Goal: Entertainment & Leisure: Browse casually

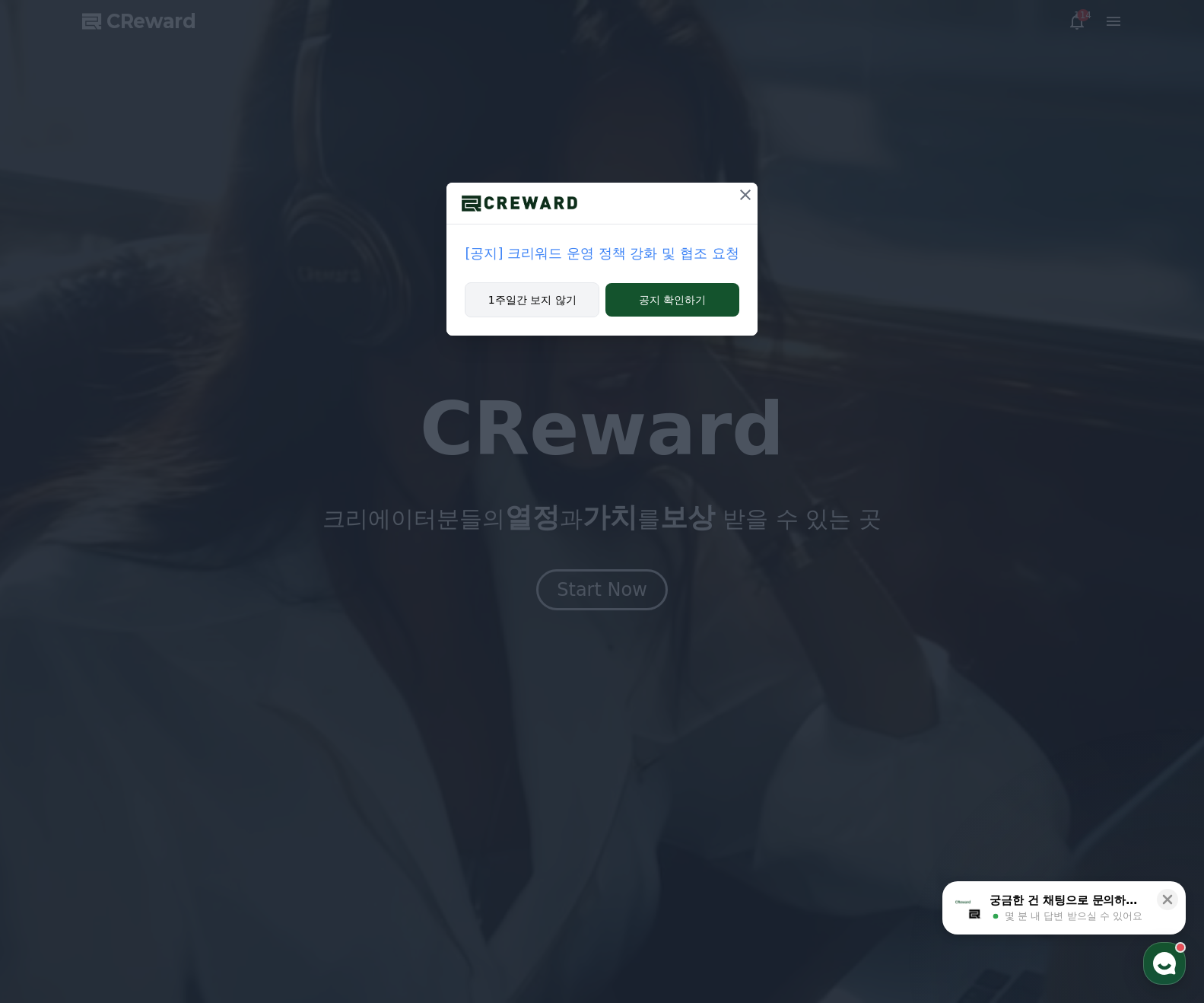
click at [534, 306] on button "1주일간 보지 않기" at bounding box center [532, 300] width 134 height 35
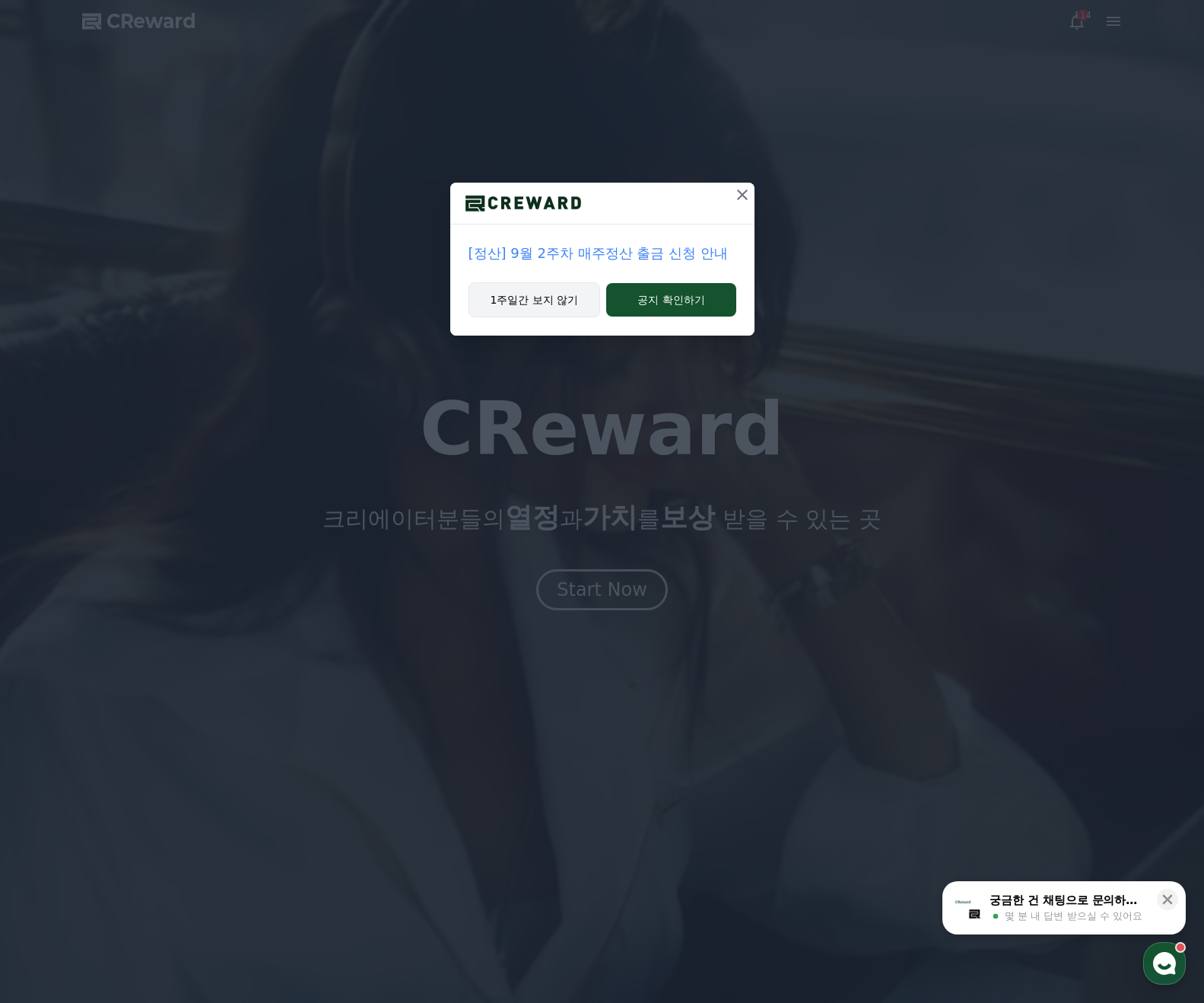
click at [550, 302] on button "1주일간 보지 않기" at bounding box center [534, 300] width 133 height 35
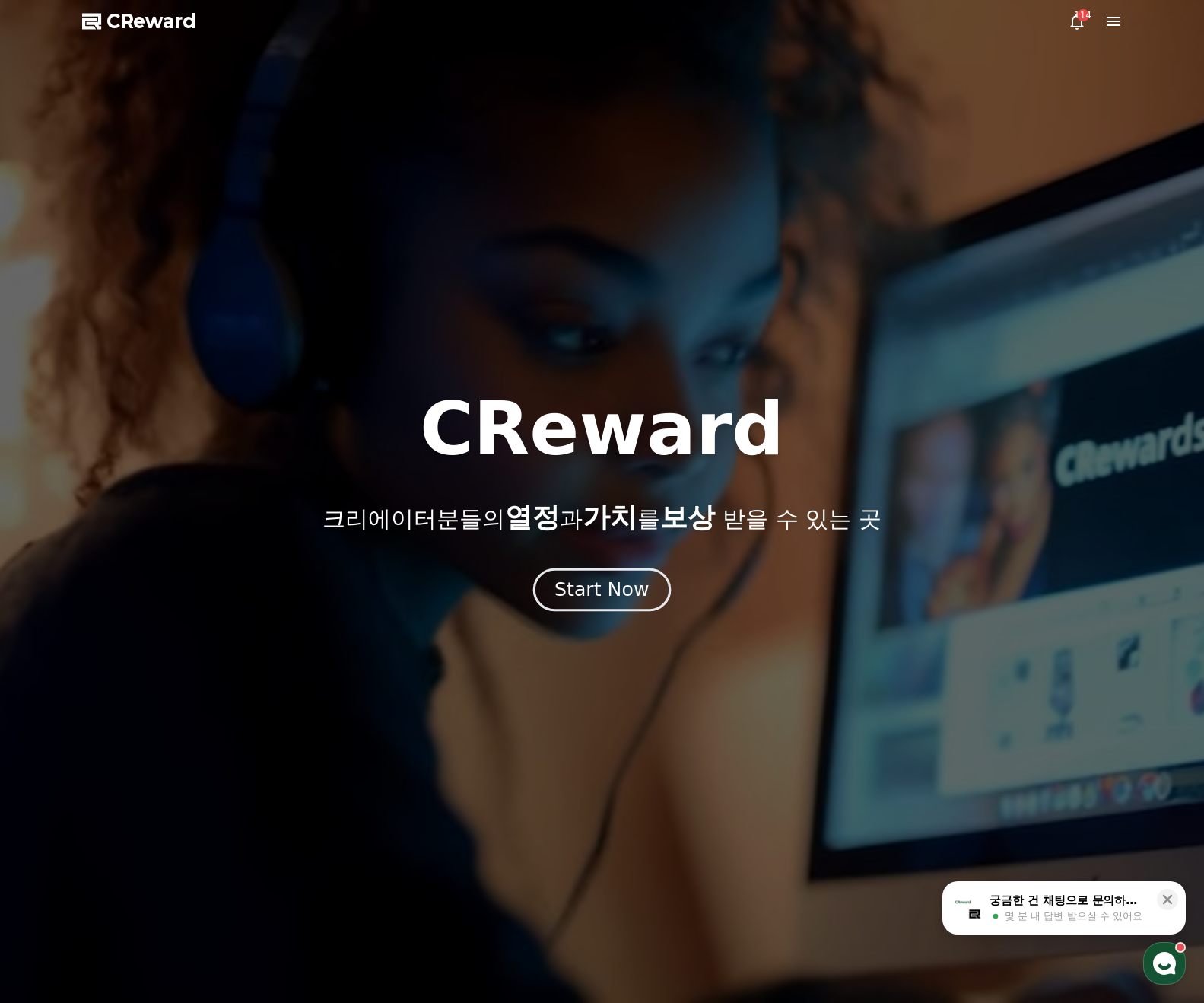
click at [597, 587] on div "Start Now" at bounding box center [601, 590] width 95 height 26
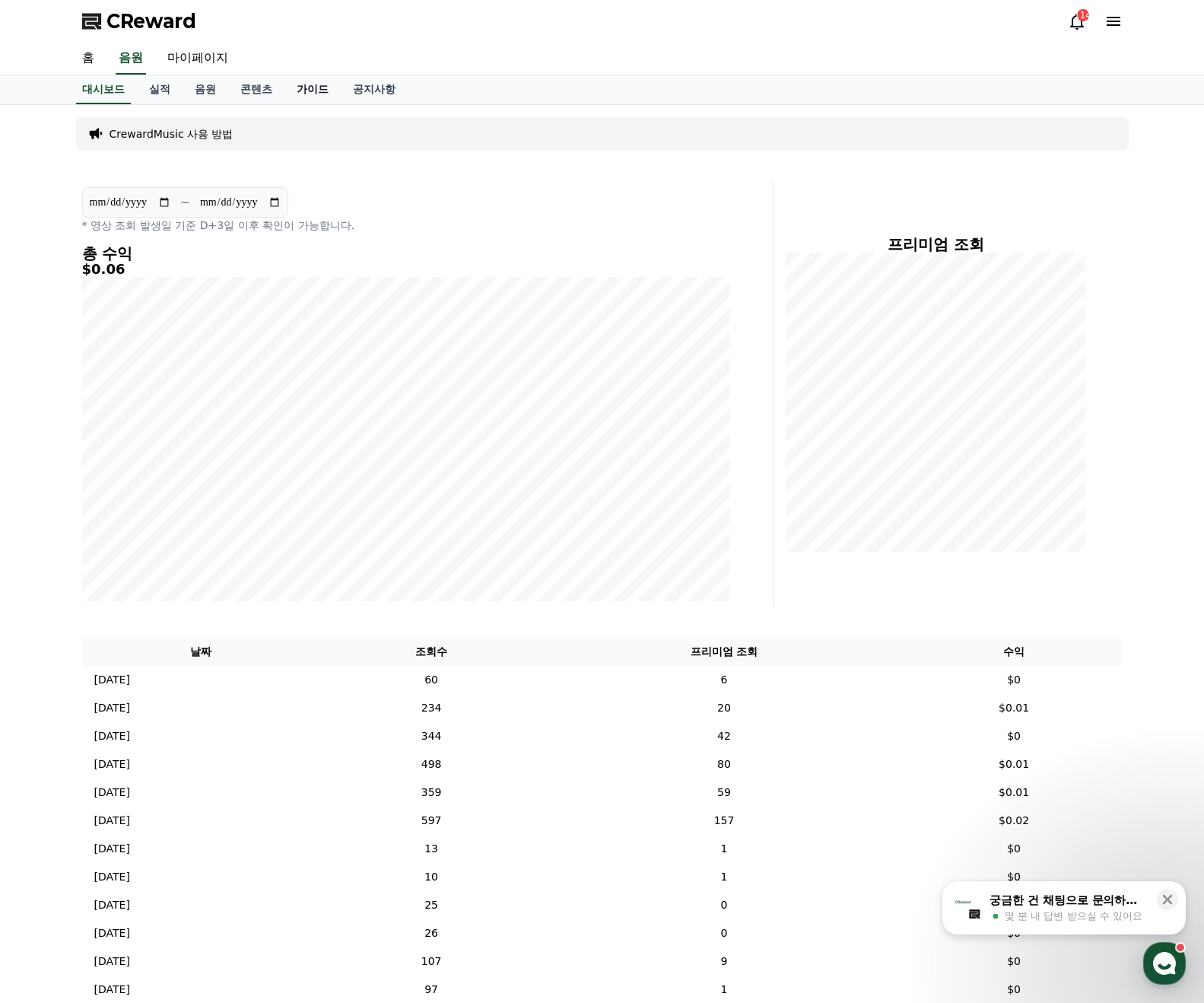
click at [292, 93] on link "가이드" at bounding box center [312, 89] width 56 height 29
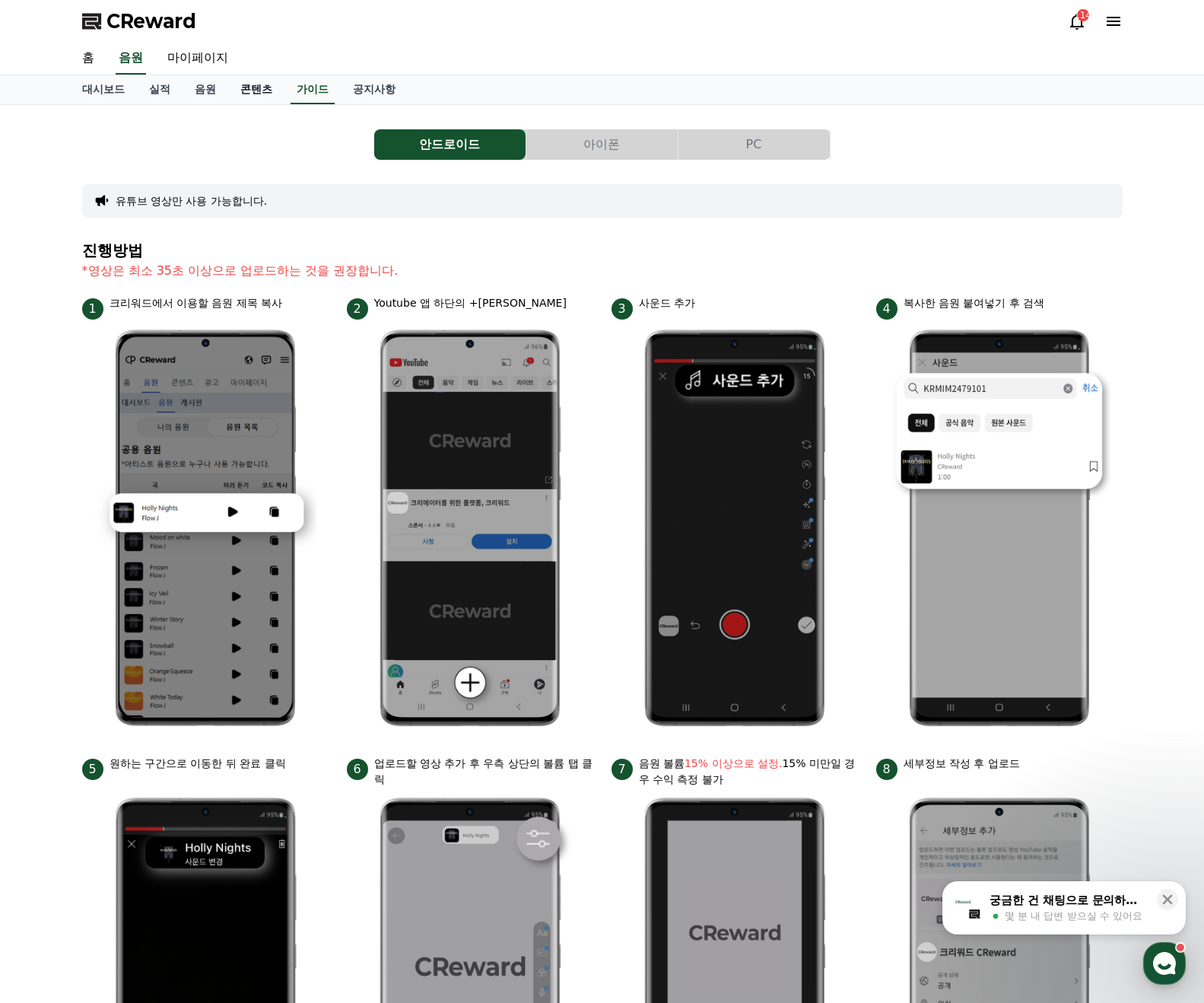
click at [252, 94] on link "콘텐츠" at bounding box center [256, 89] width 56 height 29
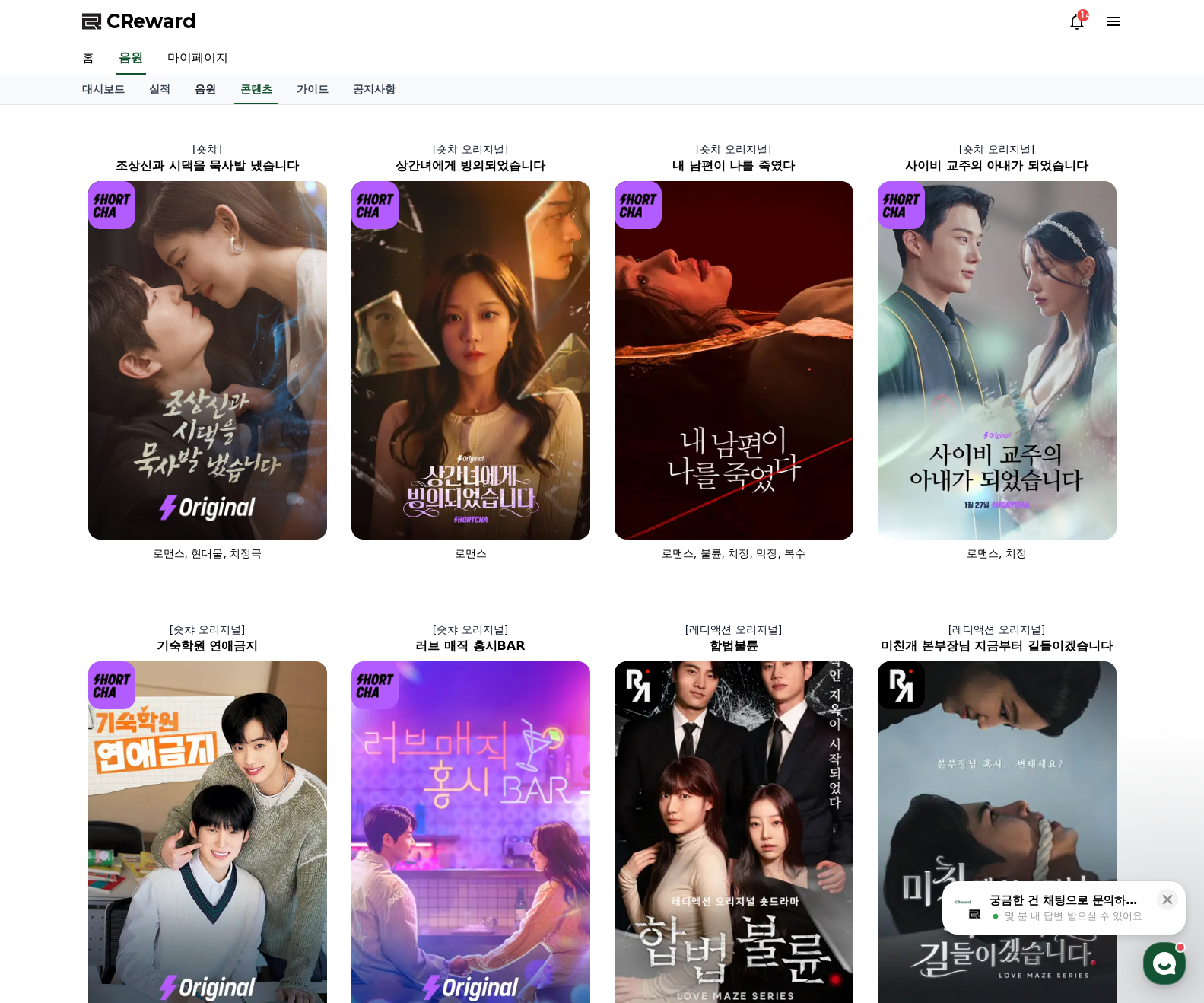
click at [210, 98] on link "음원" at bounding box center [205, 89] width 46 height 29
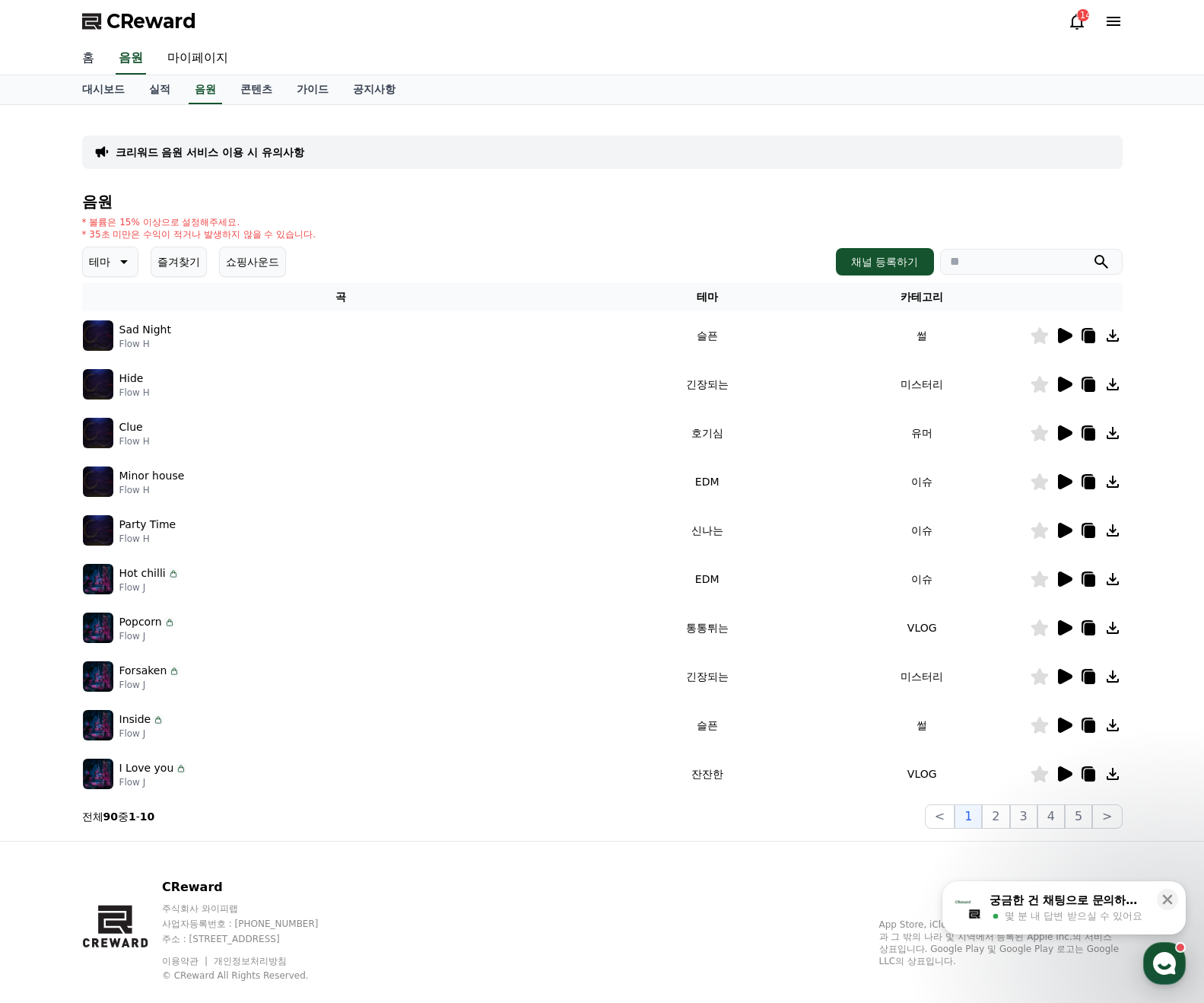
click at [85, 64] on link "홈" at bounding box center [88, 58] width 36 height 32
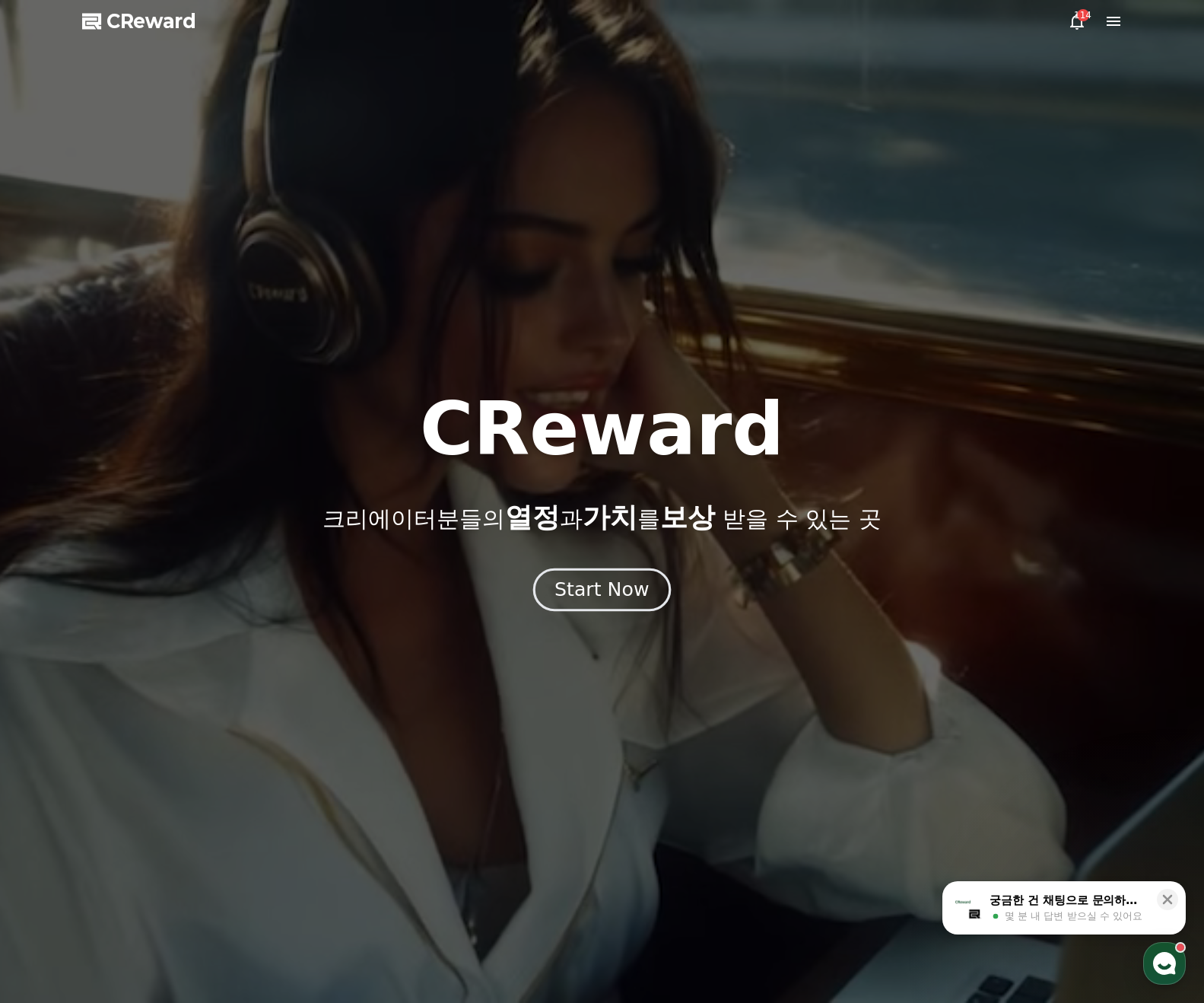
click at [593, 604] on button "Start Now" at bounding box center [602, 590] width 138 height 43
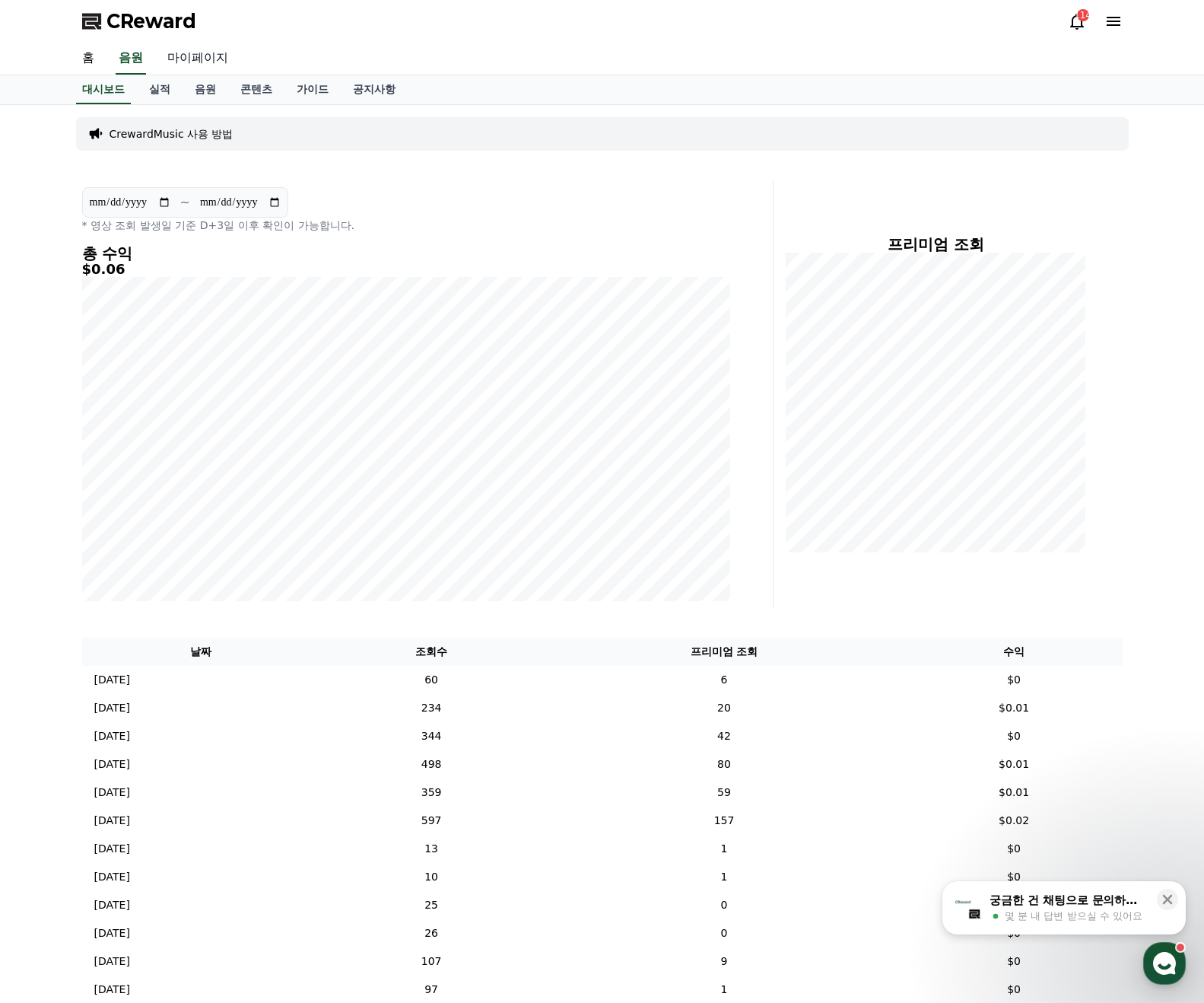
click at [188, 60] on link "마이페이지" at bounding box center [198, 58] width 85 height 32
select select "**********"
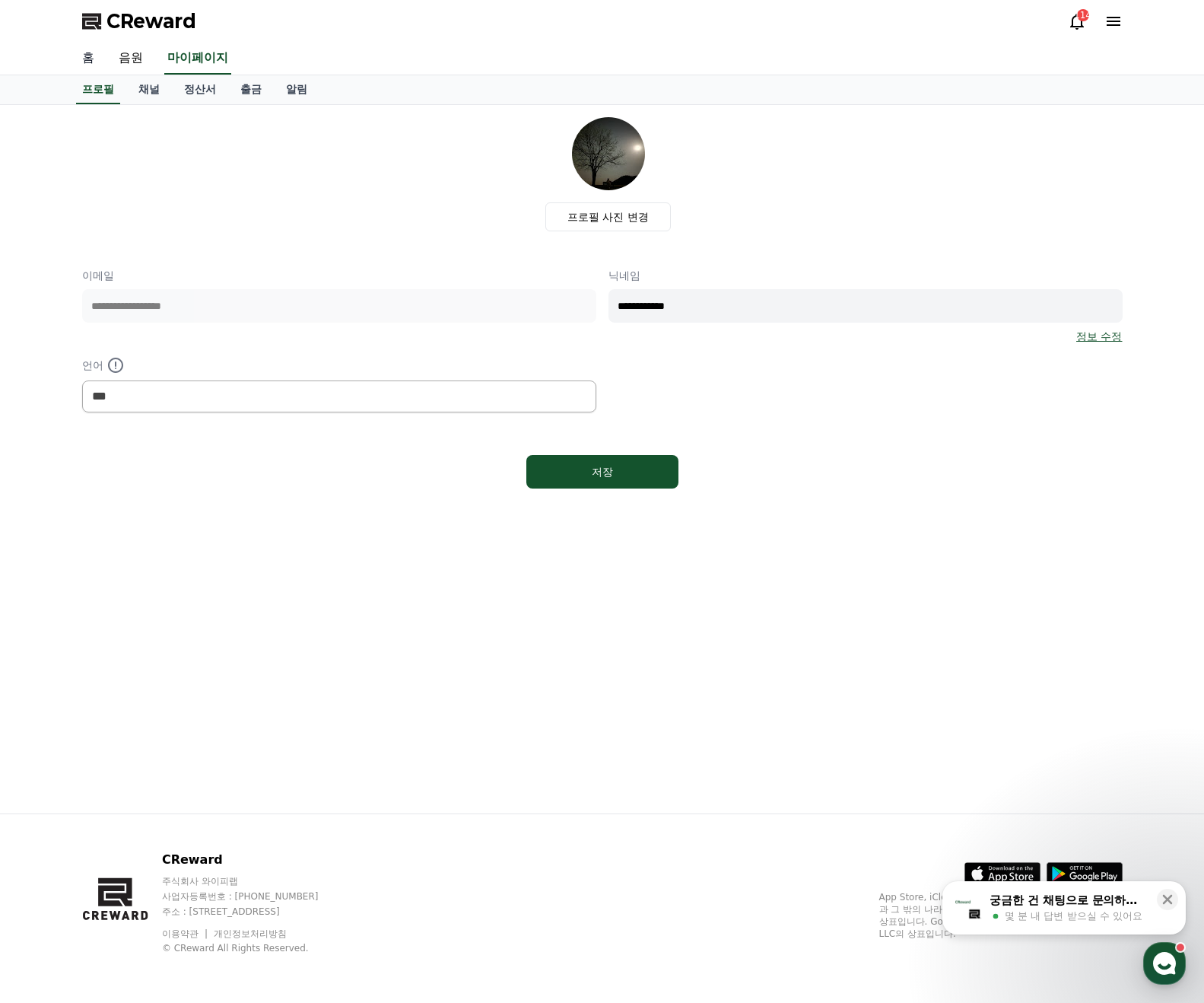
click at [83, 63] on link "홈" at bounding box center [88, 58] width 36 height 32
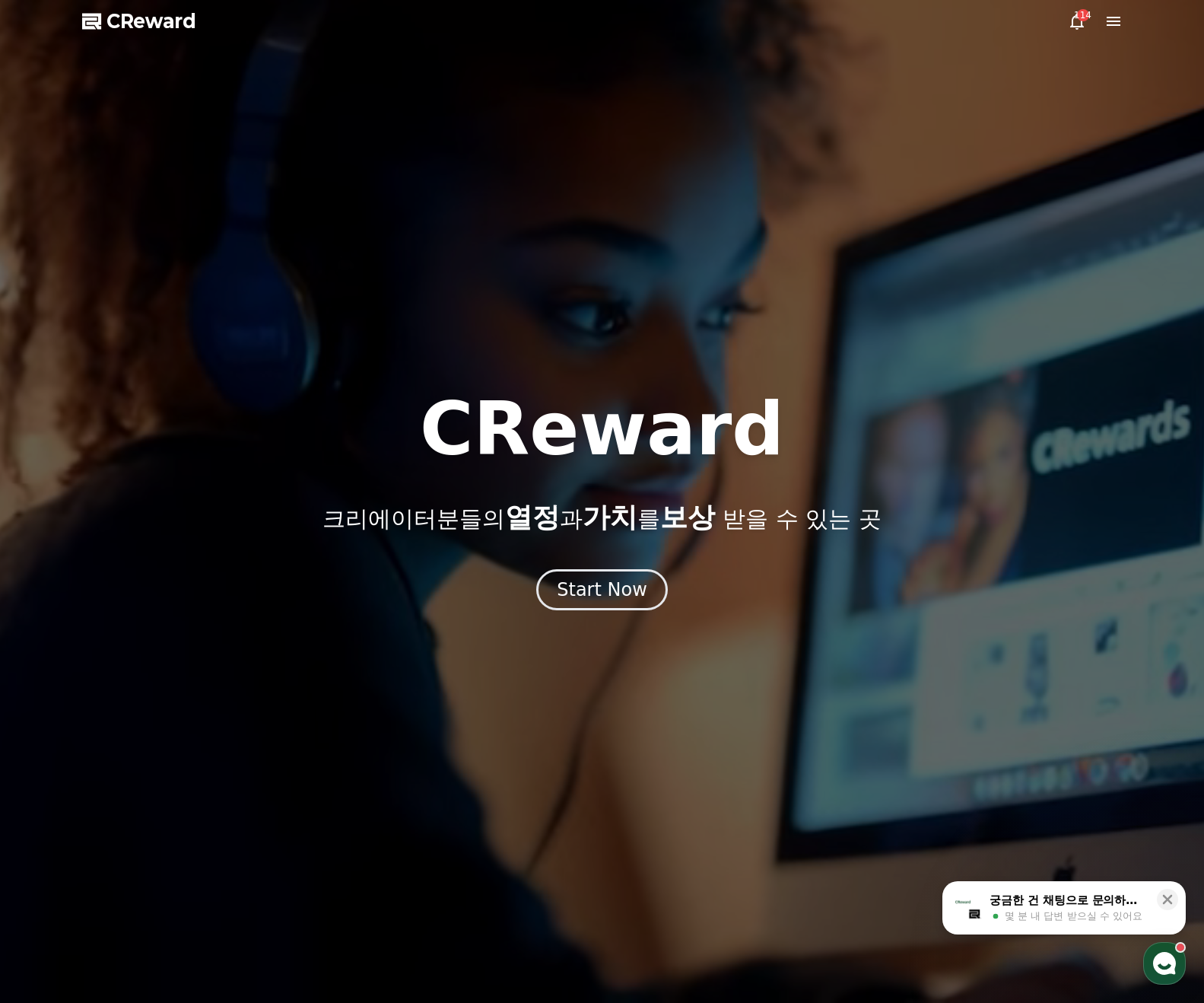
click at [118, 23] on span "CReward" at bounding box center [151, 21] width 89 height 24
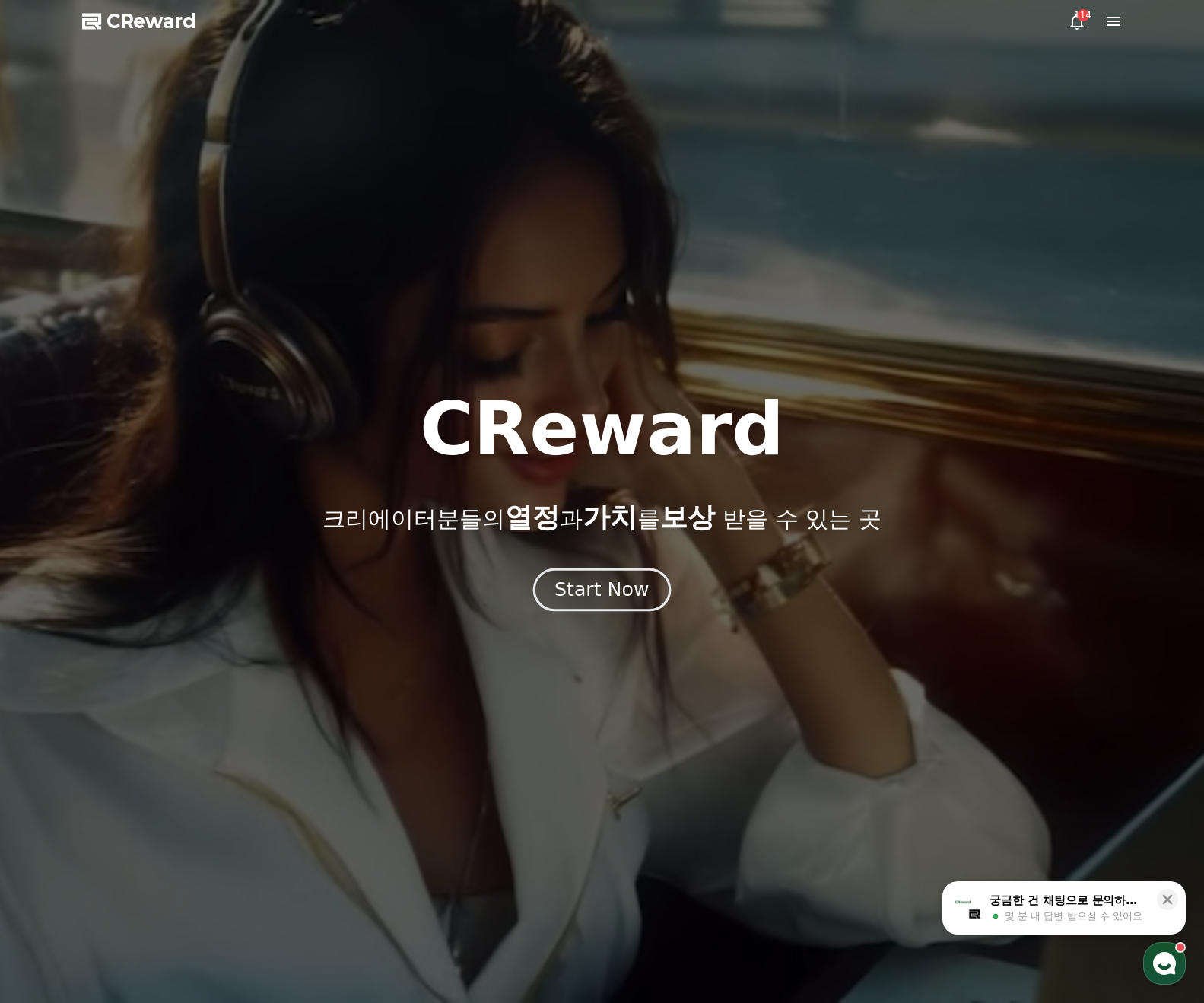
click at [602, 599] on div "Start Now" at bounding box center [601, 590] width 95 height 26
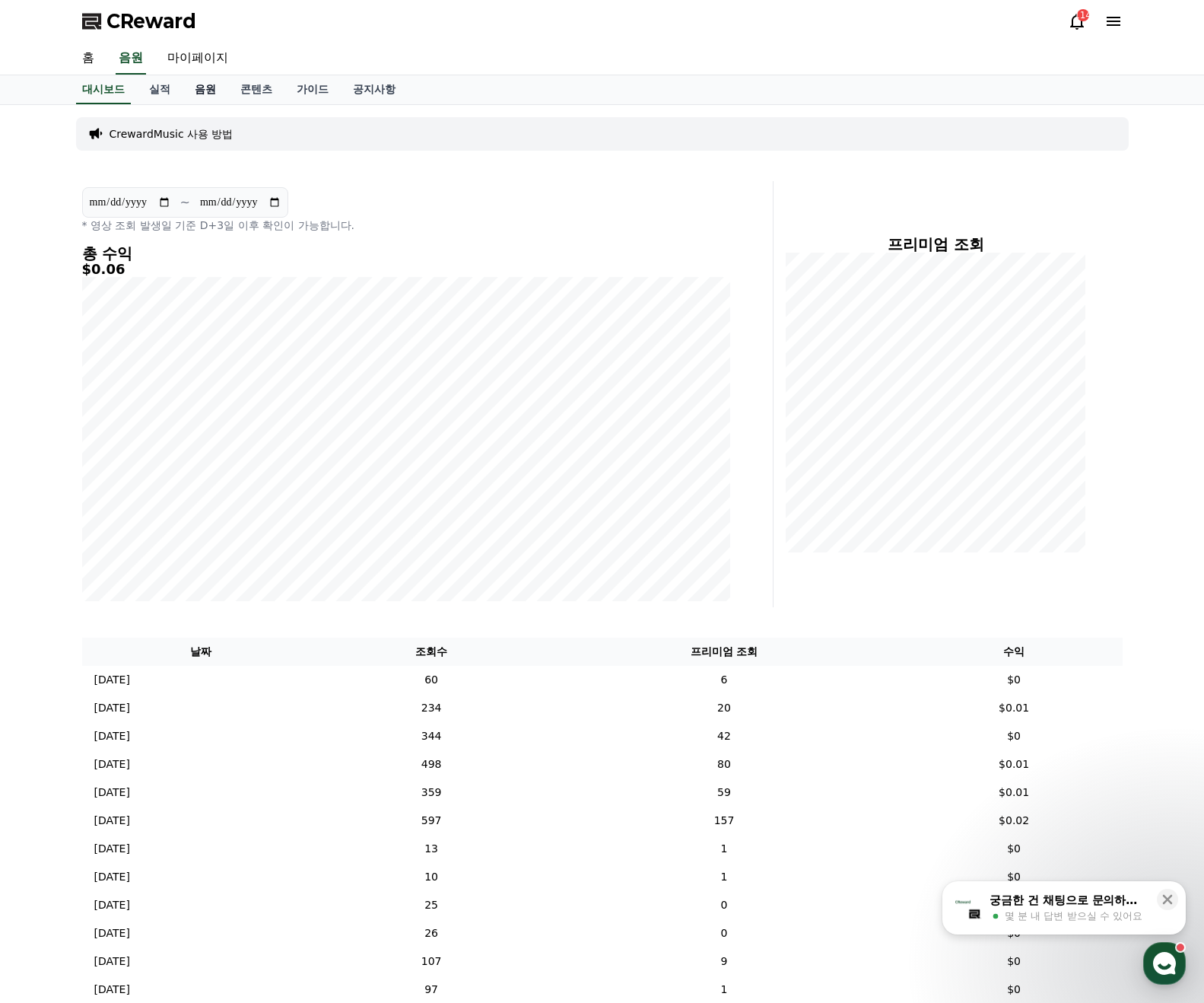
click at [212, 89] on link "음원" at bounding box center [205, 89] width 46 height 29
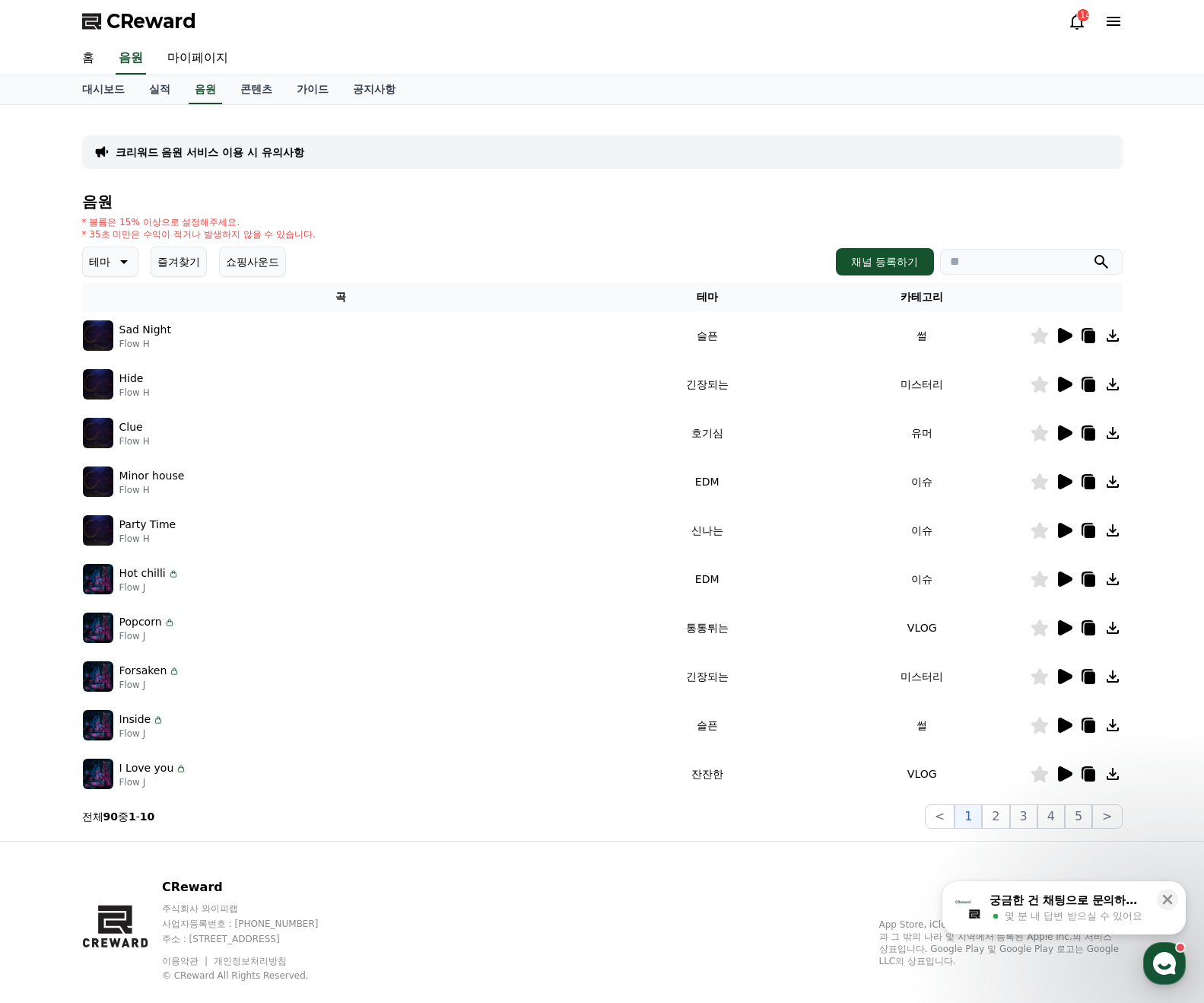
click at [107, 274] on button "테마" at bounding box center [110, 262] width 56 height 31
click at [101, 350] on button "환상적인" at bounding box center [112, 341] width 55 height 33
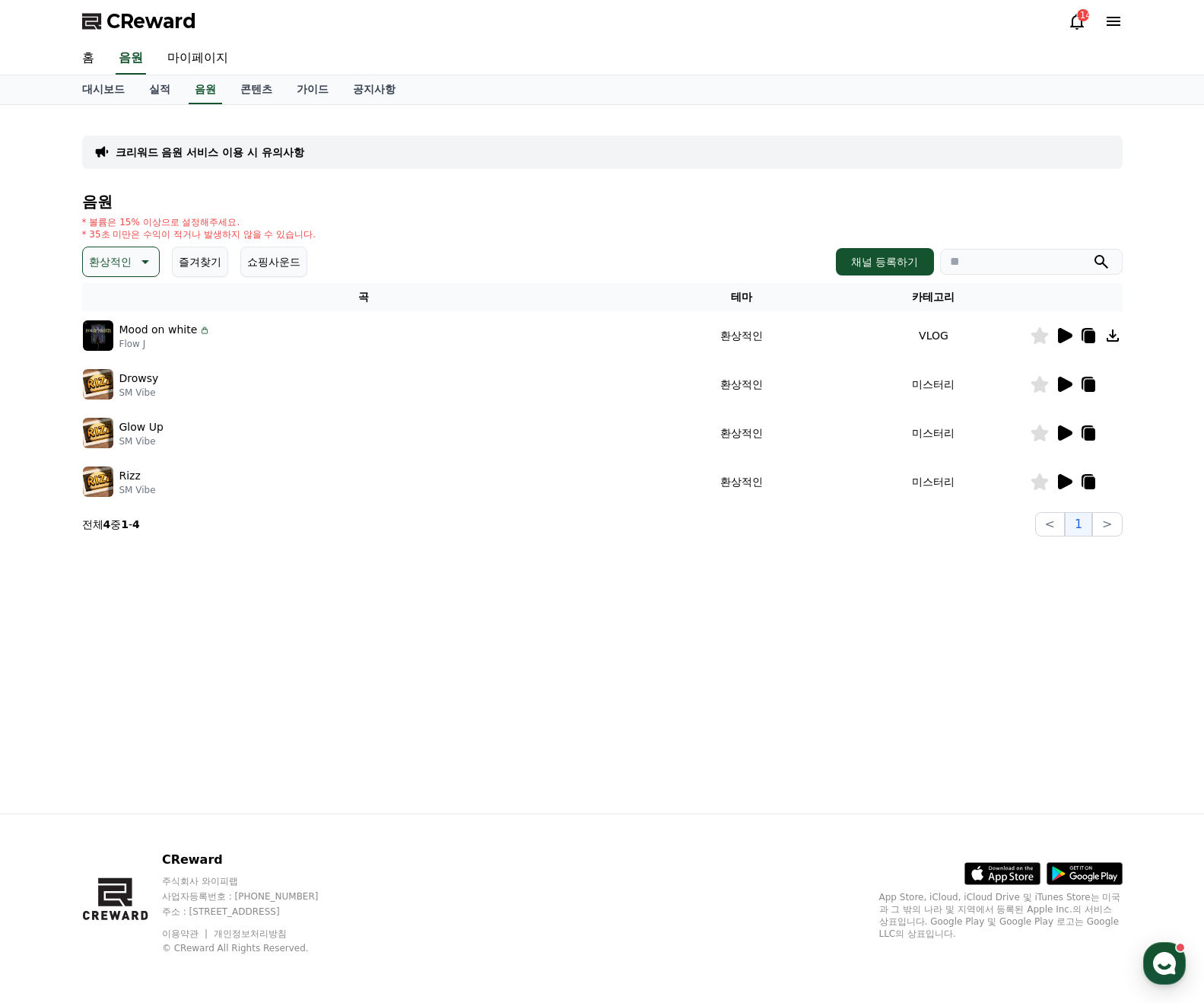
click at [1062, 338] on icon at bounding box center [1065, 335] width 14 height 15
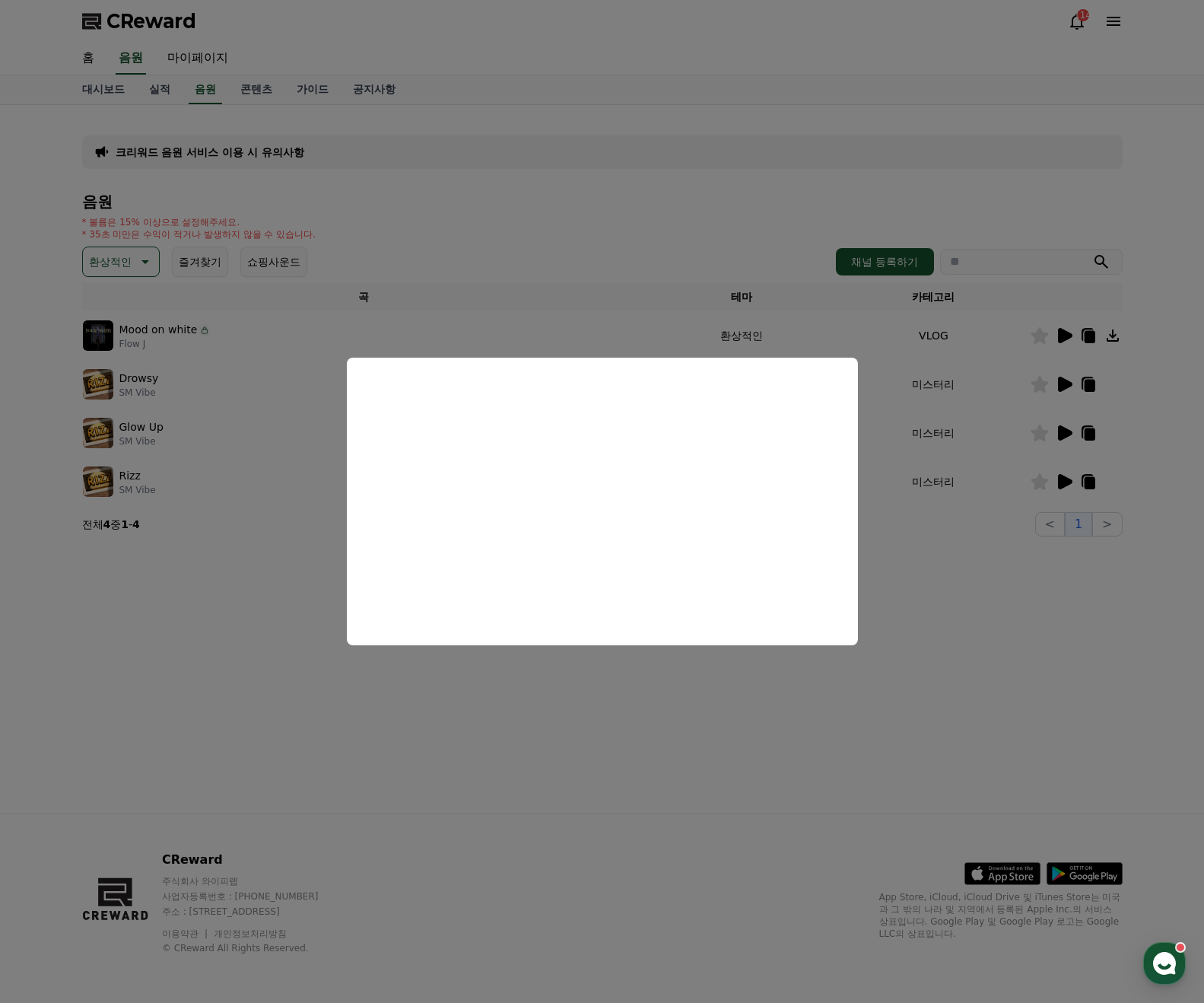
click at [1125, 339] on button "close modal" at bounding box center [602, 501] width 1204 height 1003
click at [1111, 339] on icon at bounding box center [1113, 336] width 18 height 18
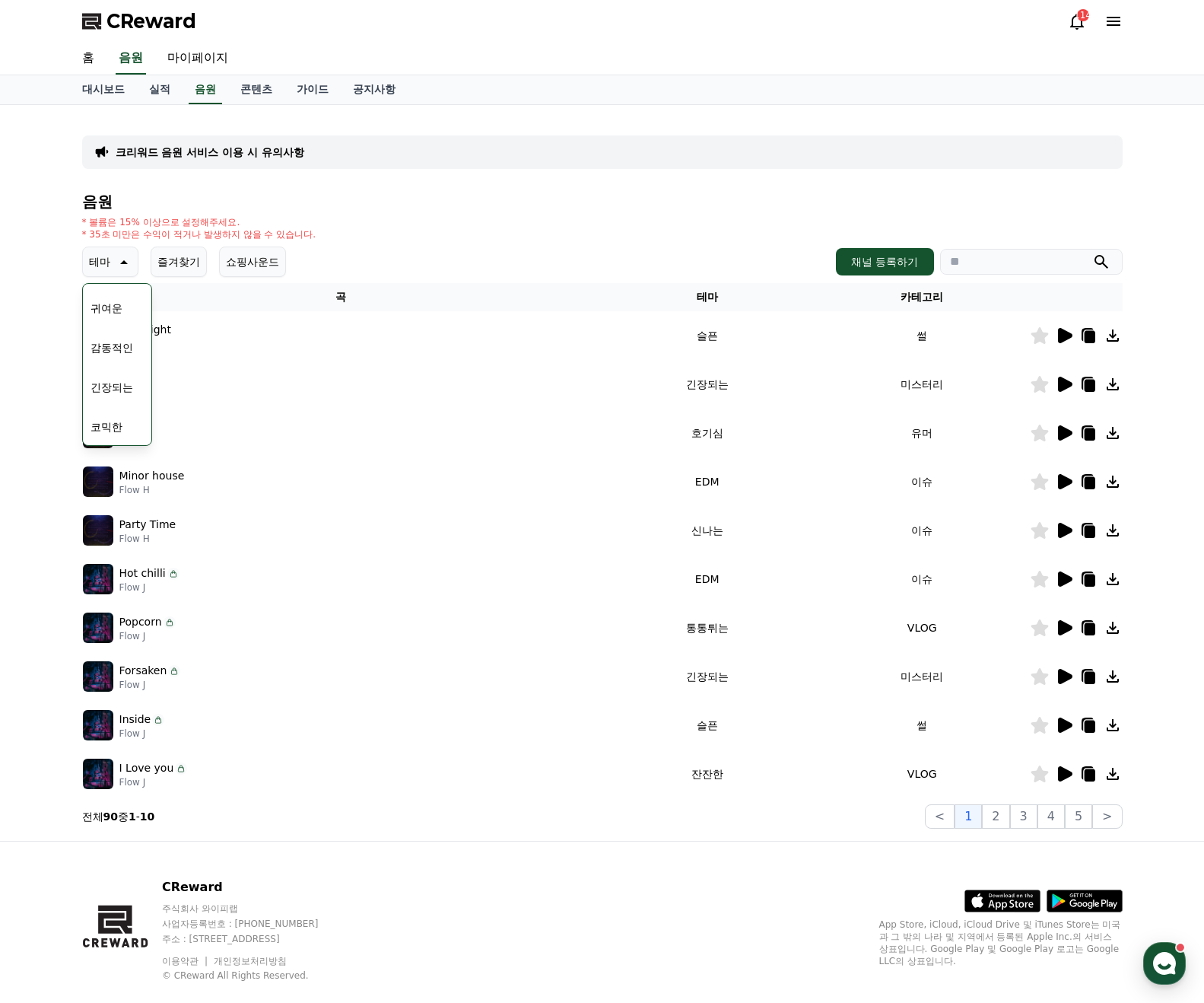
scroll to position [27, 0]
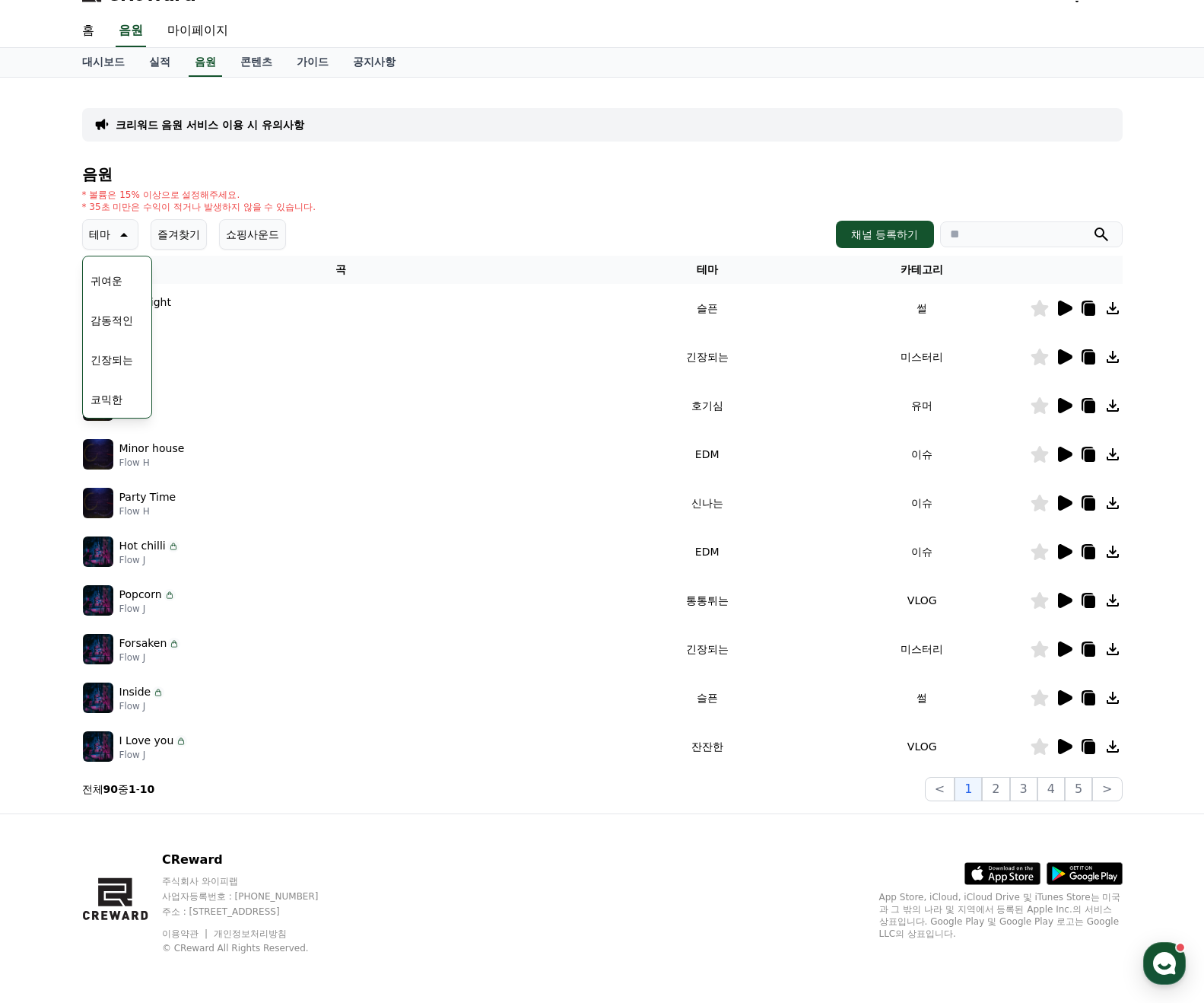
click at [117, 325] on button "감동적인" at bounding box center [112, 320] width 55 height 33
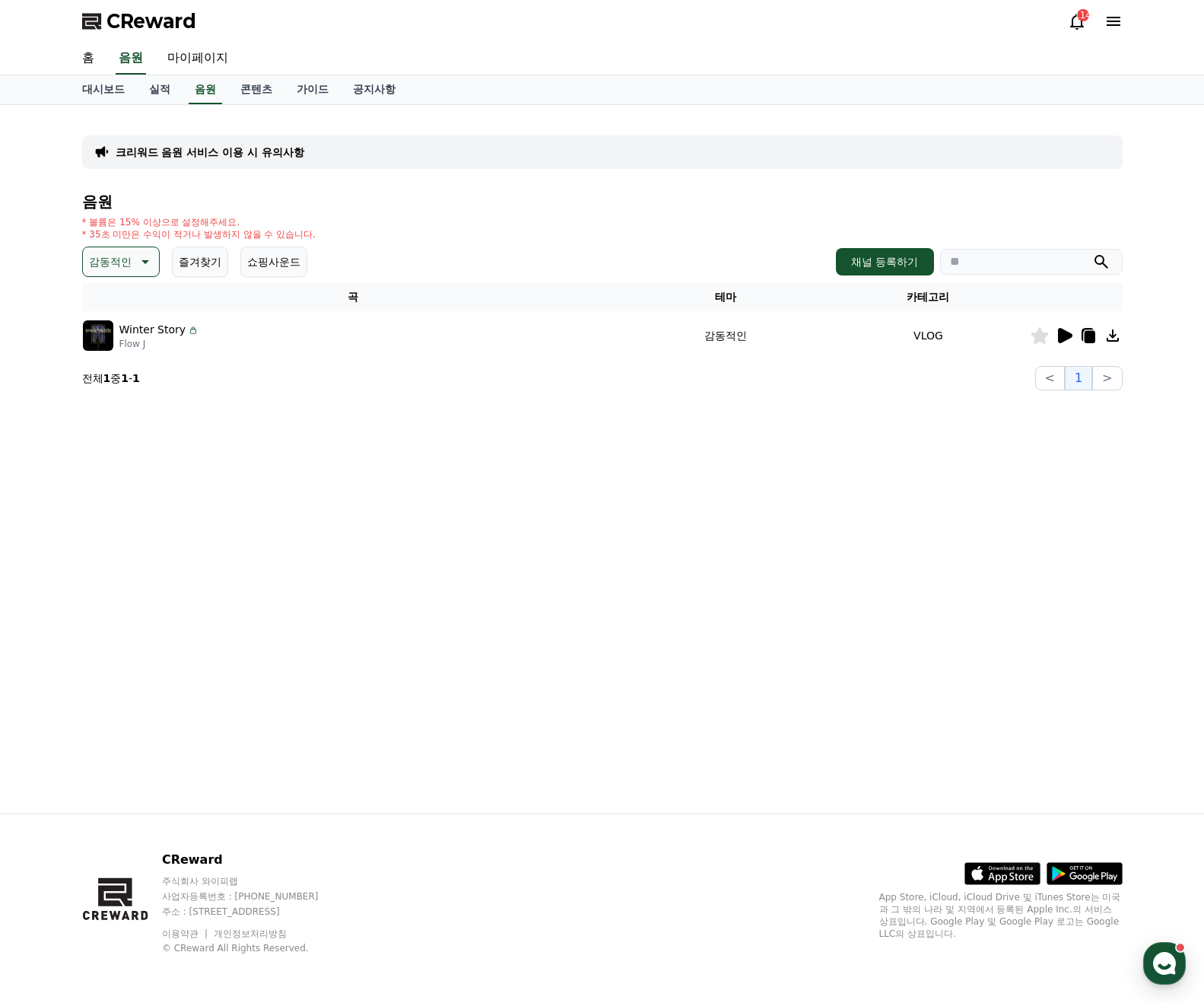
click at [1116, 337] on icon at bounding box center [1113, 336] width 18 height 18
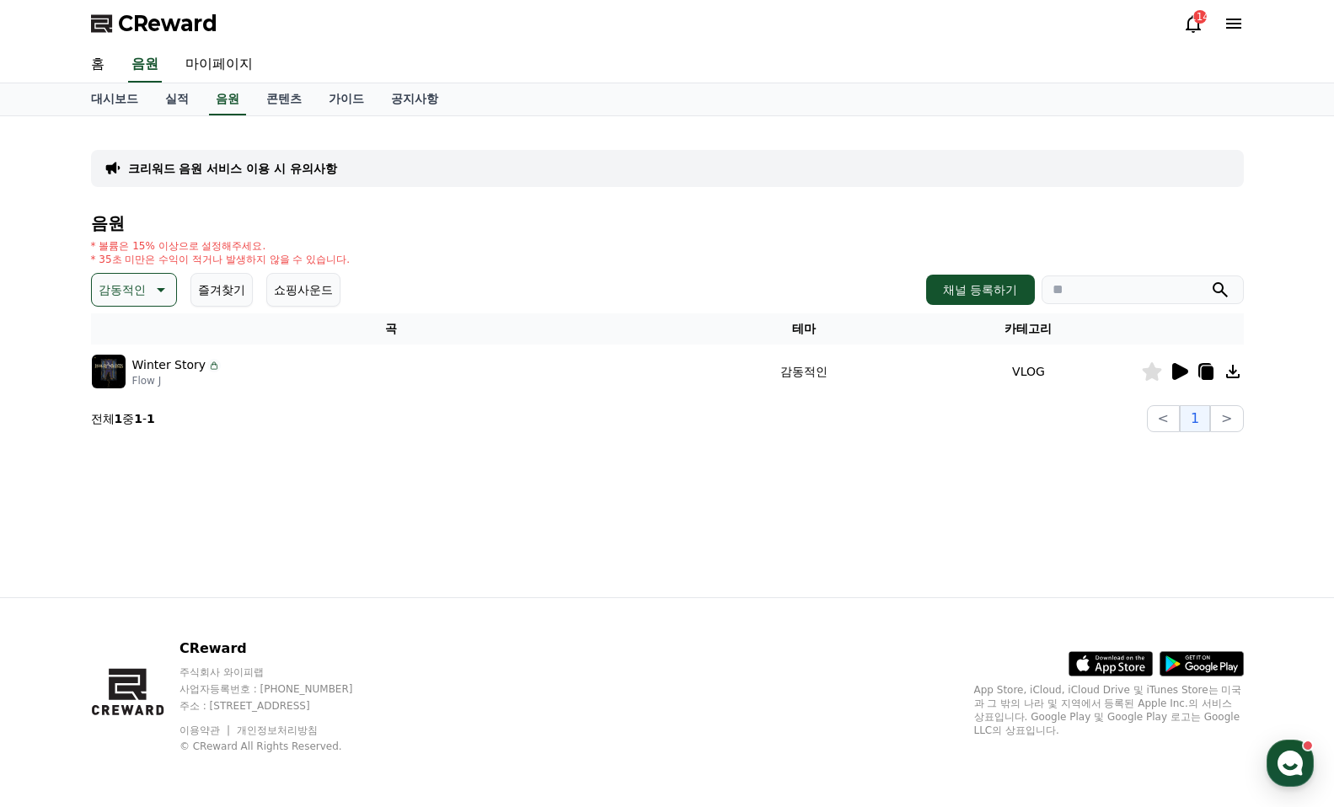
click at [117, 305] on button "감동적인" at bounding box center [134, 290] width 86 height 34
click at [126, 385] on button "감동적인" at bounding box center [124, 385] width 61 height 37
click at [1179, 373] on icon at bounding box center [1180, 371] width 16 height 17
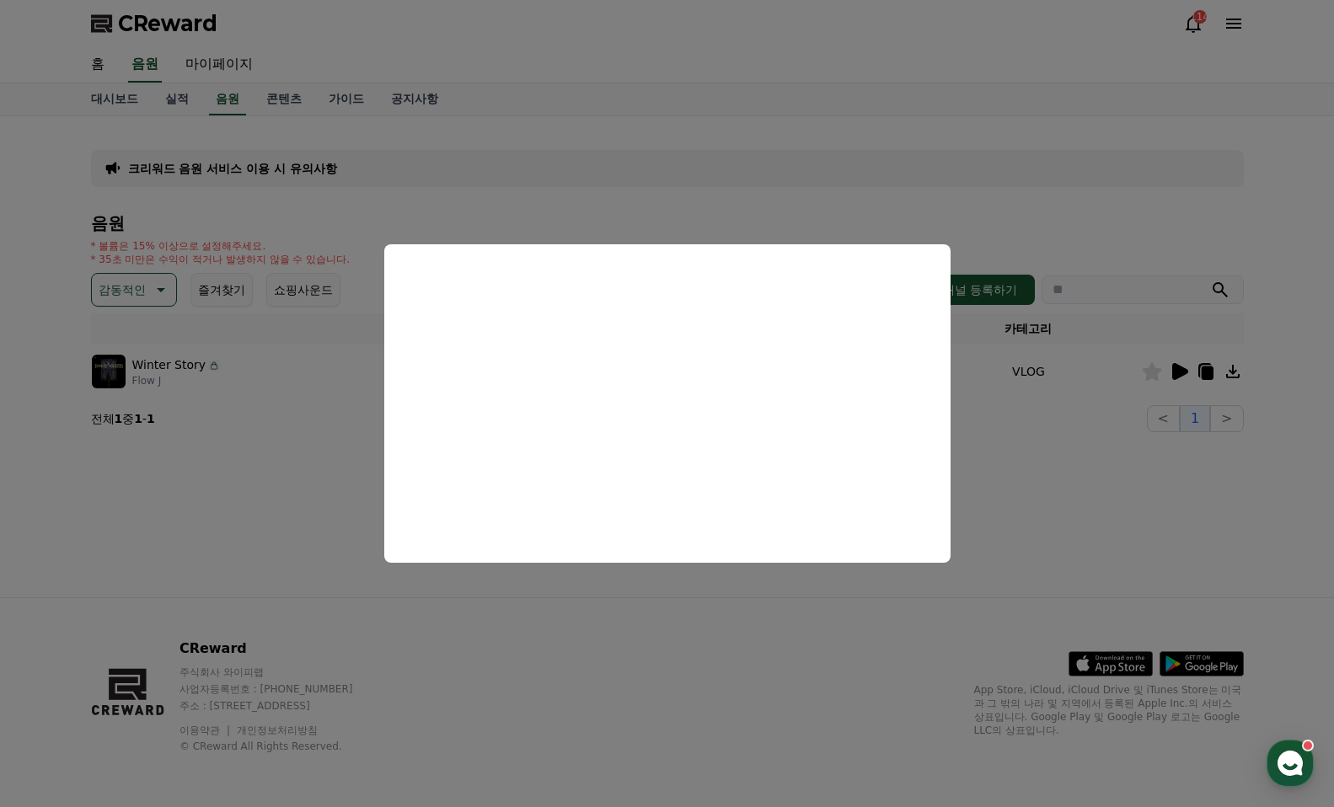
click at [157, 535] on button "close modal" at bounding box center [667, 403] width 1334 height 807
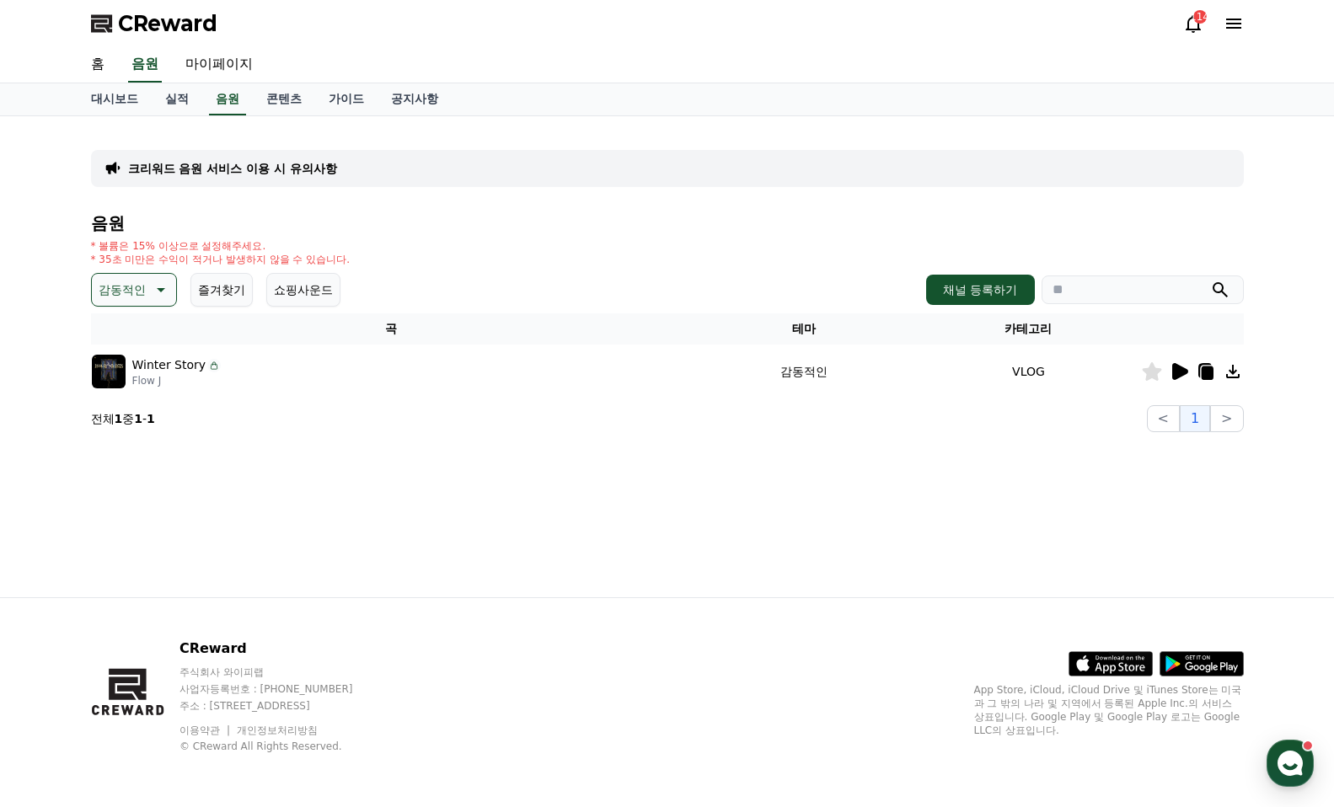
click at [131, 275] on button "감동적인" at bounding box center [134, 290] width 86 height 34
click at [132, 469] on button "잔잔한" at bounding box center [118, 466] width 49 height 37
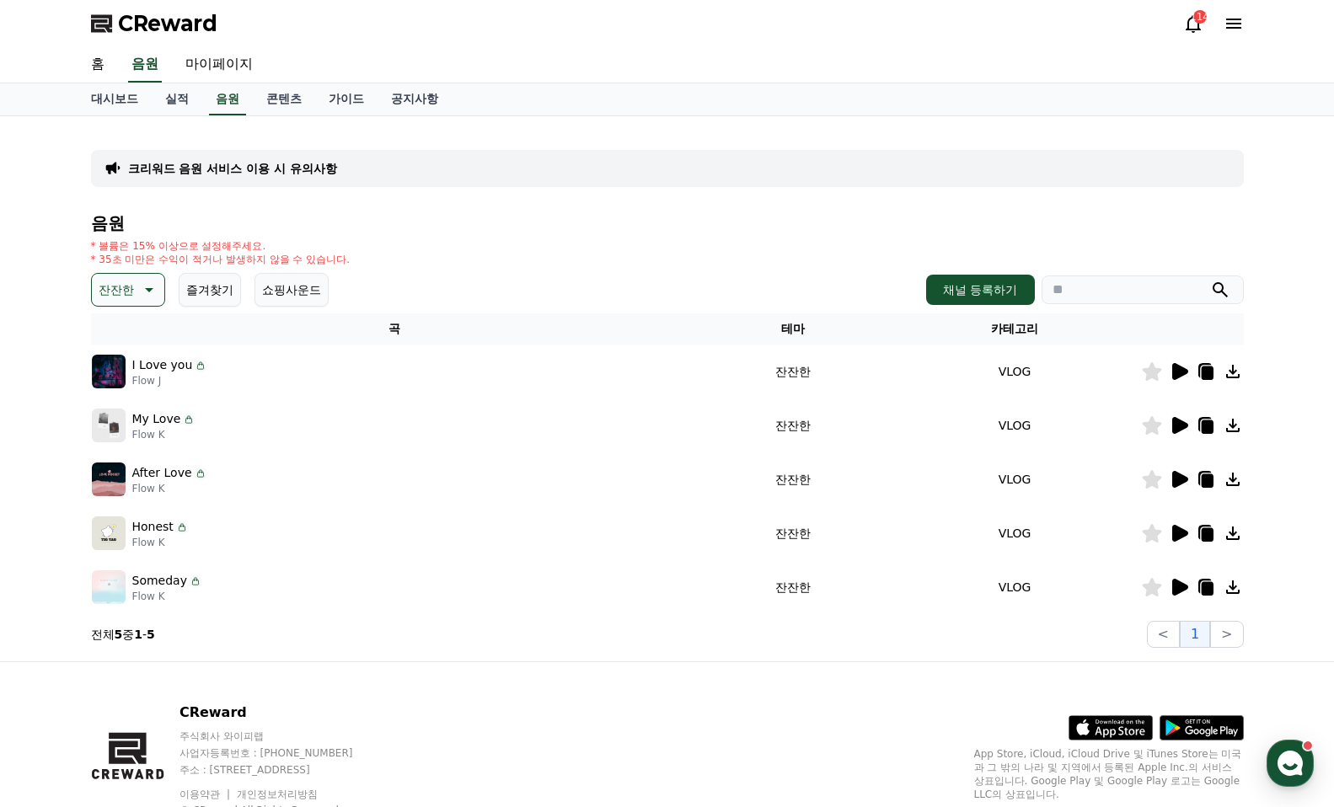
click at [1177, 588] on icon at bounding box center [1180, 587] width 16 height 17
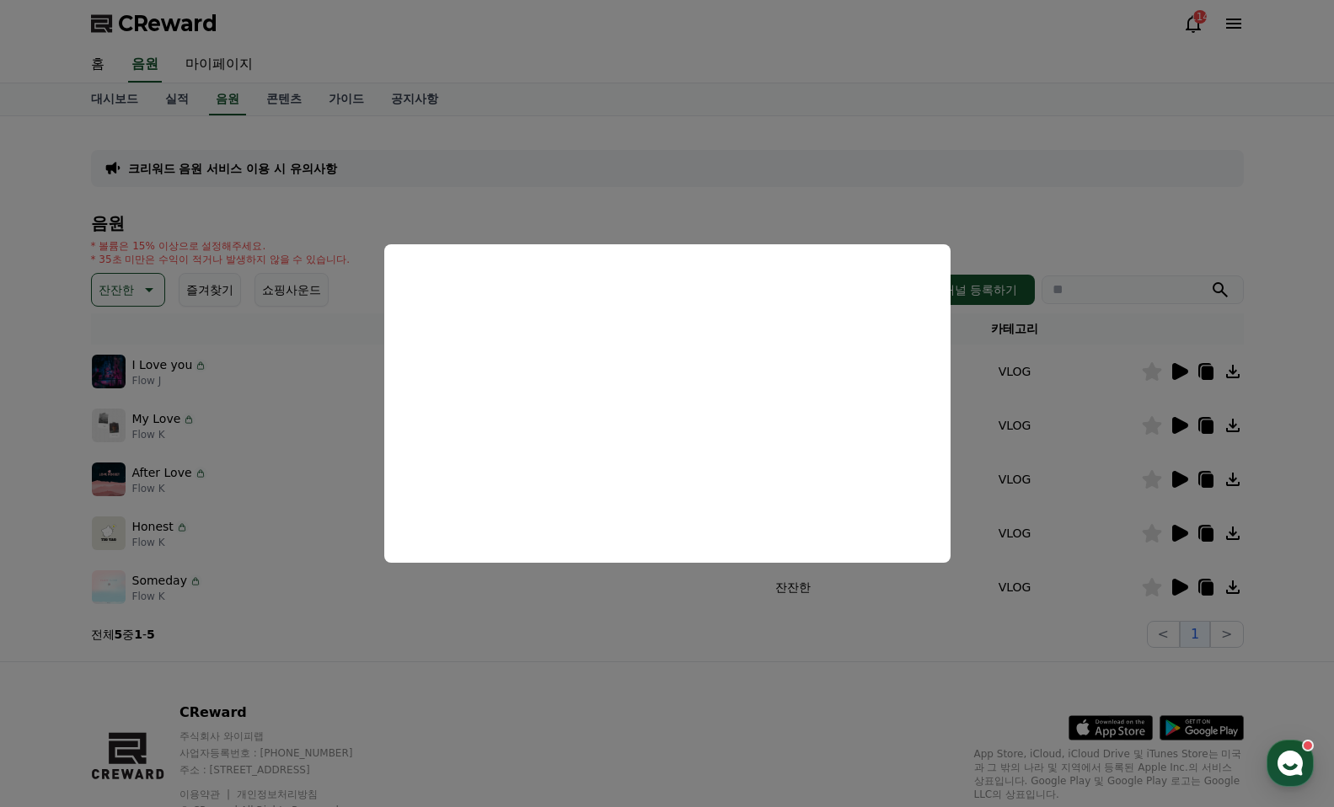
click at [1180, 536] on button "close modal" at bounding box center [667, 403] width 1334 height 807
click at [1181, 533] on icon at bounding box center [1180, 533] width 16 height 17
click at [1179, 482] on button "close modal" at bounding box center [667, 403] width 1334 height 807
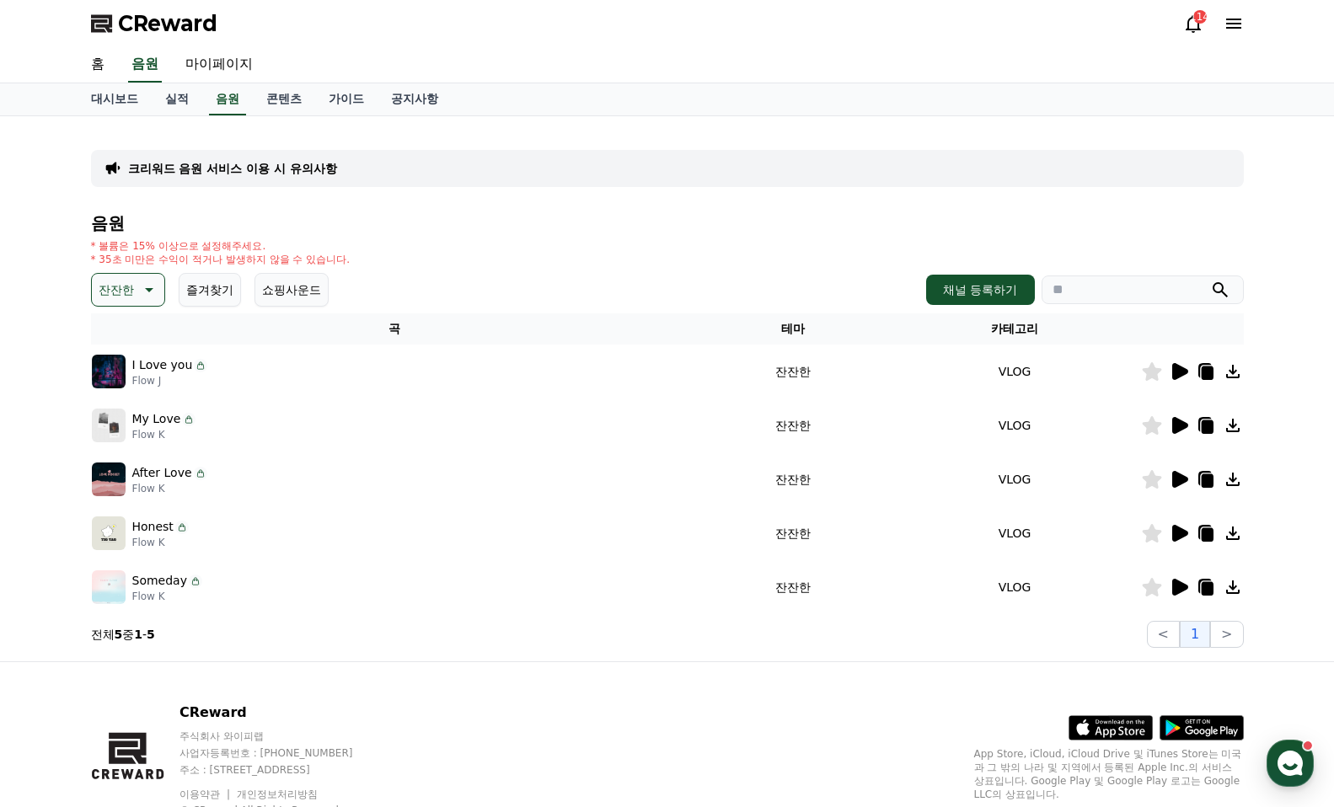
click at [1179, 482] on icon at bounding box center [1180, 479] width 16 height 17
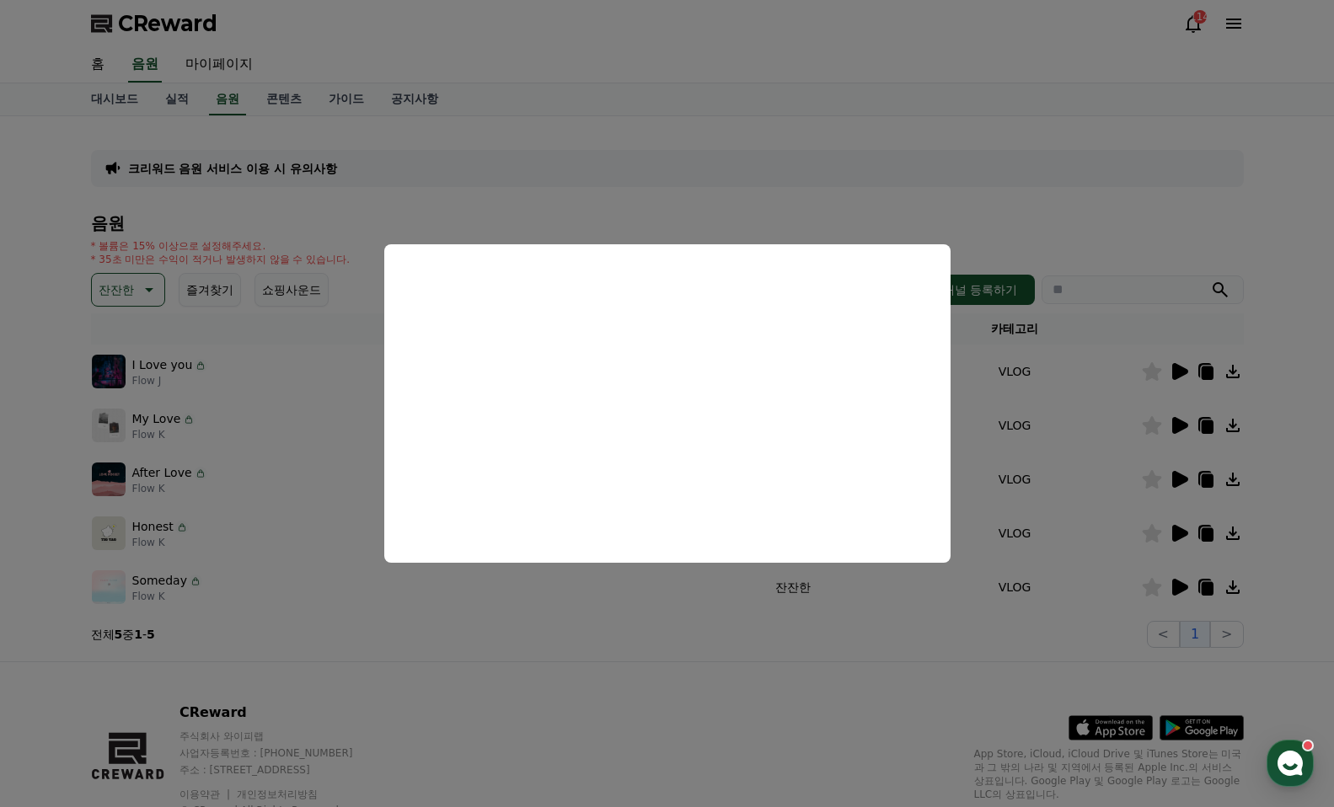
click at [1175, 424] on button "close modal" at bounding box center [667, 403] width 1334 height 807
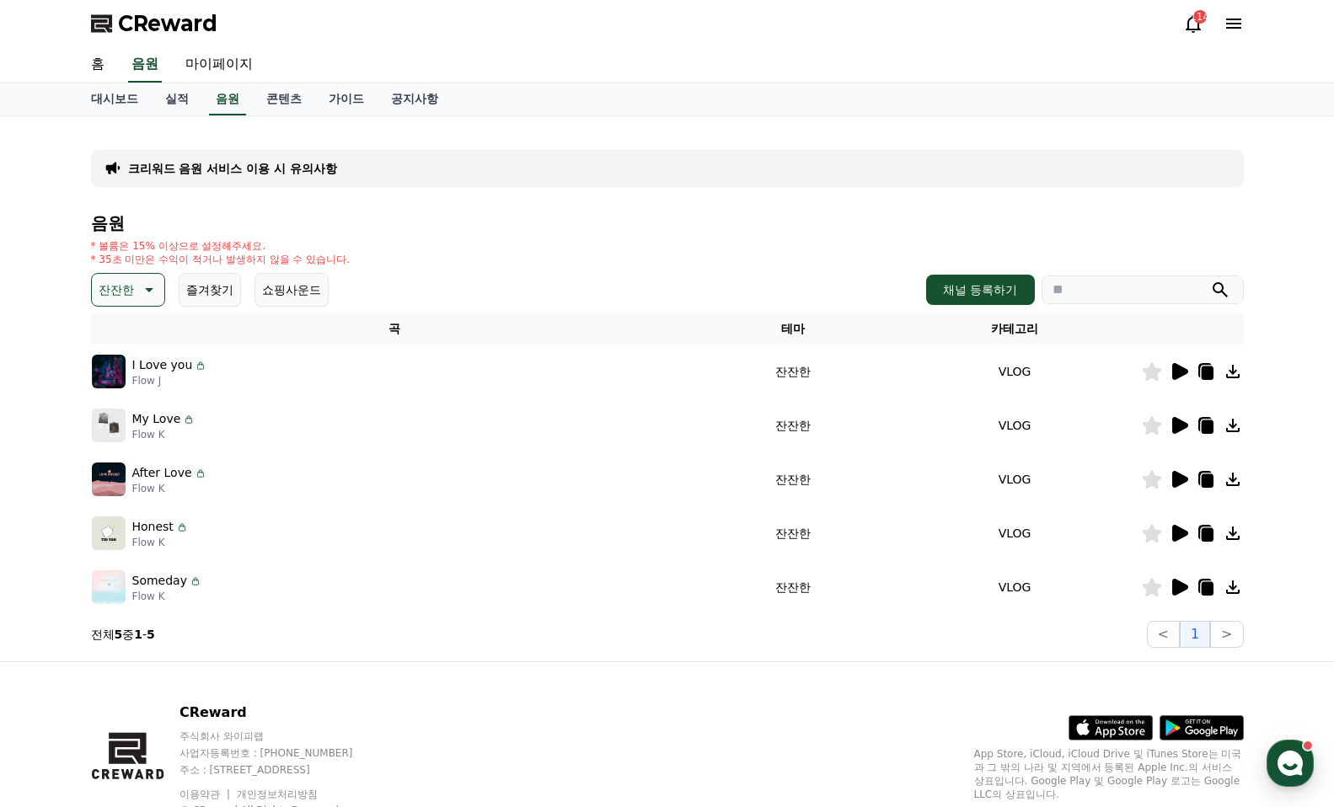
click at [1175, 424] on icon at bounding box center [1180, 425] width 16 height 17
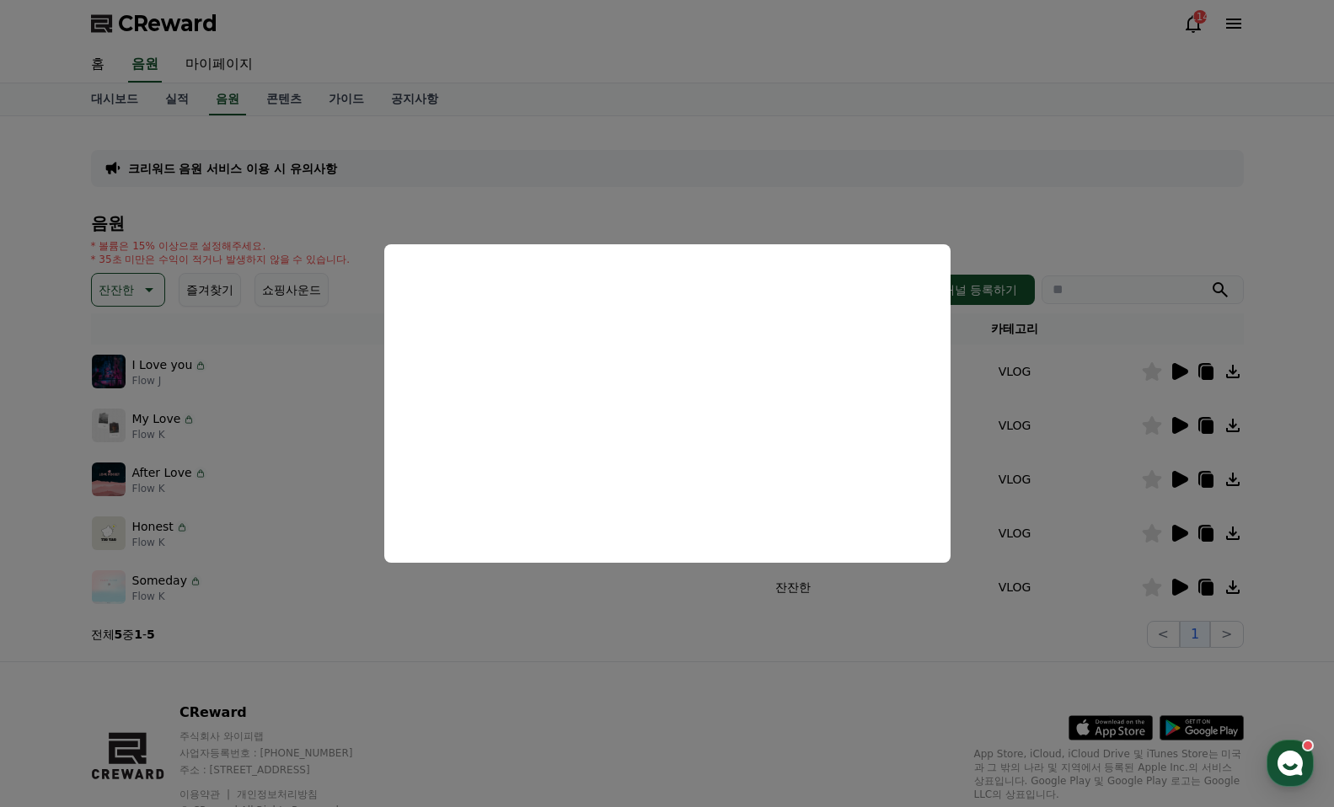
click at [778, 193] on button "close modal" at bounding box center [667, 403] width 1334 height 807
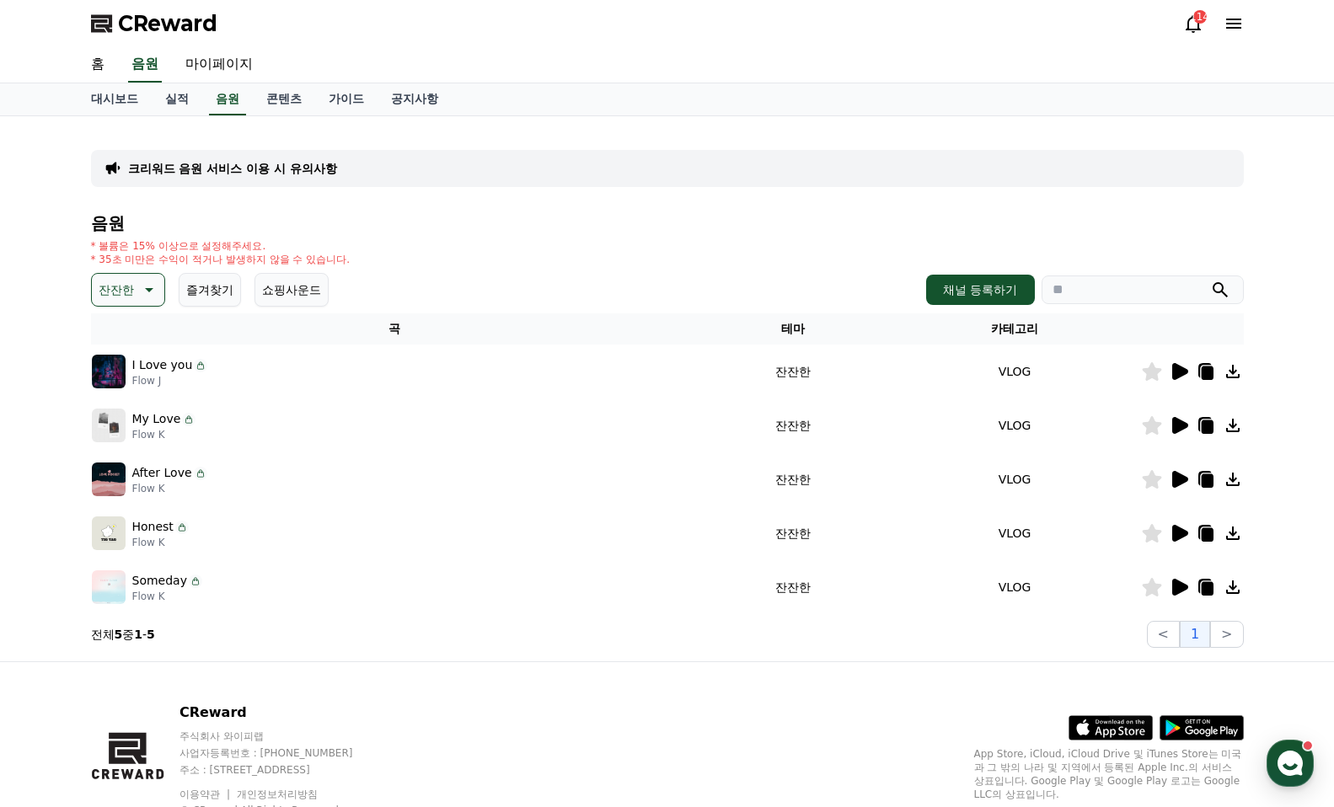
click at [1238, 370] on icon at bounding box center [1233, 372] width 20 height 20
click at [1231, 429] on icon at bounding box center [1233, 426] width 20 height 20
click at [1232, 480] on icon at bounding box center [1232, 479] width 13 height 13
click at [1233, 532] on icon at bounding box center [1232, 533] width 13 height 13
click at [1232, 587] on icon at bounding box center [1232, 587] width 13 height 13
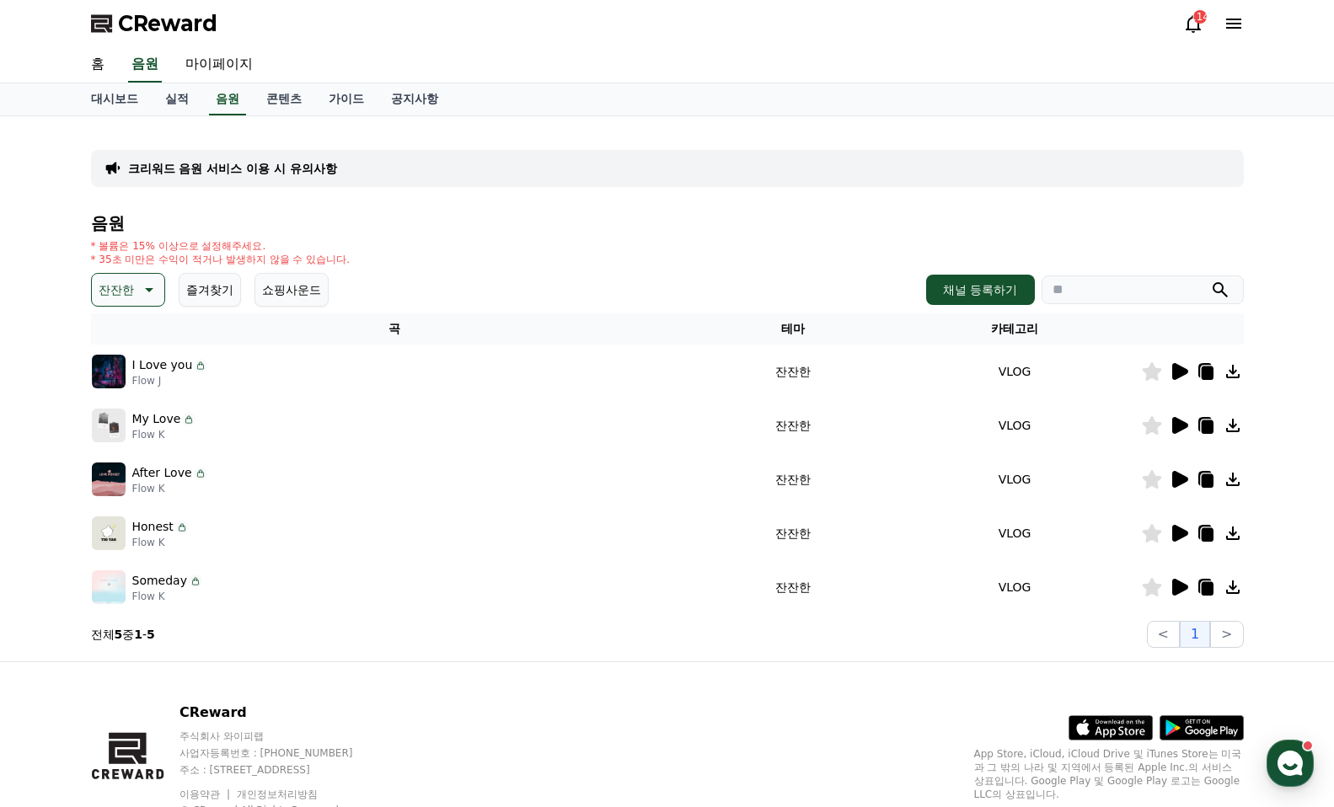
click at [102, 298] on p "잔잔한" at bounding box center [116, 290] width 35 height 24
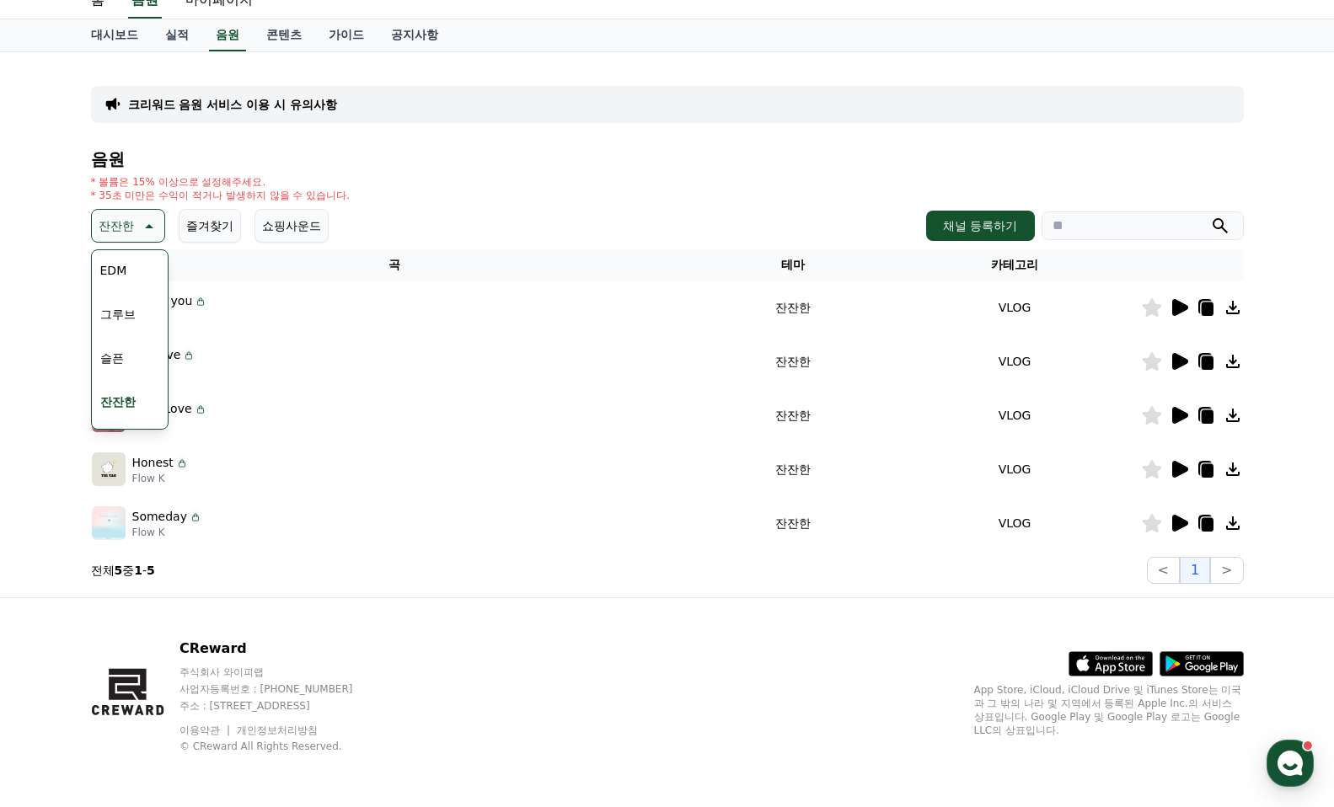
scroll to position [442, 0]
click at [125, 357] on button "EDM" at bounding box center [114, 354] width 40 height 37
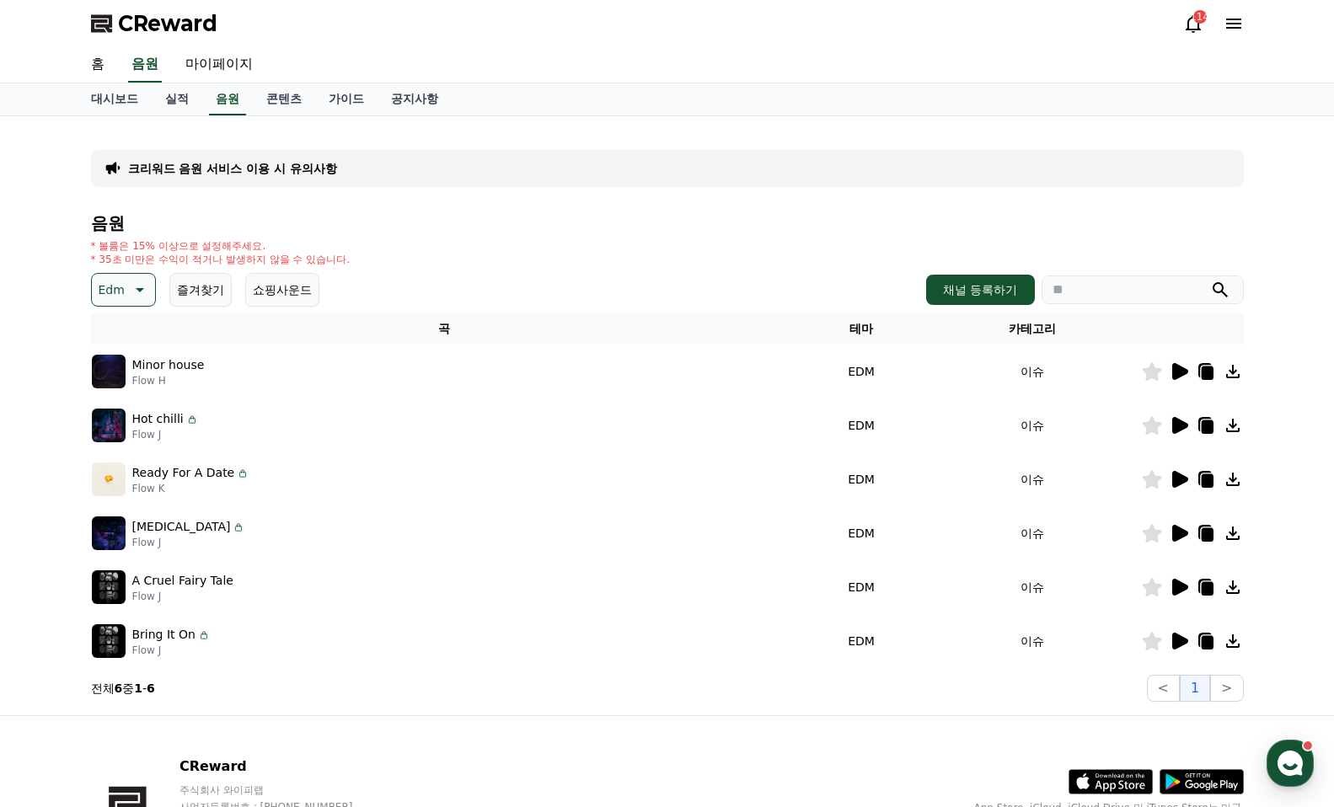
click at [1185, 373] on icon at bounding box center [1180, 371] width 16 height 17
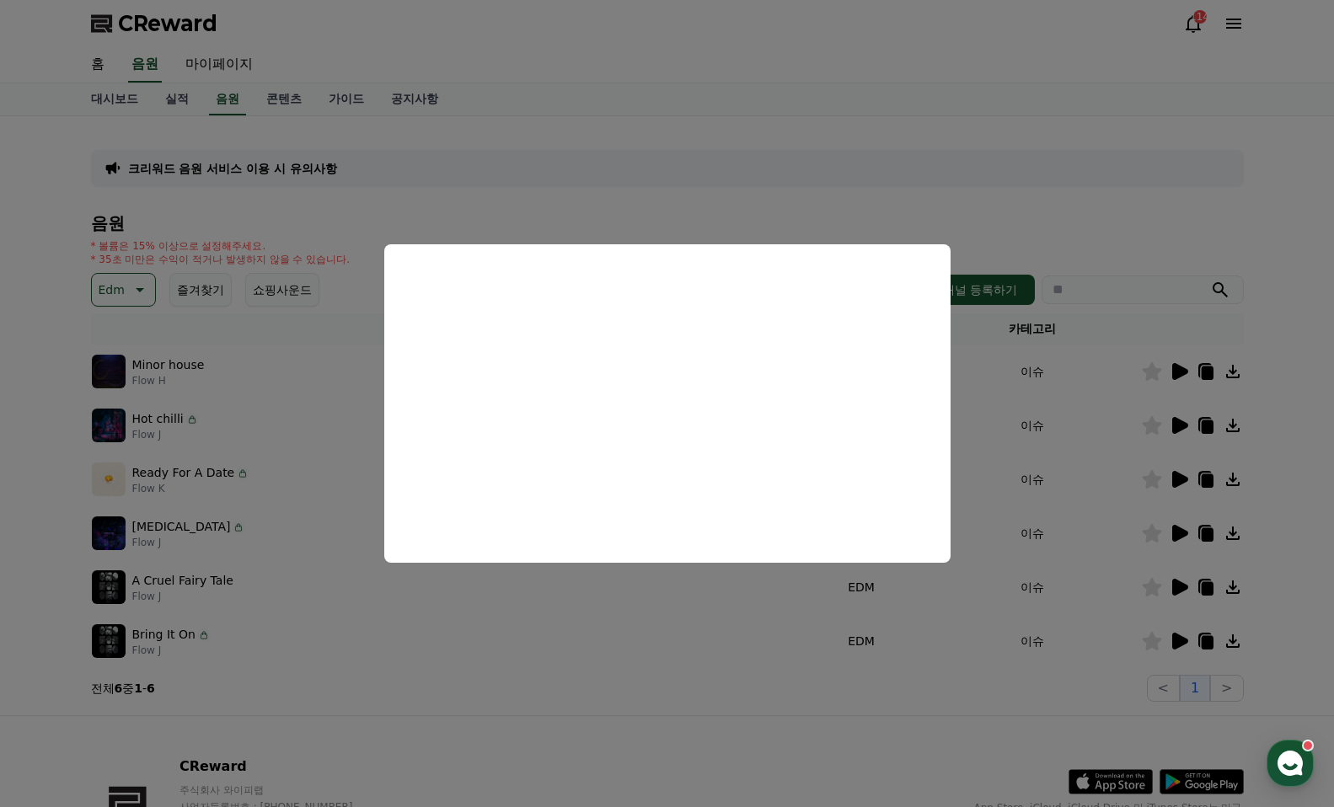
click at [977, 214] on button "close modal" at bounding box center [667, 403] width 1334 height 807
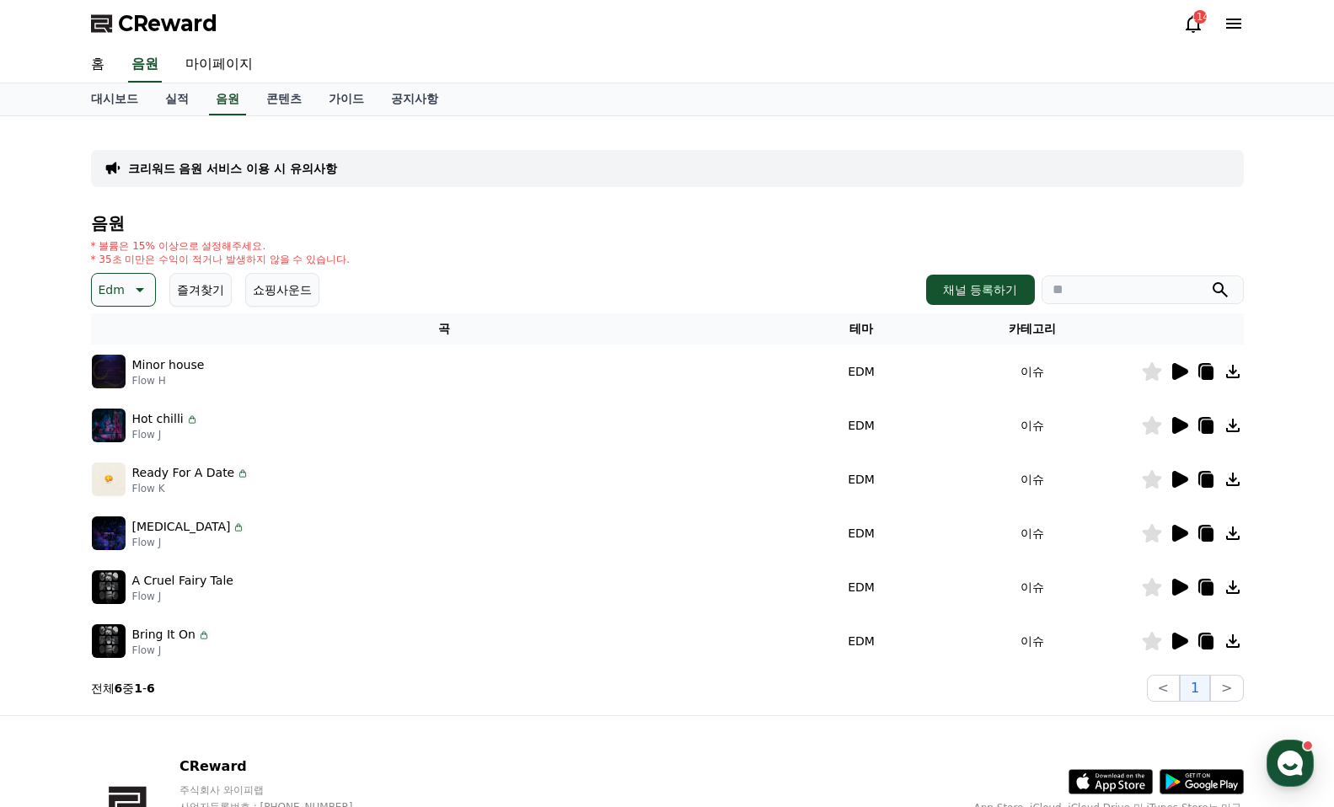
click at [1234, 371] on icon at bounding box center [1233, 372] width 20 height 20
click at [1233, 428] on icon at bounding box center [1232, 425] width 13 height 13
click at [1233, 480] on icon at bounding box center [1232, 479] width 13 height 13
click at [1229, 534] on icon at bounding box center [1233, 533] width 20 height 20
click at [1232, 587] on icon at bounding box center [1232, 587] width 13 height 13
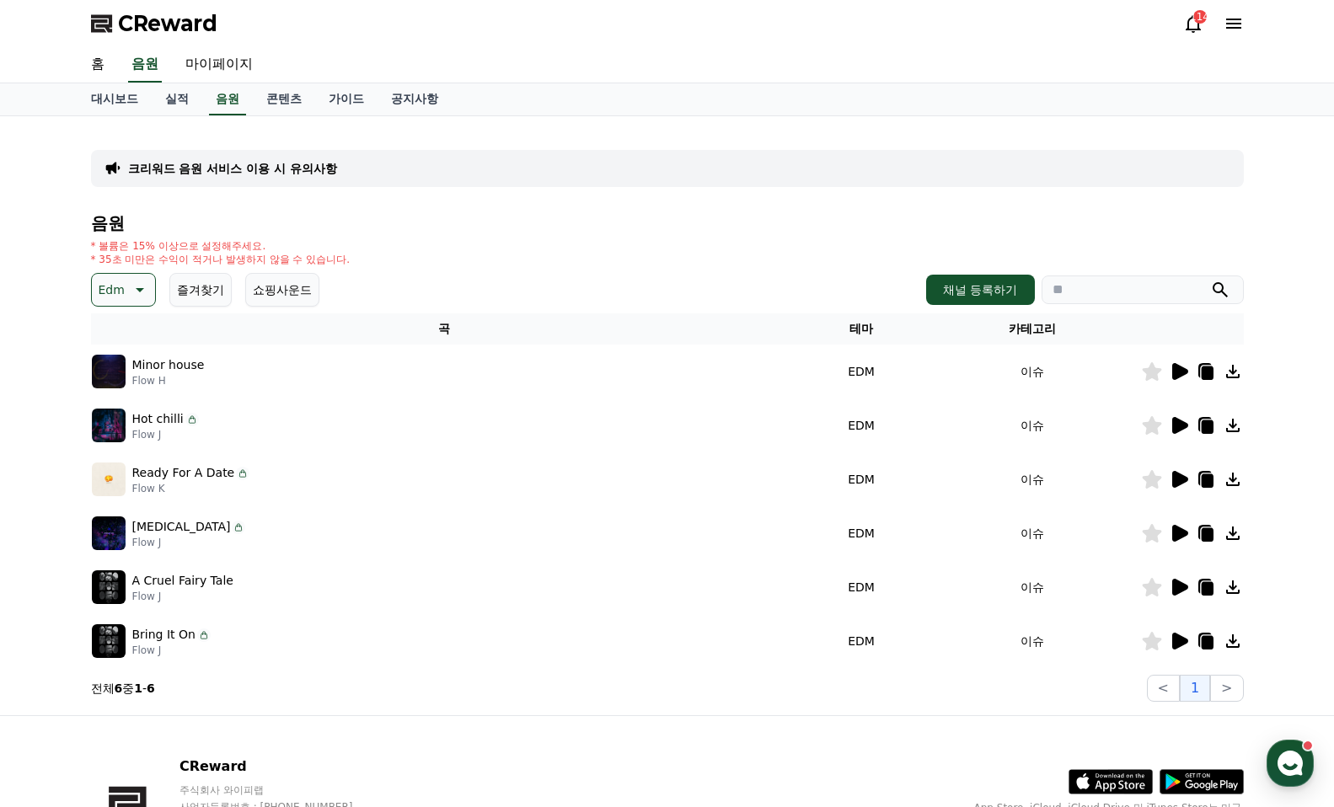
click at [1235, 645] on icon at bounding box center [1233, 641] width 20 height 20
click at [128, 287] on icon at bounding box center [138, 290] width 20 height 20
click at [125, 375] on button "드라마틱" at bounding box center [124, 371] width 61 height 37
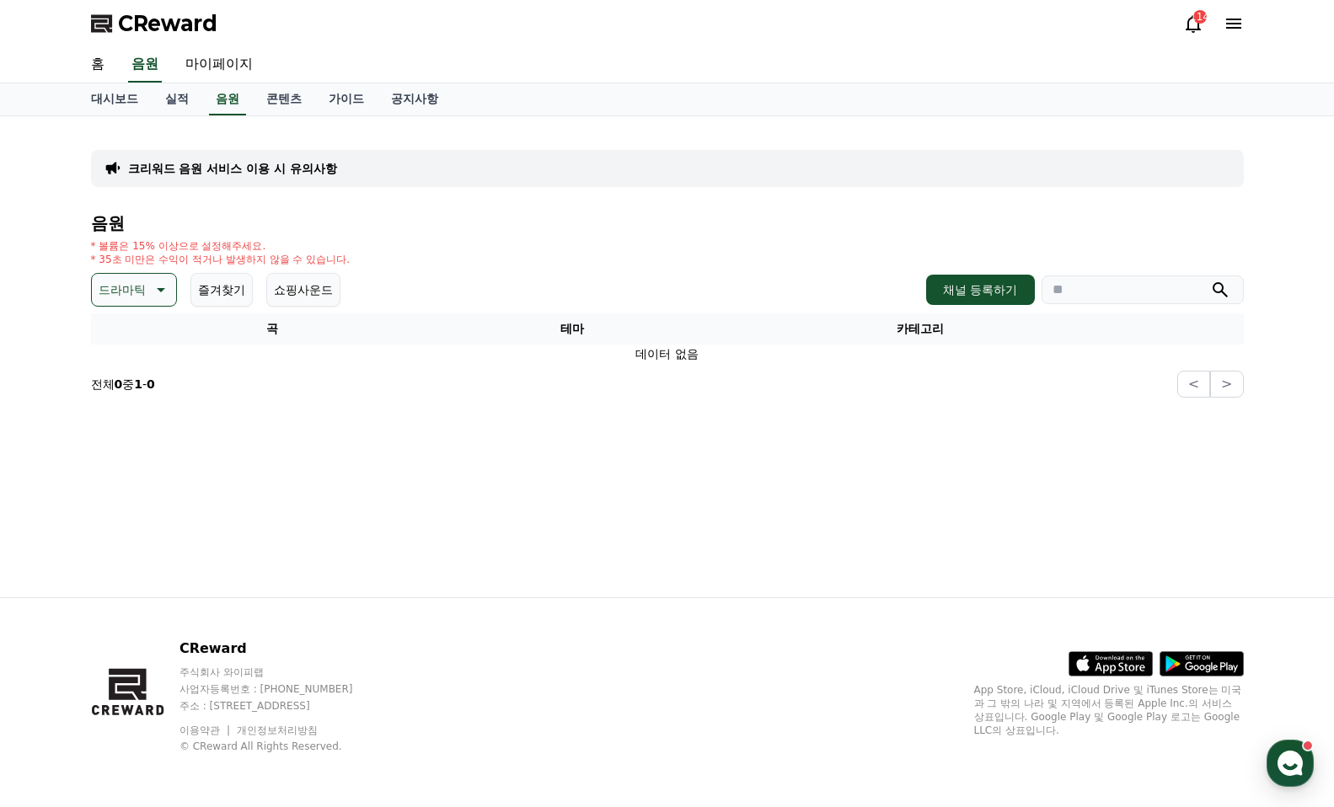
click at [157, 291] on icon at bounding box center [159, 290] width 20 height 20
click at [131, 432] on button "웅장한" at bounding box center [118, 432] width 49 height 37
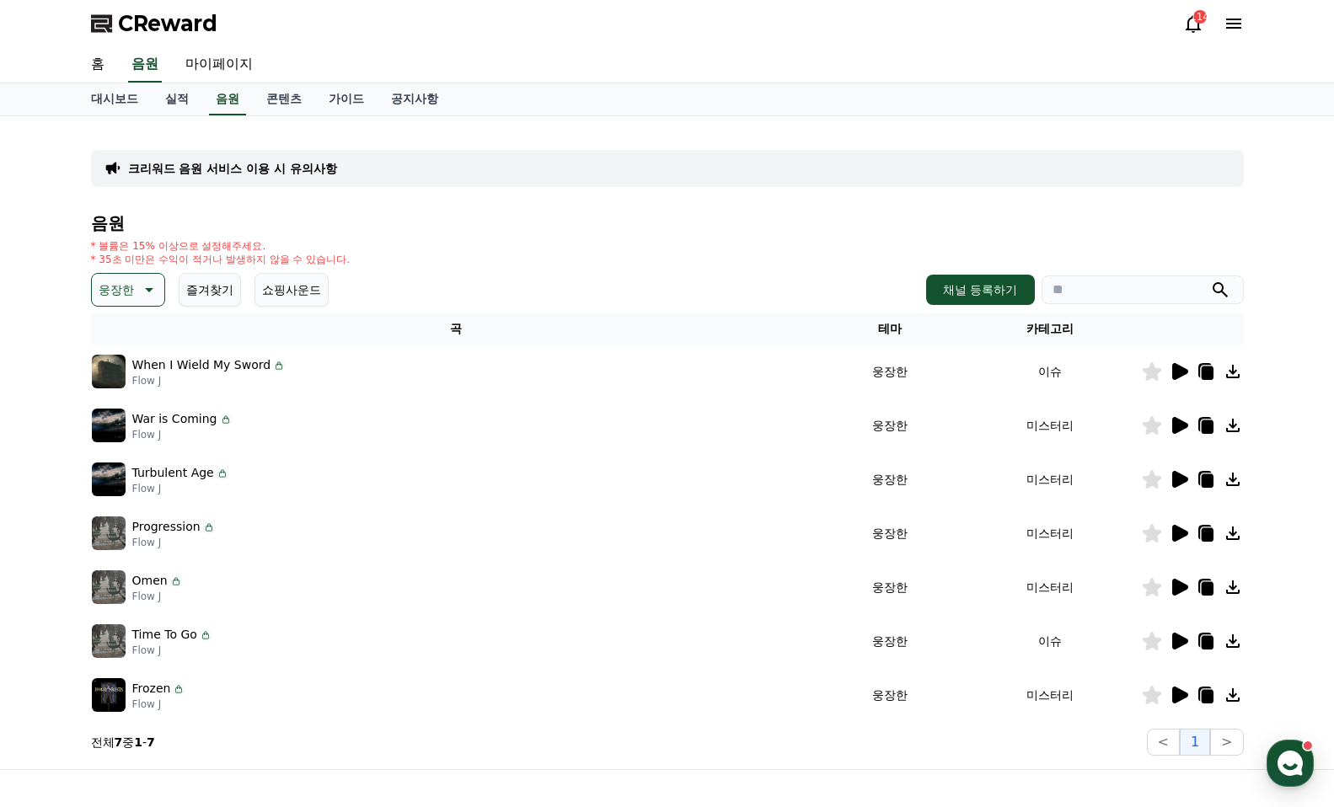
click at [1232, 691] on icon at bounding box center [1232, 695] width 13 height 13
click at [1235, 642] on icon at bounding box center [1232, 641] width 13 height 13
click at [1233, 589] on icon at bounding box center [1232, 587] width 13 height 13
click at [1232, 533] on icon at bounding box center [1232, 533] width 13 height 13
click at [1232, 480] on icon at bounding box center [1232, 479] width 13 height 13
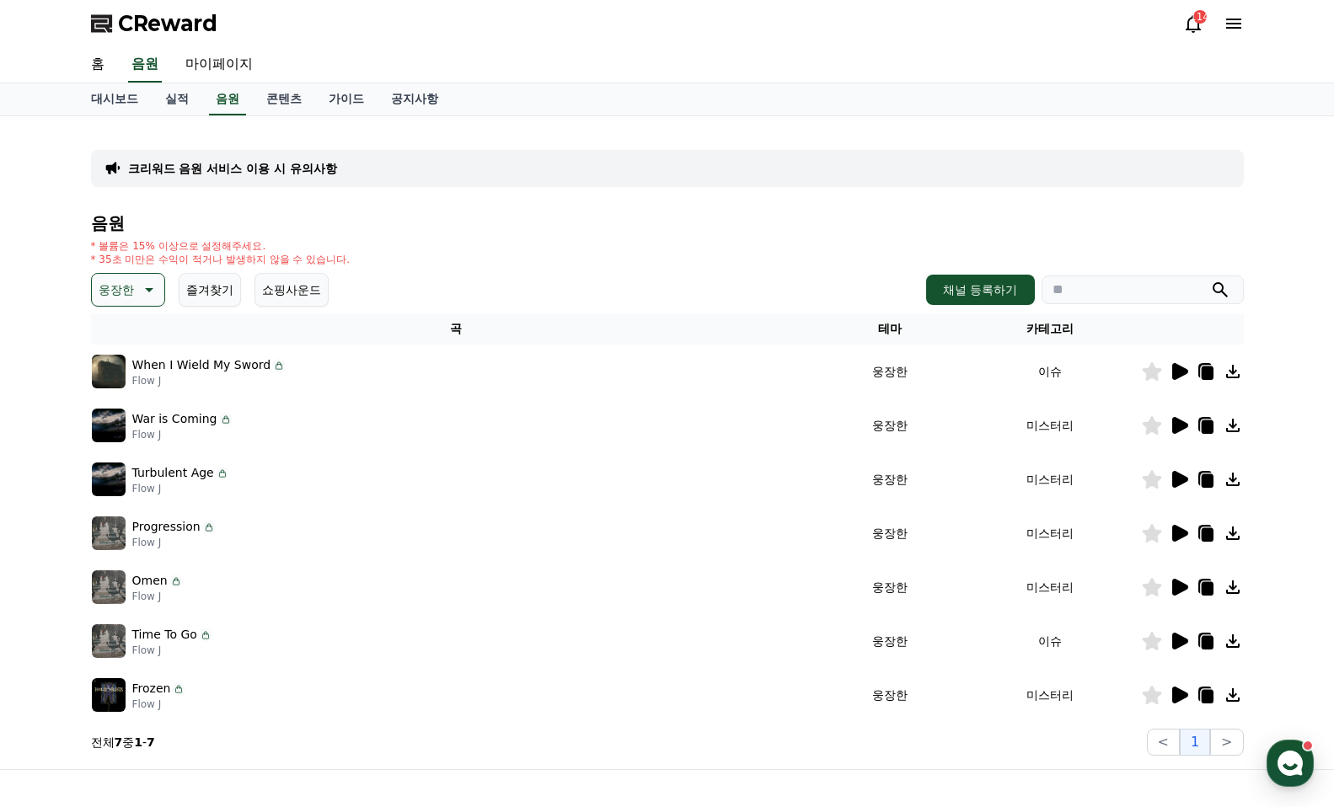
click at [1229, 424] on icon at bounding box center [1233, 426] width 20 height 20
click at [1232, 373] on icon at bounding box center [1232, 371] width 13 height 13
click at [1177, 697] on icon at bounding box center [1180, 695] width 16 height 17
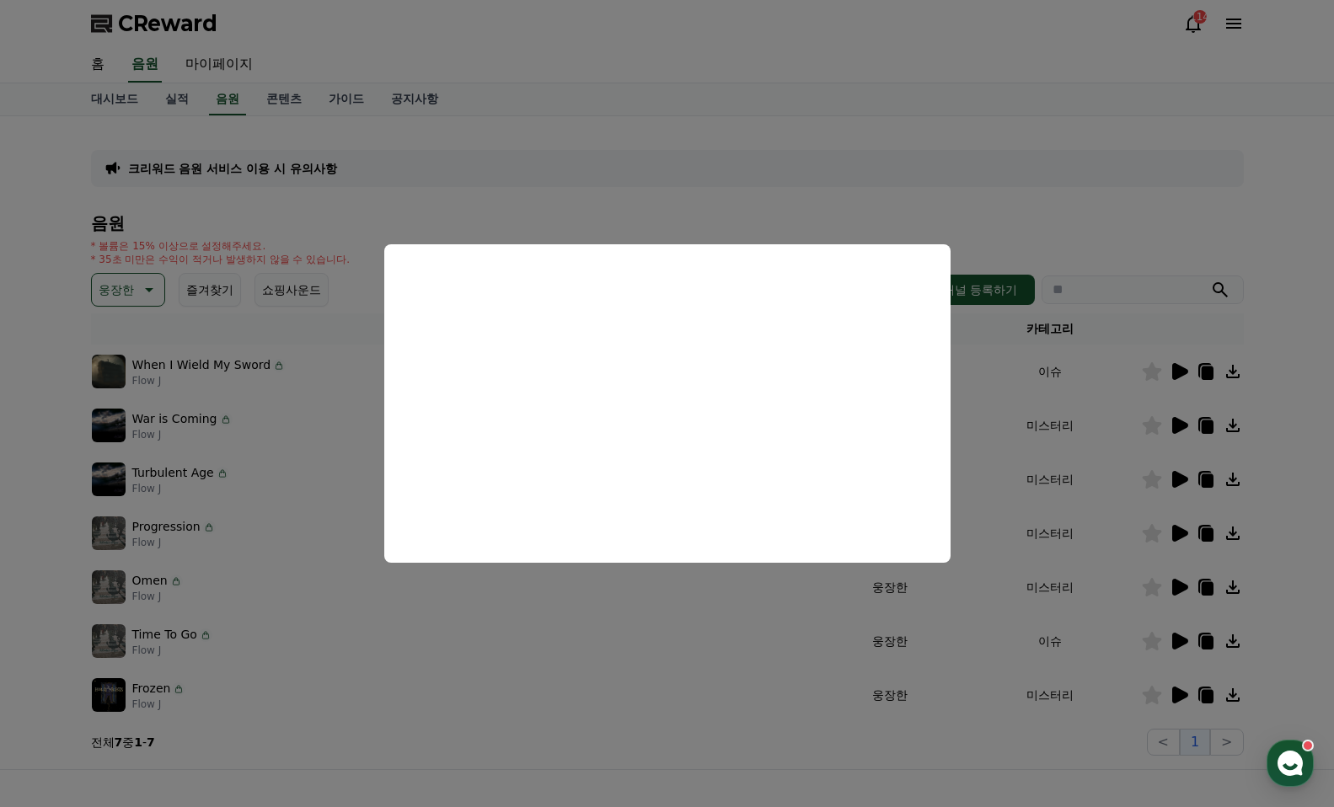
click at [1176, 640] on button "close modal" at bounding box center [667, 403] width 1334 height 807
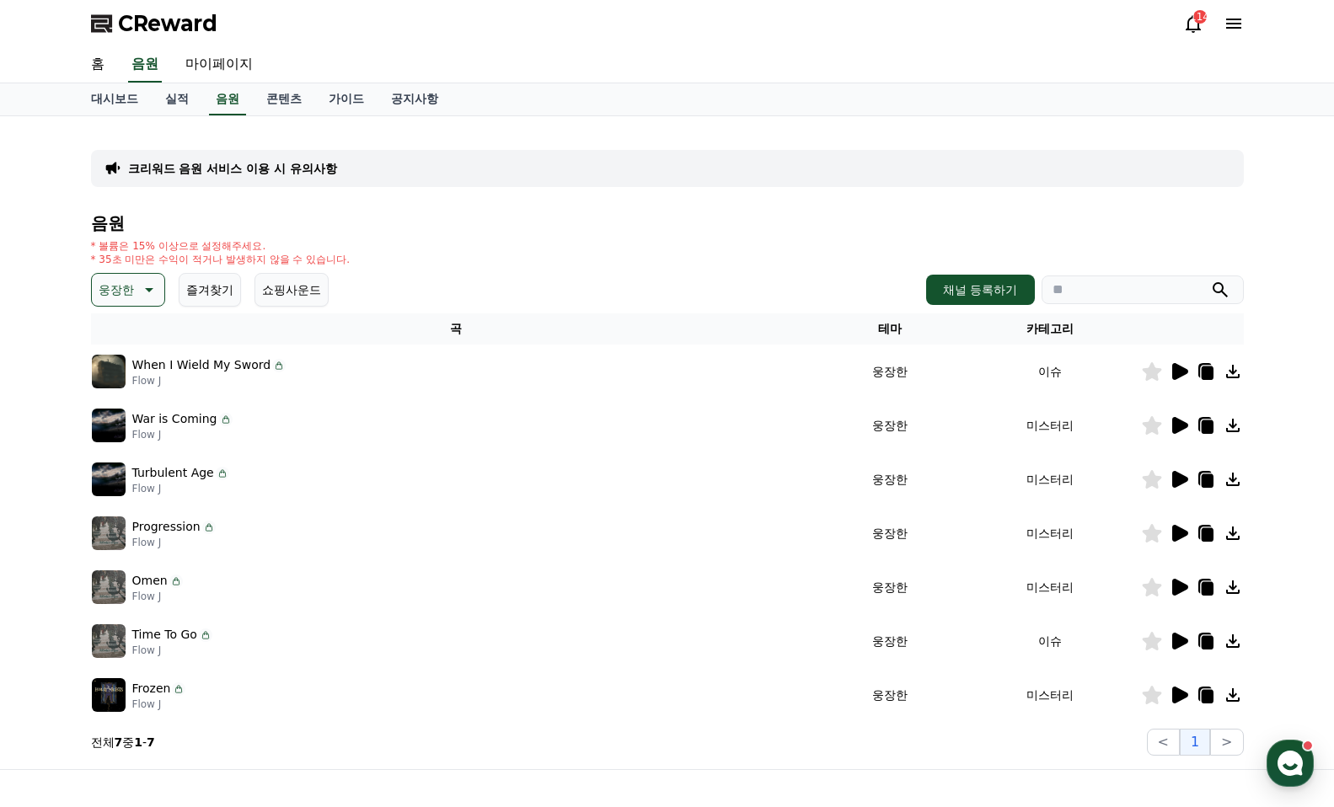
click at [1180, 641] on icon at bounding box center [1180, 641] width 16 height 17
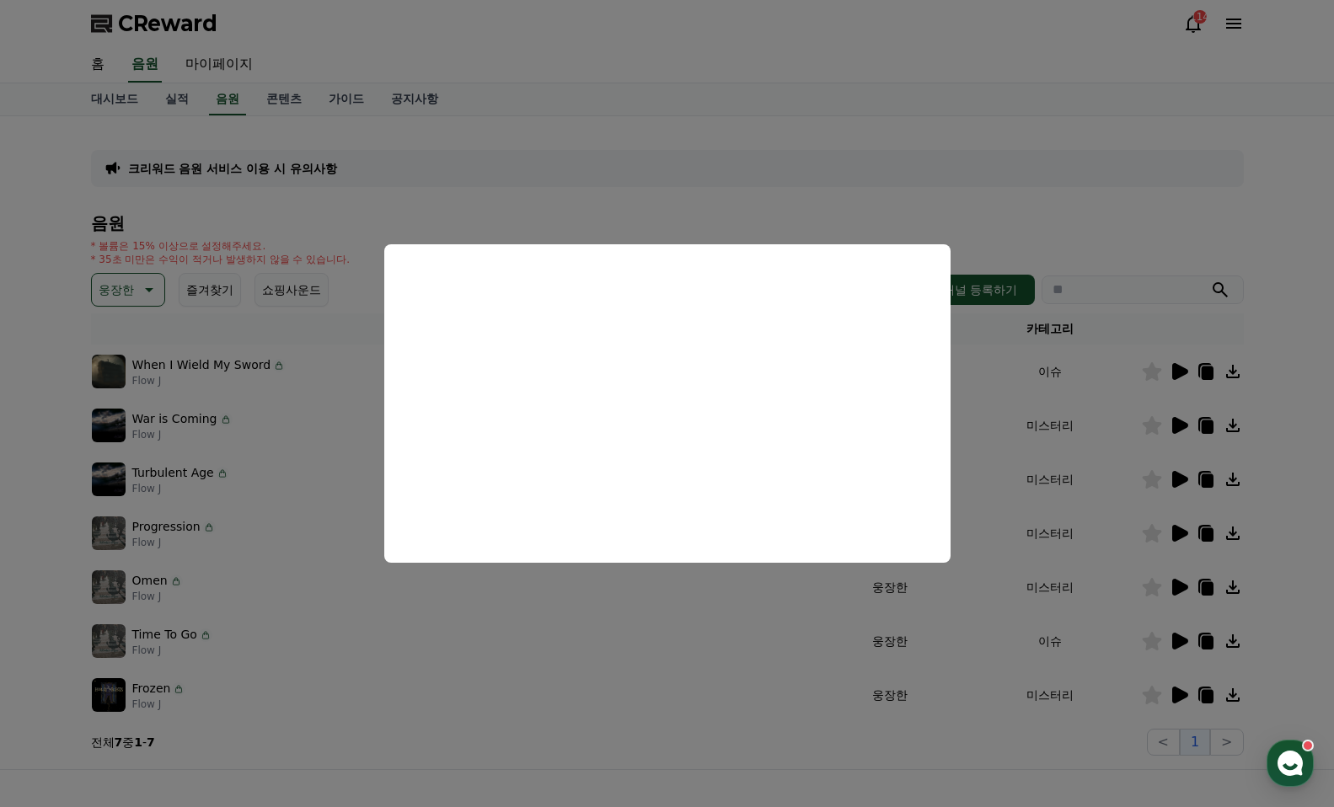
click at [1177, 585] on button "close modal" at bounding box center [667, 403] width 1334 height 807
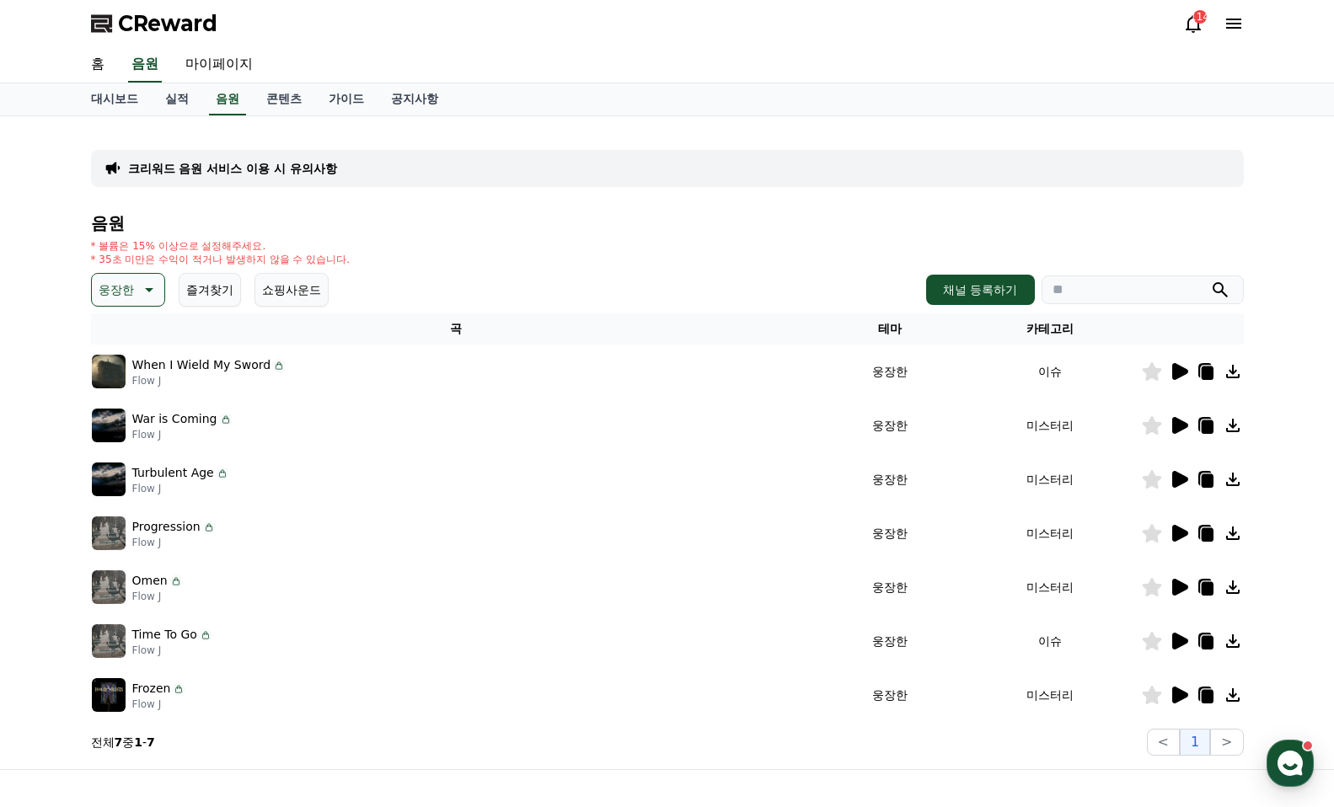
click at [1172, 586] on icon at bounding box center [1180, 587] width 16 height 17
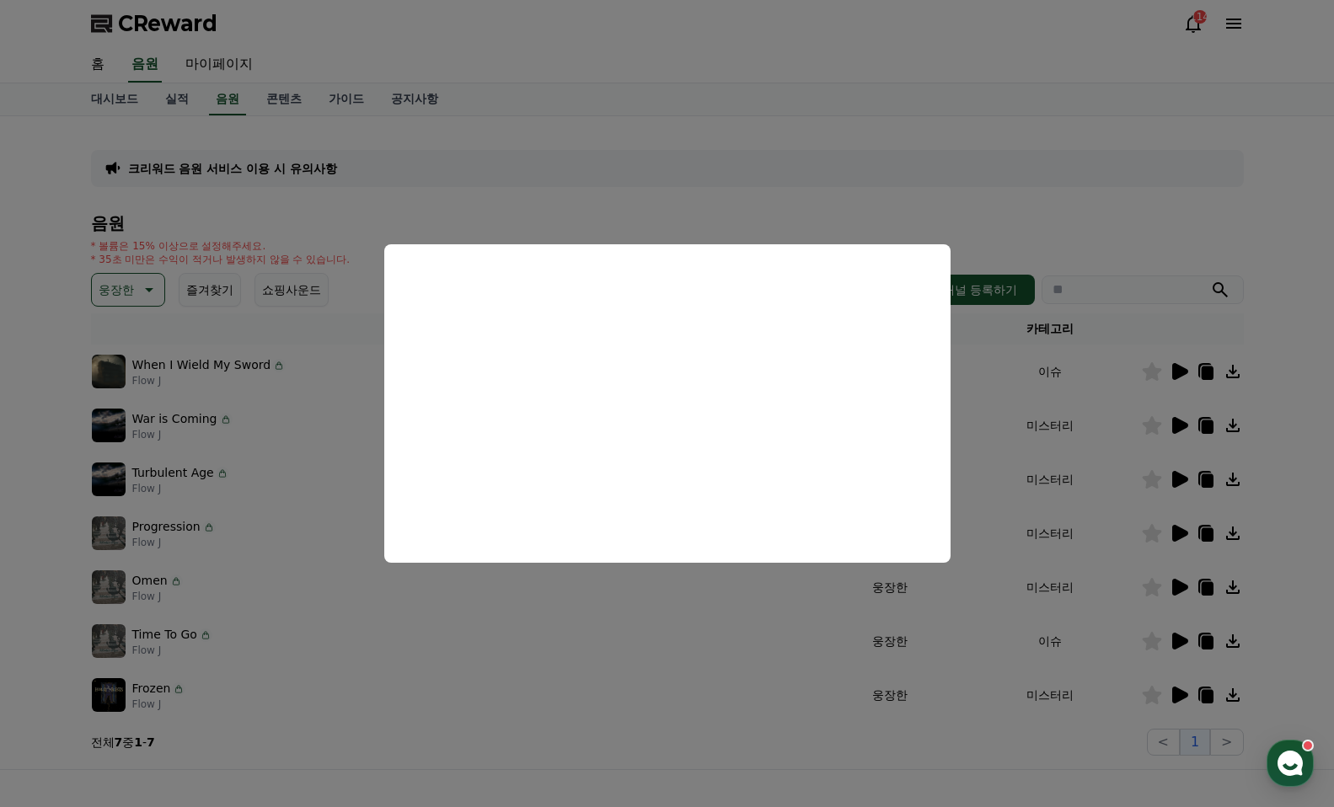
click at [1183, 534] on button "close modal" at bounding box center [667, 403] width 1334 height 807
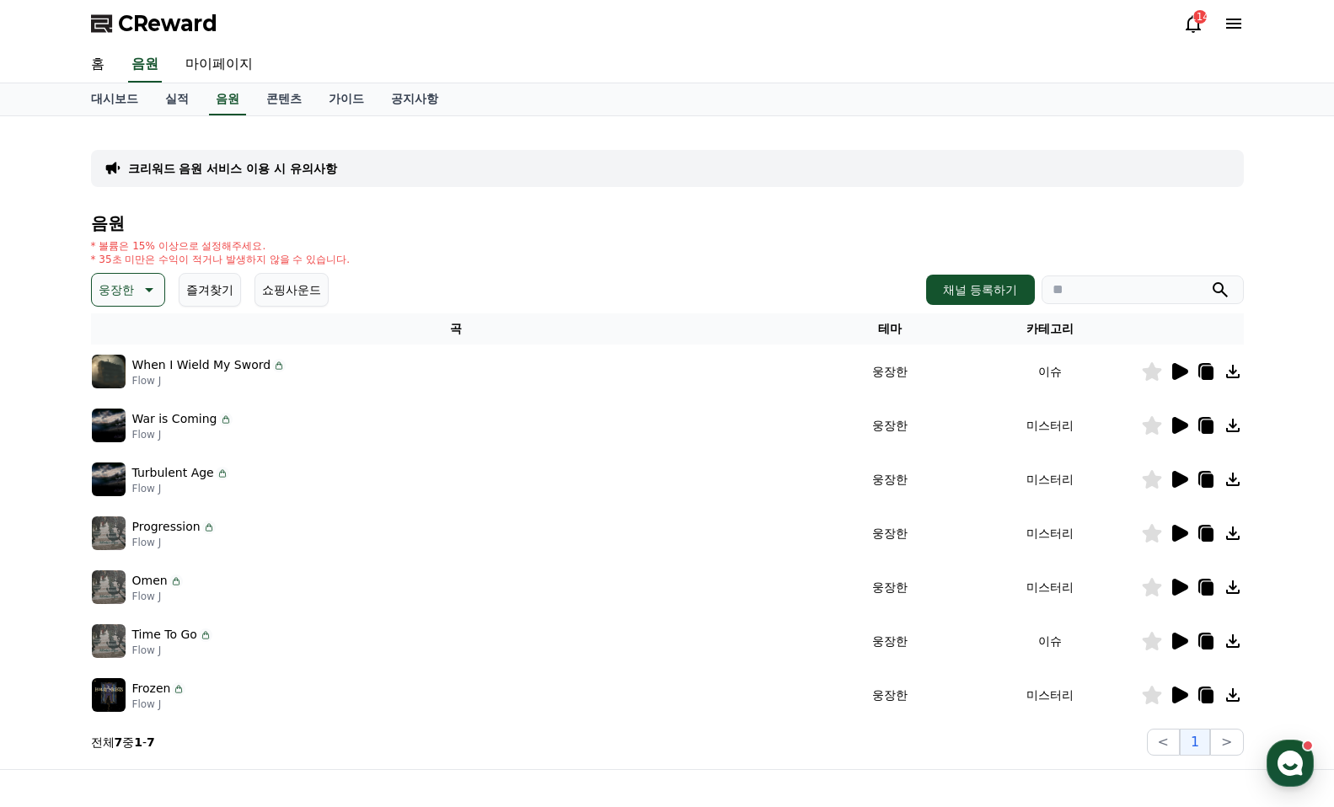
click at [1183, 531] on icon at bounding box center [1180, 533] width 16 height 17
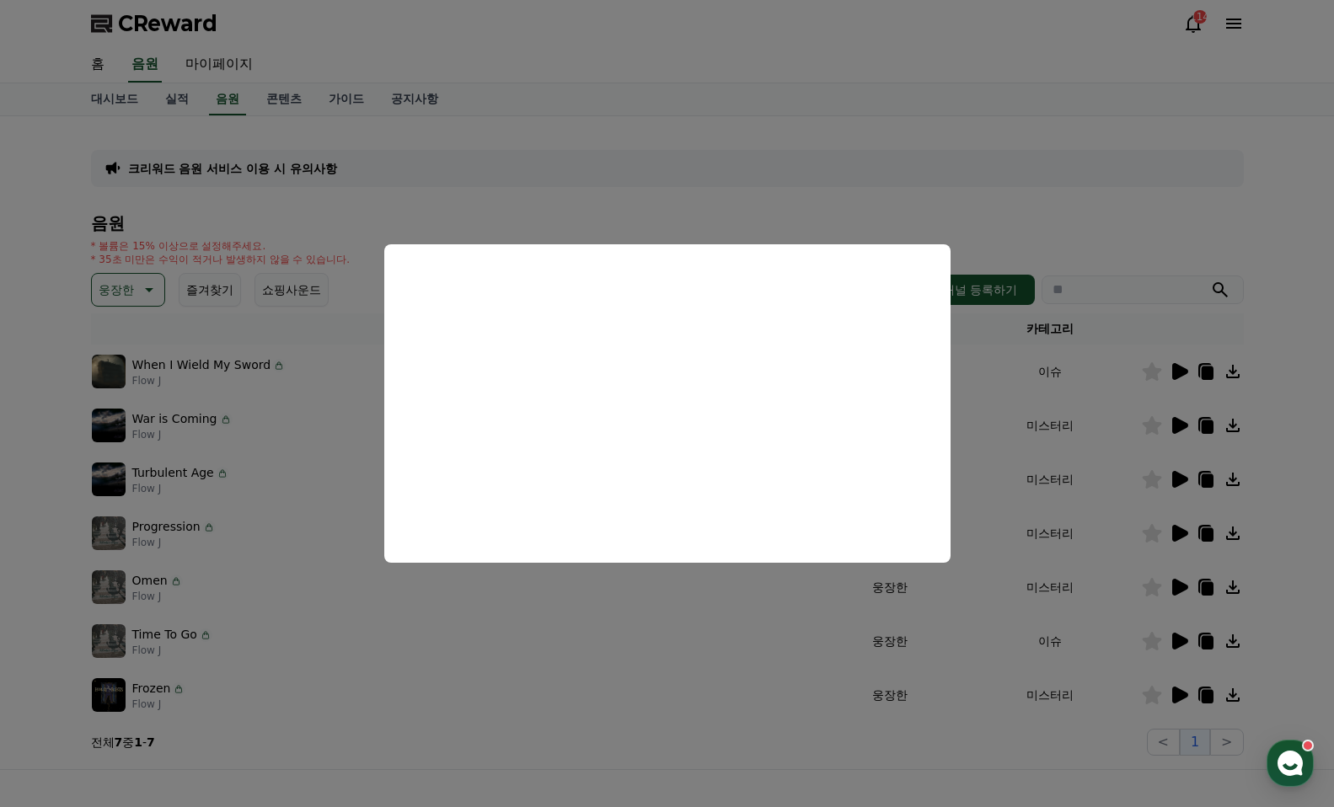
click at [1183, 477] on button "close modal" at bounding box center [667, 403] width 1334 height 807
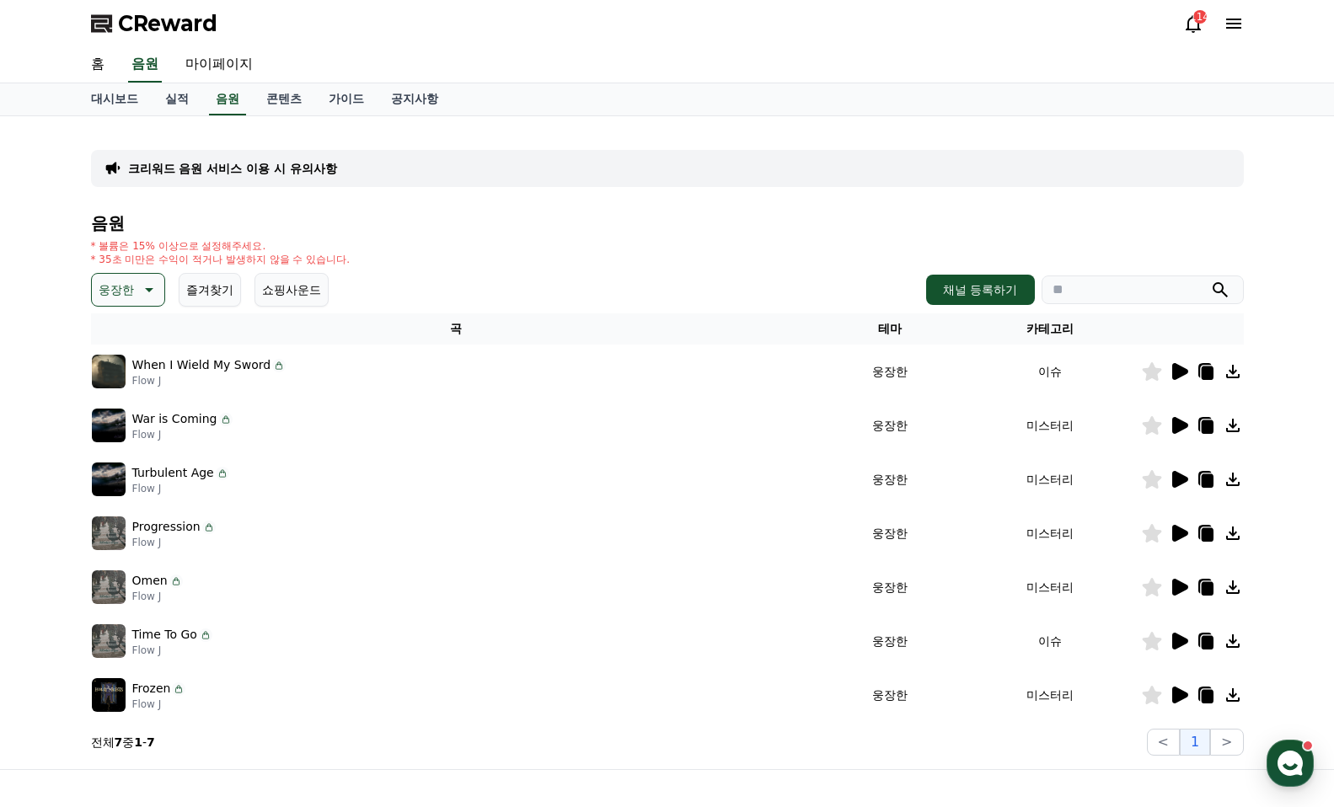
click at [1183, 477] on icon at bounding box center [1180, 479] width 16 height 17
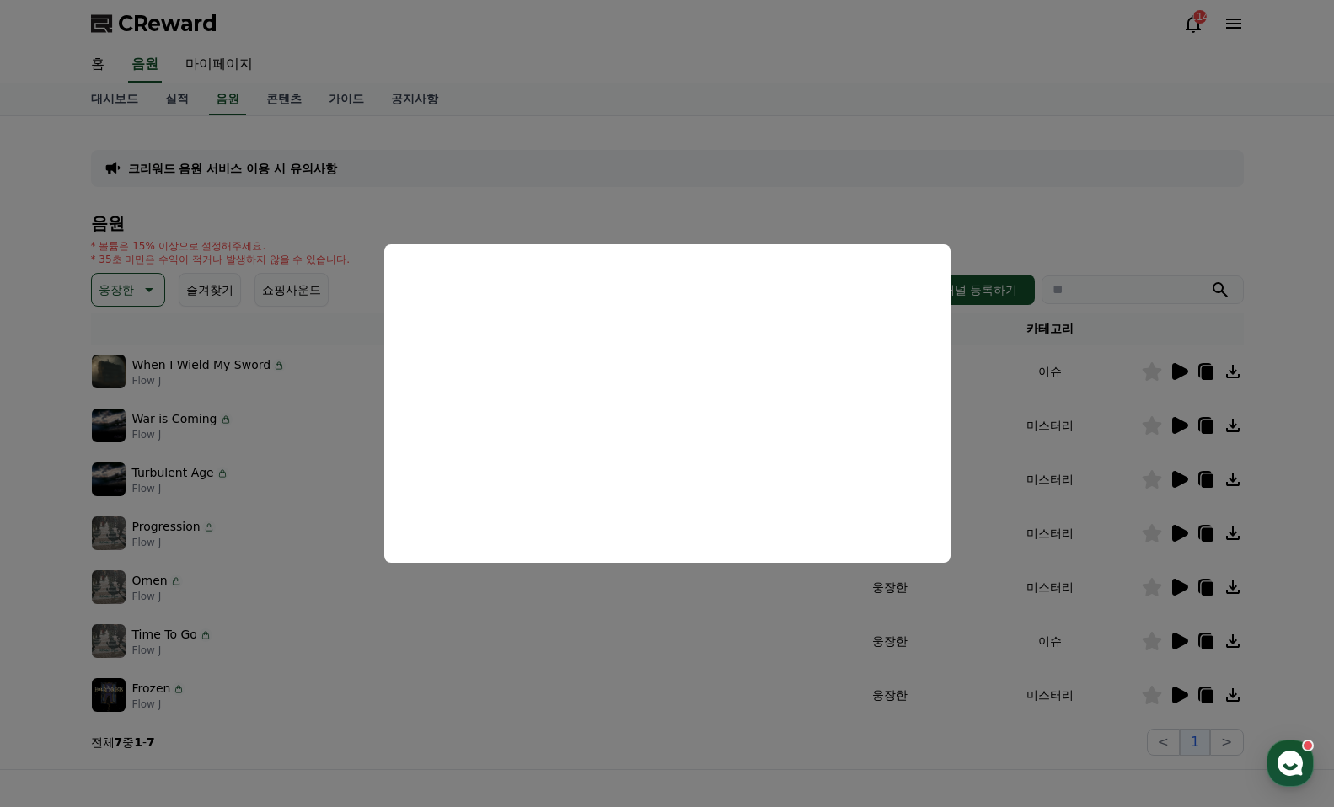
click at [1183, 421] on button "close modal" at bounding box center [667, 403] width 1334 height 807
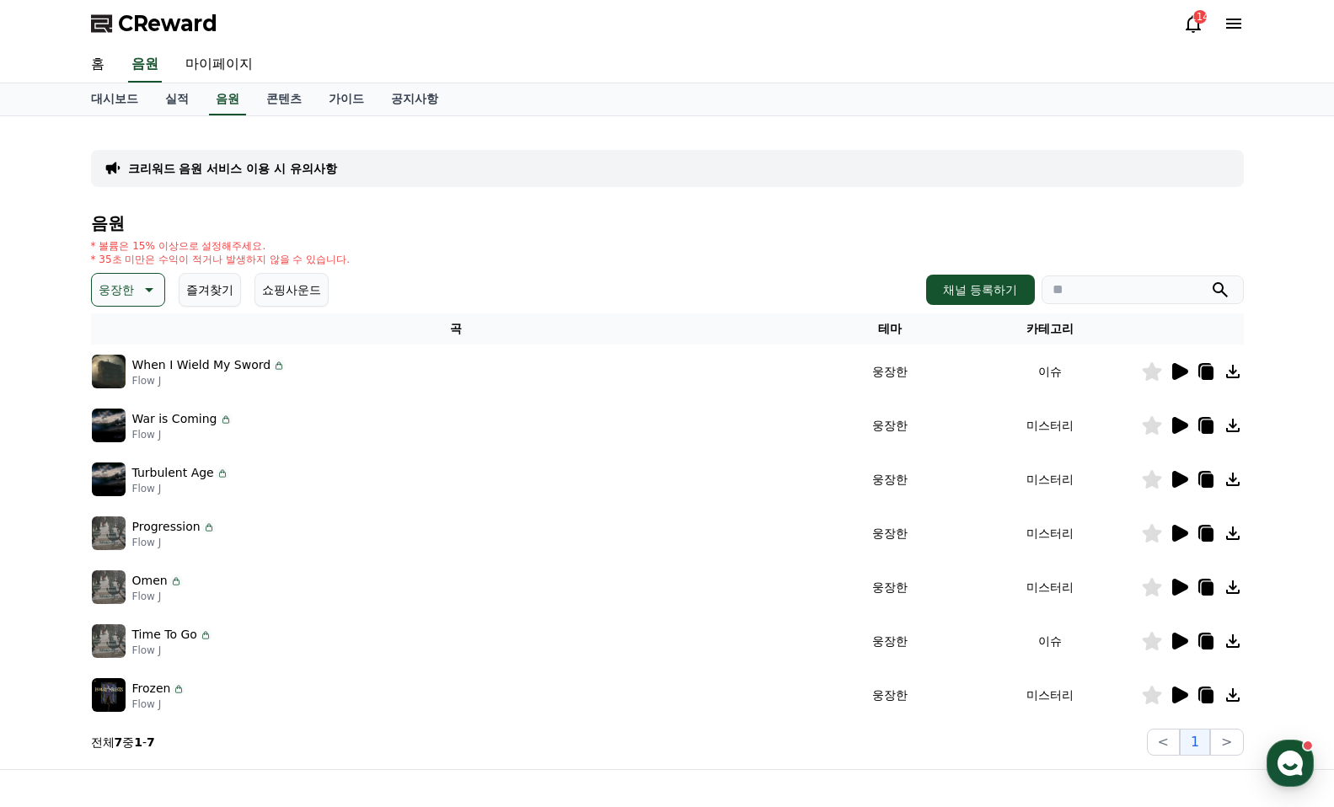
click at [1183, 421] on icon at bounding box center [1180, 425] width 16 height 17
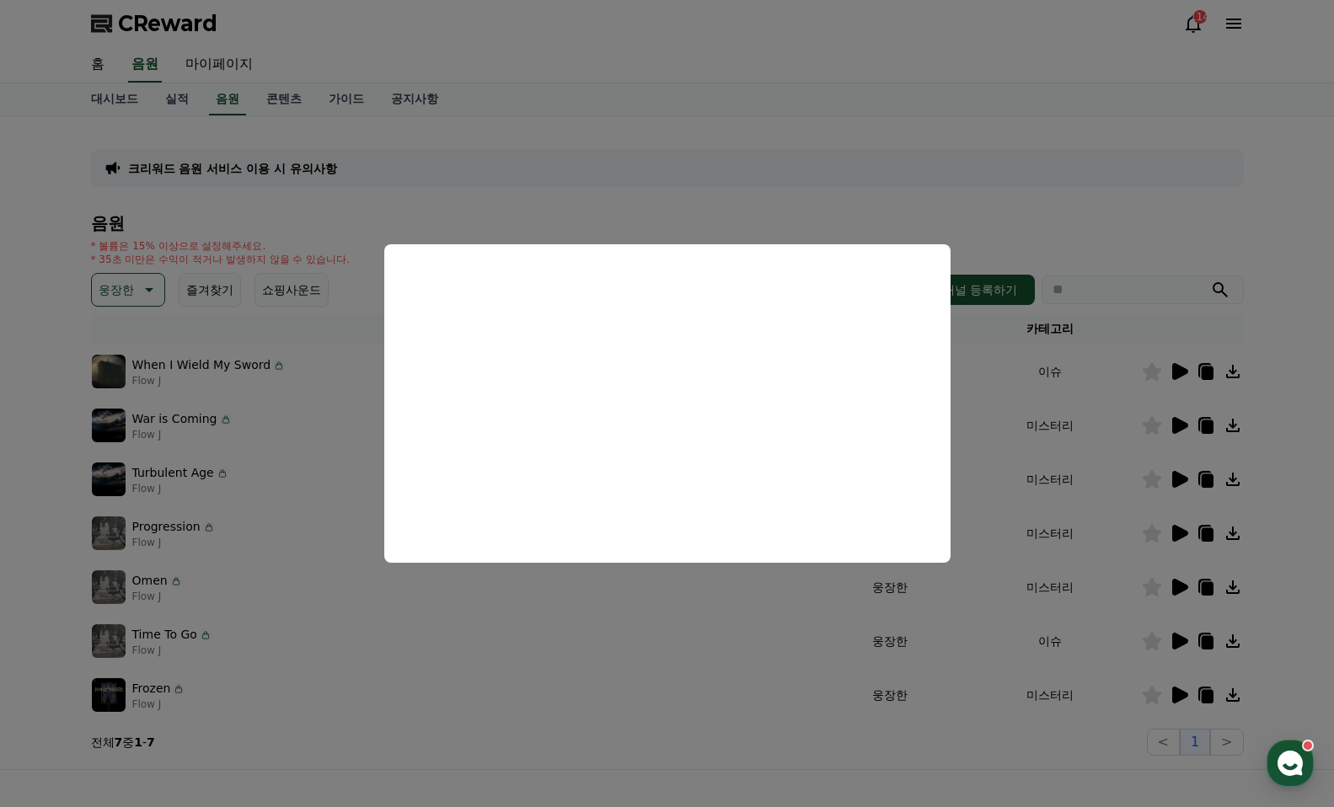
click at [1175, 367] on button "close modal" at bounding box center [667, 403] width 1334 height 807
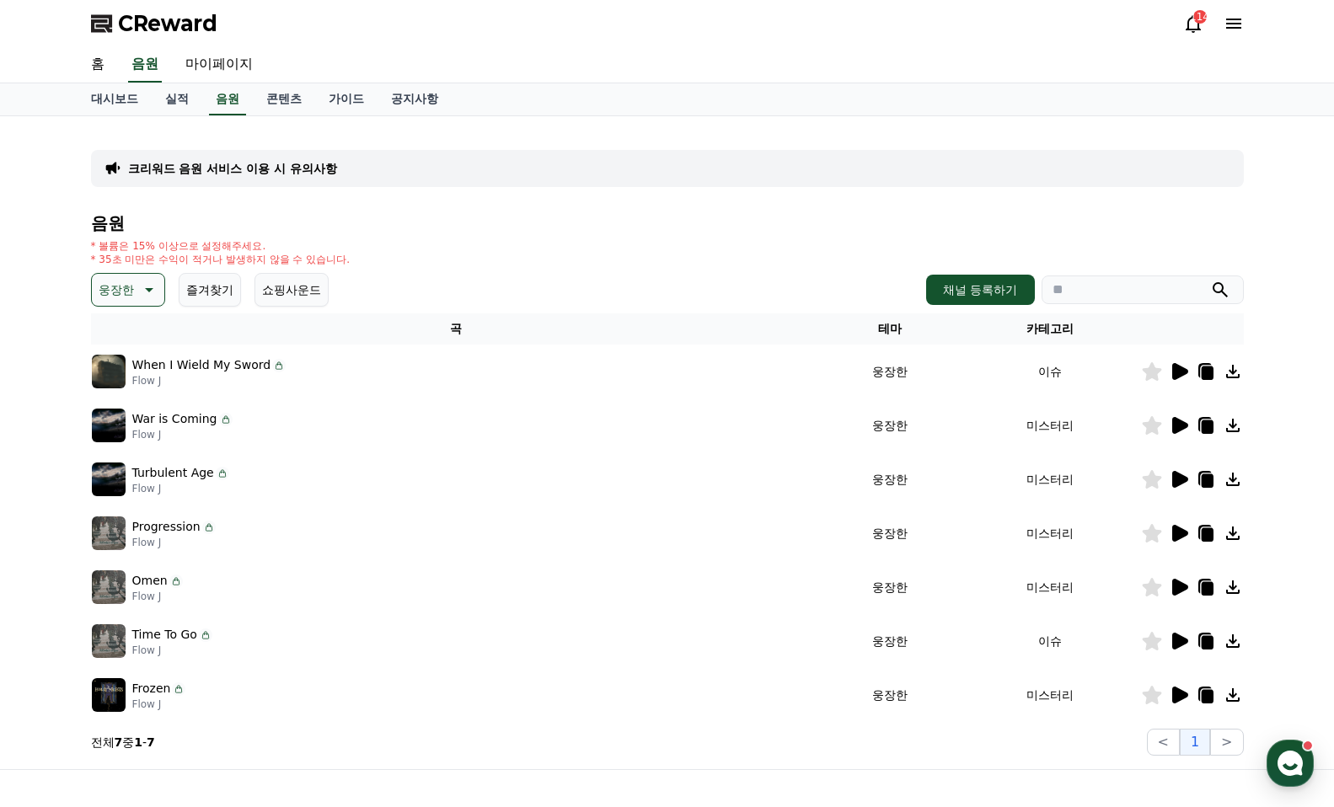
click at [840, 257] on div "* 볼륨은 15% 이상으로 설정해주세요. * 35초 미만은 수익이 적거나 발생하지 않을 수 있습니다." at bounding box center [667, 252] width 1153 height 27
click at [124, 285] on p "웅장한" at bounding box center [116, 290] width 35 height 24
click at [136, 383] on button "환상적인" at bounding box center [124, 378] width 61 height 37
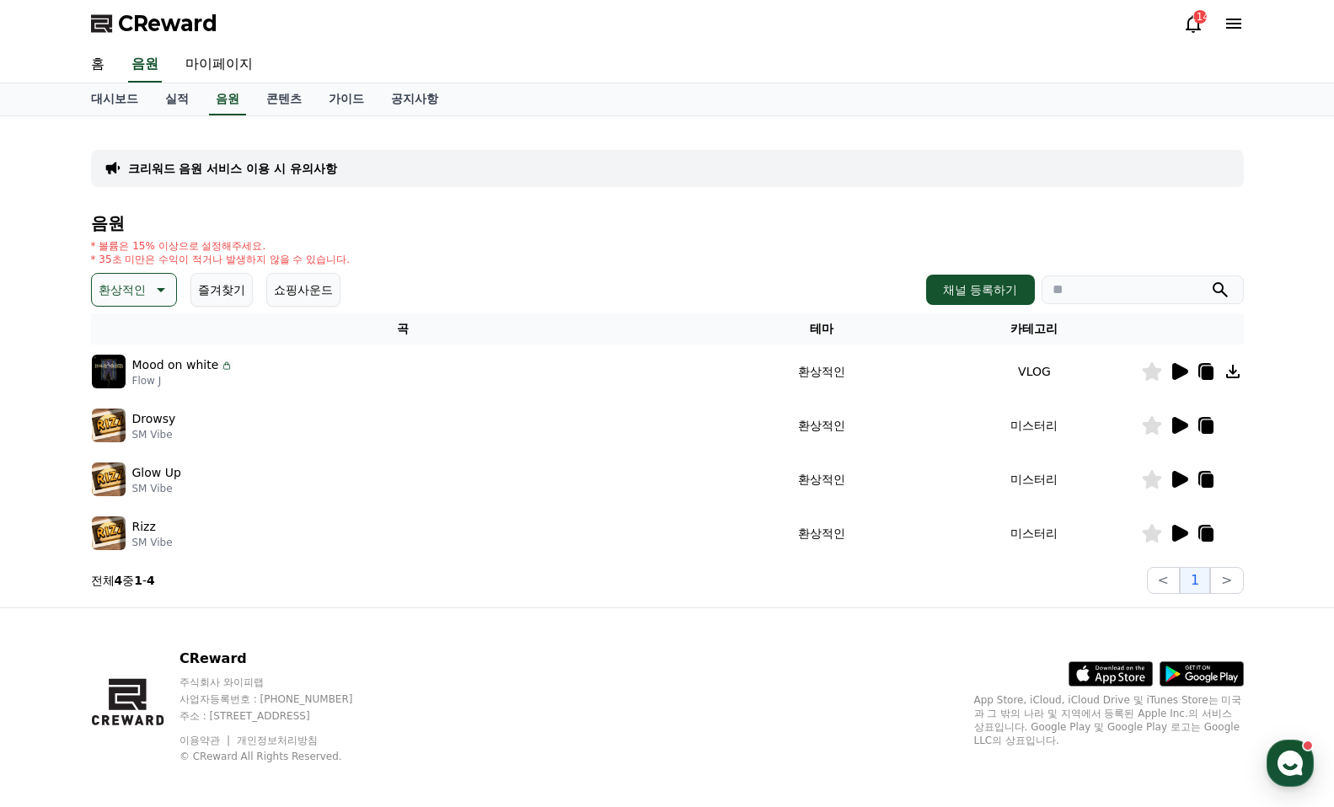
click at [1178, 532] on icon at bounding box center [1180, 533] width 16 height 17
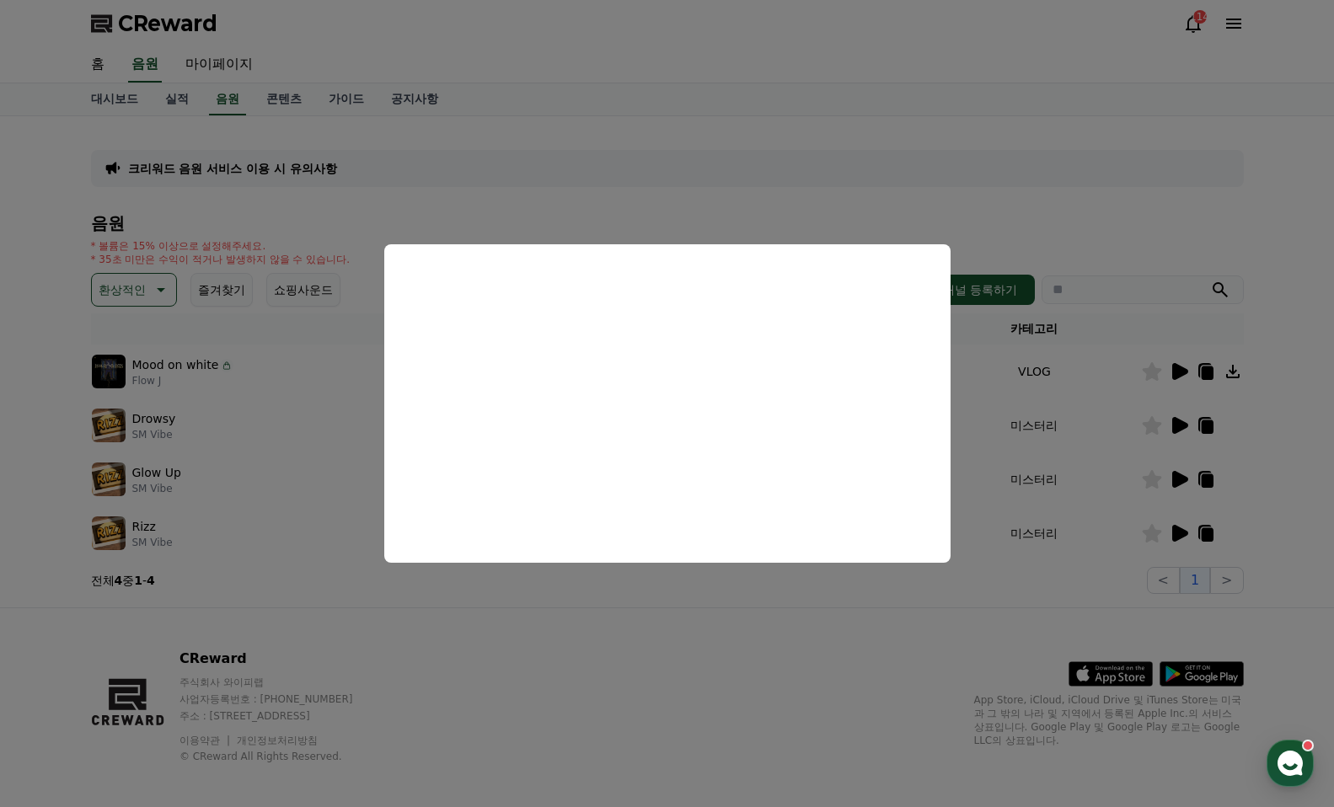
click at [1189, 476] on button "close modal" at bounding box center [667, 403] width 1334 height 807
click at [1184, 476] on icon at bounding box center [1180, 479] width 16 height 17
click at [1180, 426] on button "close modal" at bounding box center [667, 403] width 1334 height 807
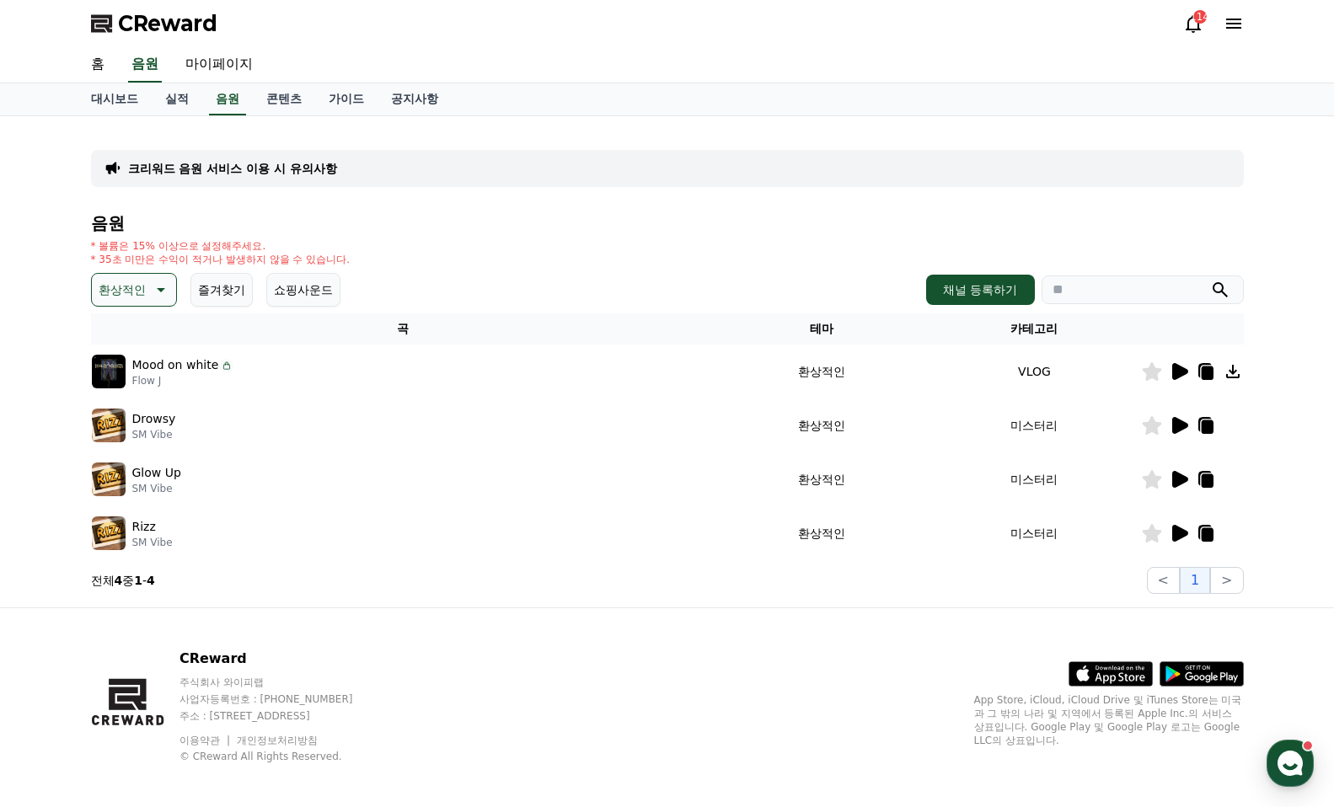
click at [1177, 428] on icon at bounding box center [1180, 425] width 16 height 17
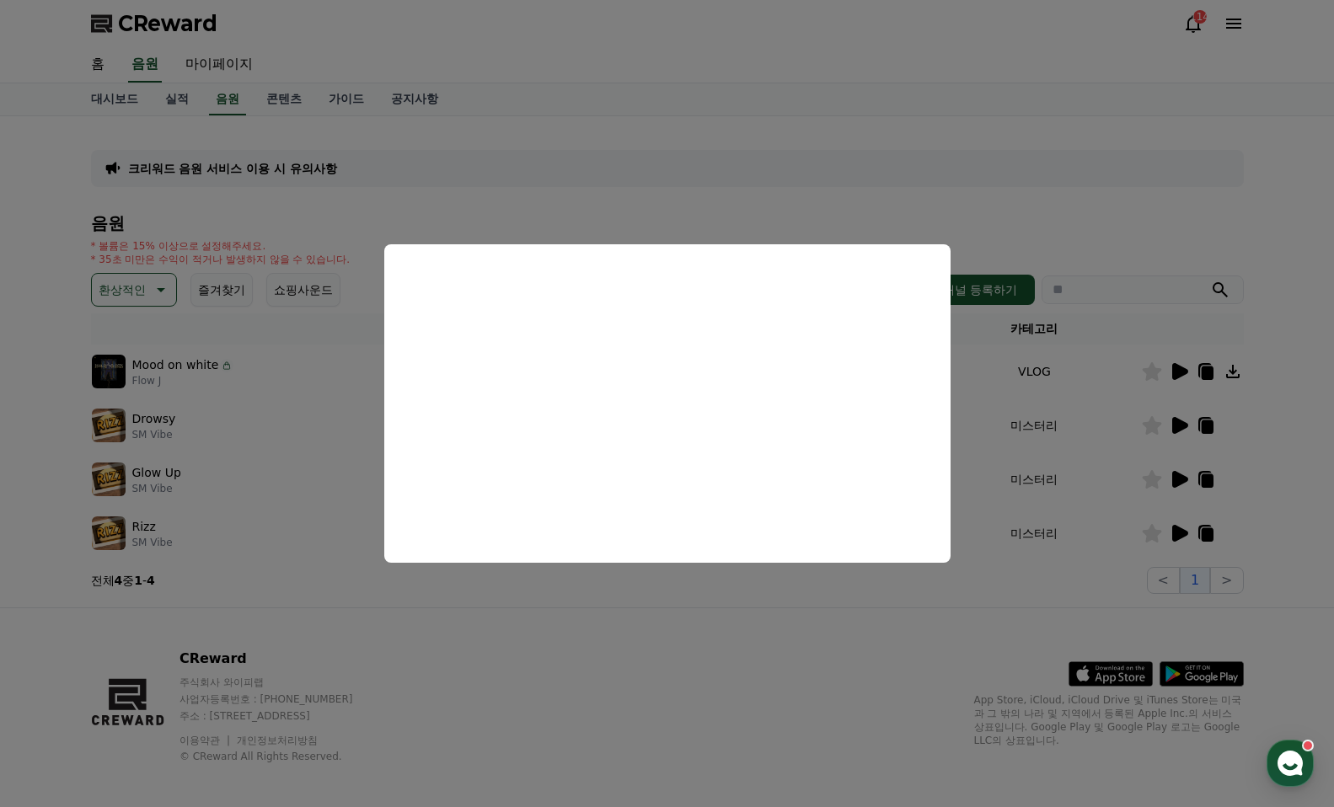
click at [1206, 378] on button "close modal" at bounding box center [667, 403] width 1334 height 807
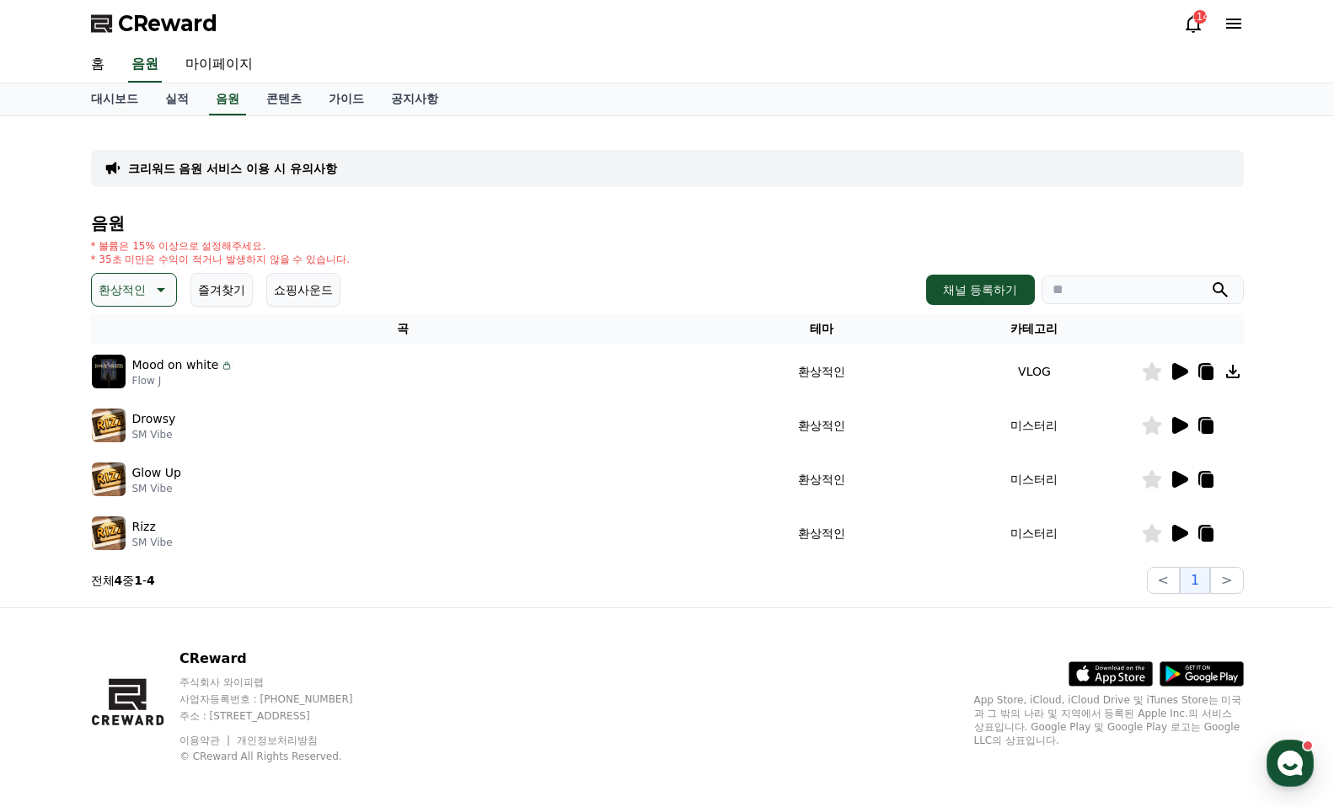
click at [1183, 372] on icon at bounding box center [1180, 371] width 16 height 17
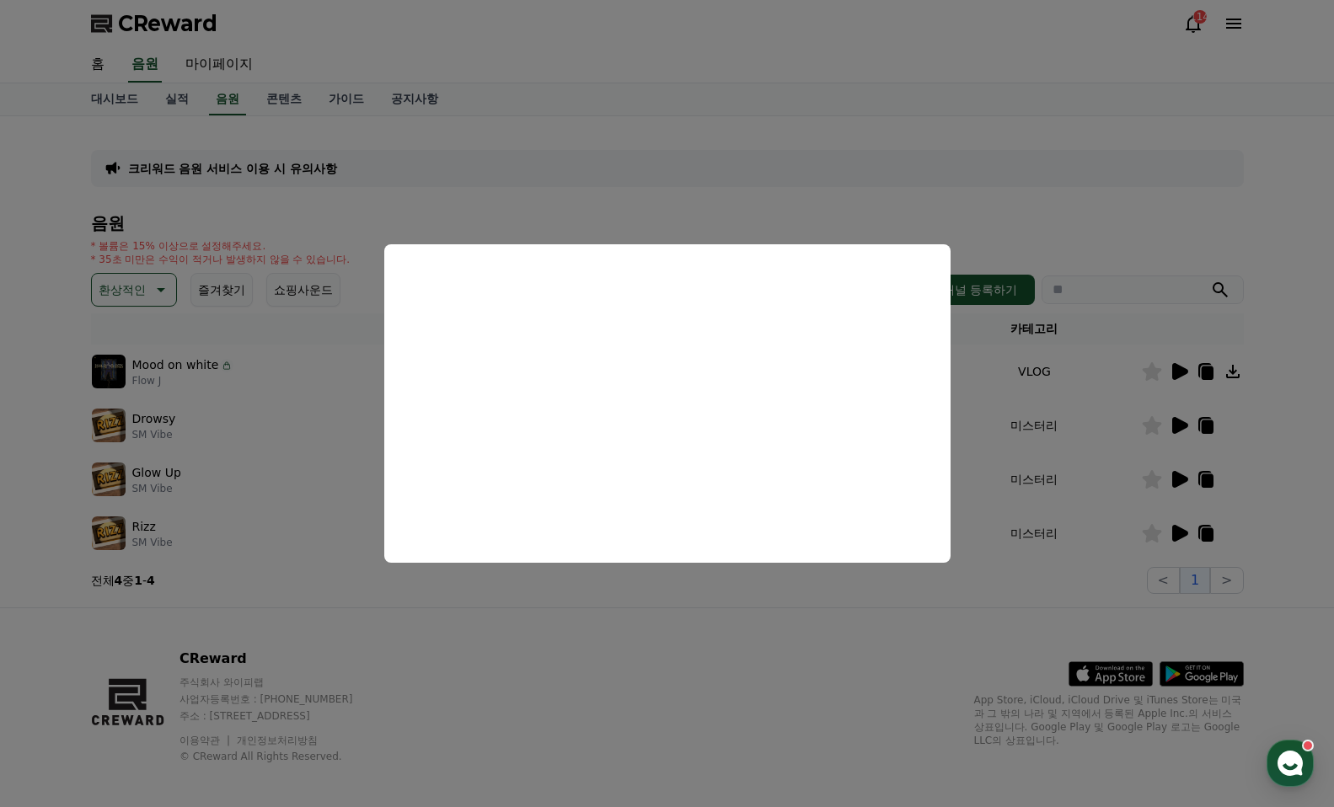
click at [133, 302] on button "close modal" at bounding box center [667, 403] width 1334 height 807
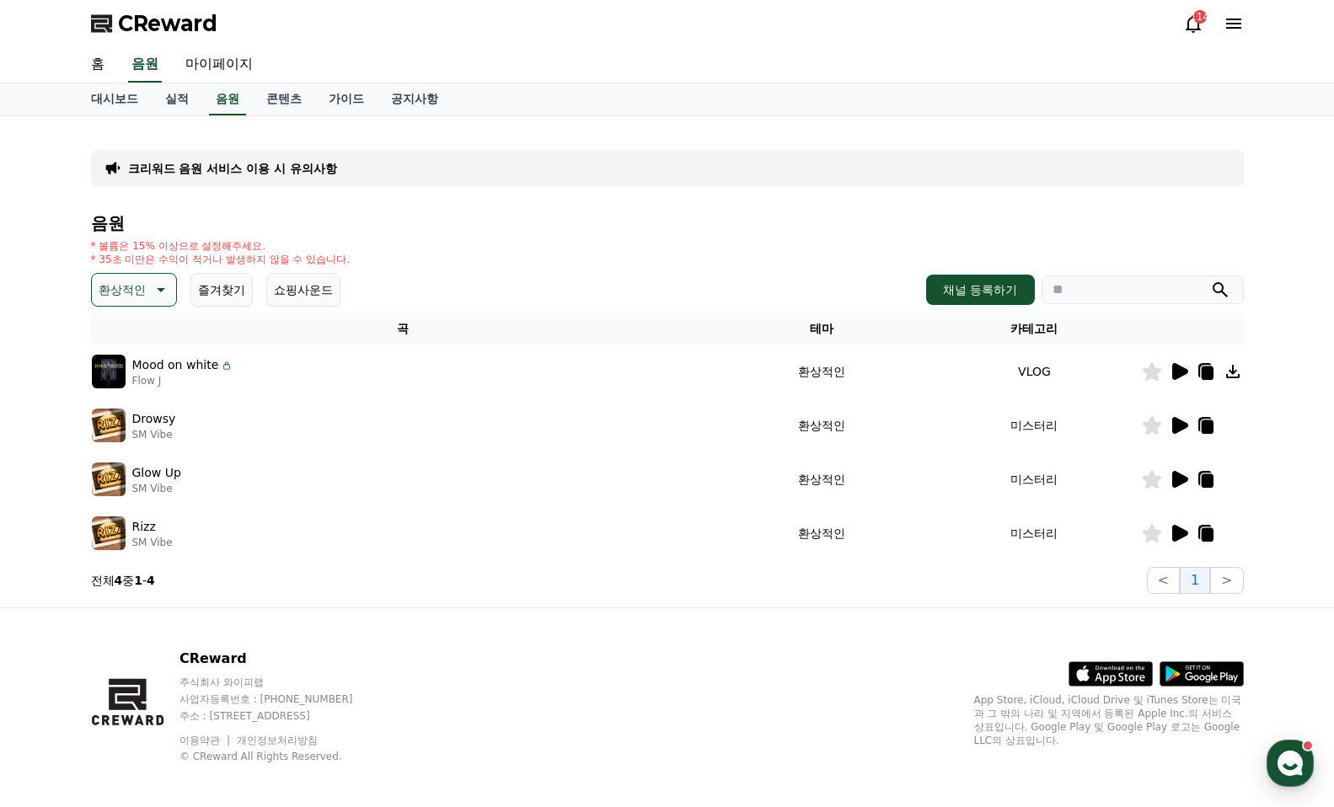
click at [138, 293] on p "환상적인" at bounding box center [122, 290] width 47 height 24
click at [139, 435] on button "웅장한" at bounding box center [118, 432] width 49 height 37
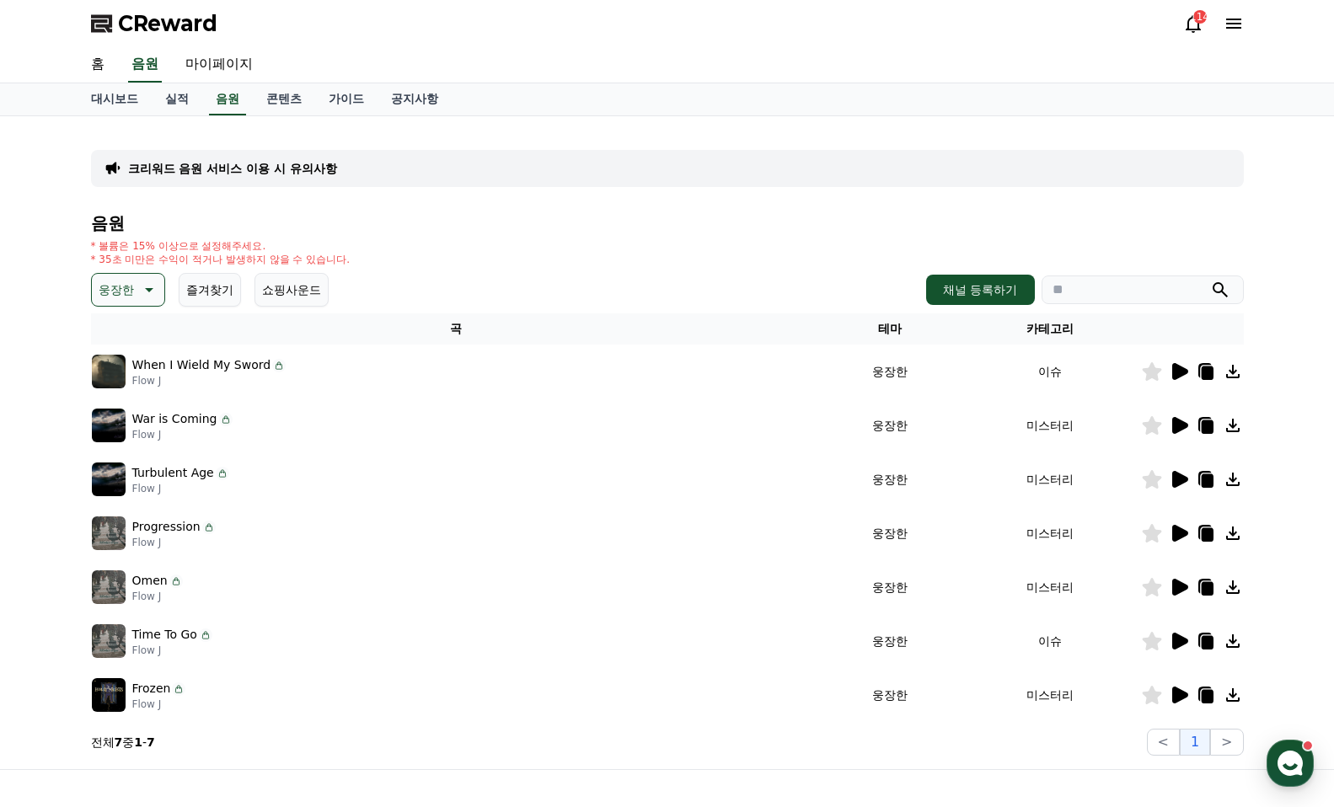
click at [1179, 377] on icon at bounding box center [1180, 371] width 16 height 17
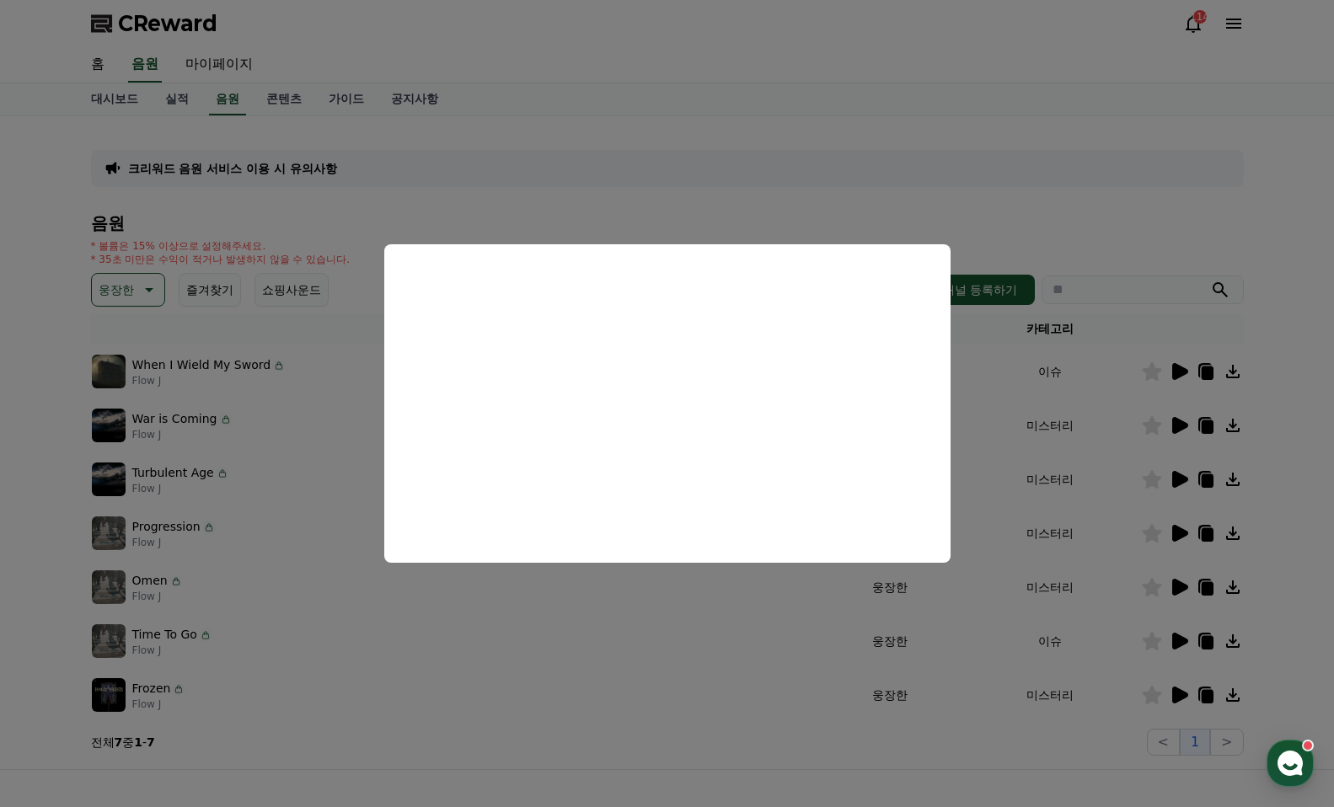
drag, startPoint x: 784, startPoint y: 218, endPoint x: 762, endPoint y: 222, distance: 22.2
click at [781, 218] on button "close modal" at bounding box center [667, 403] width 1334 height 807
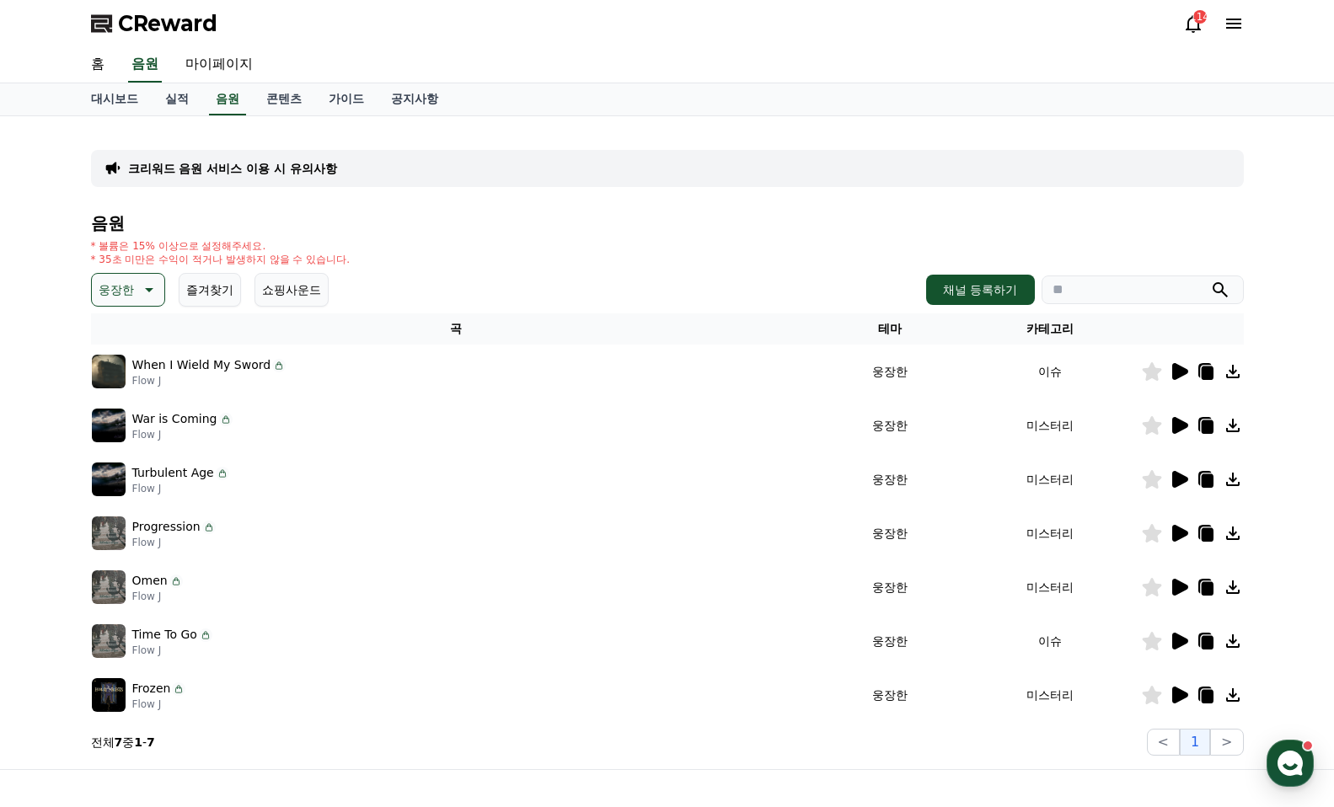
click at [1179, 369] on icon at bounding box center [1180, 371] width 16 height 17
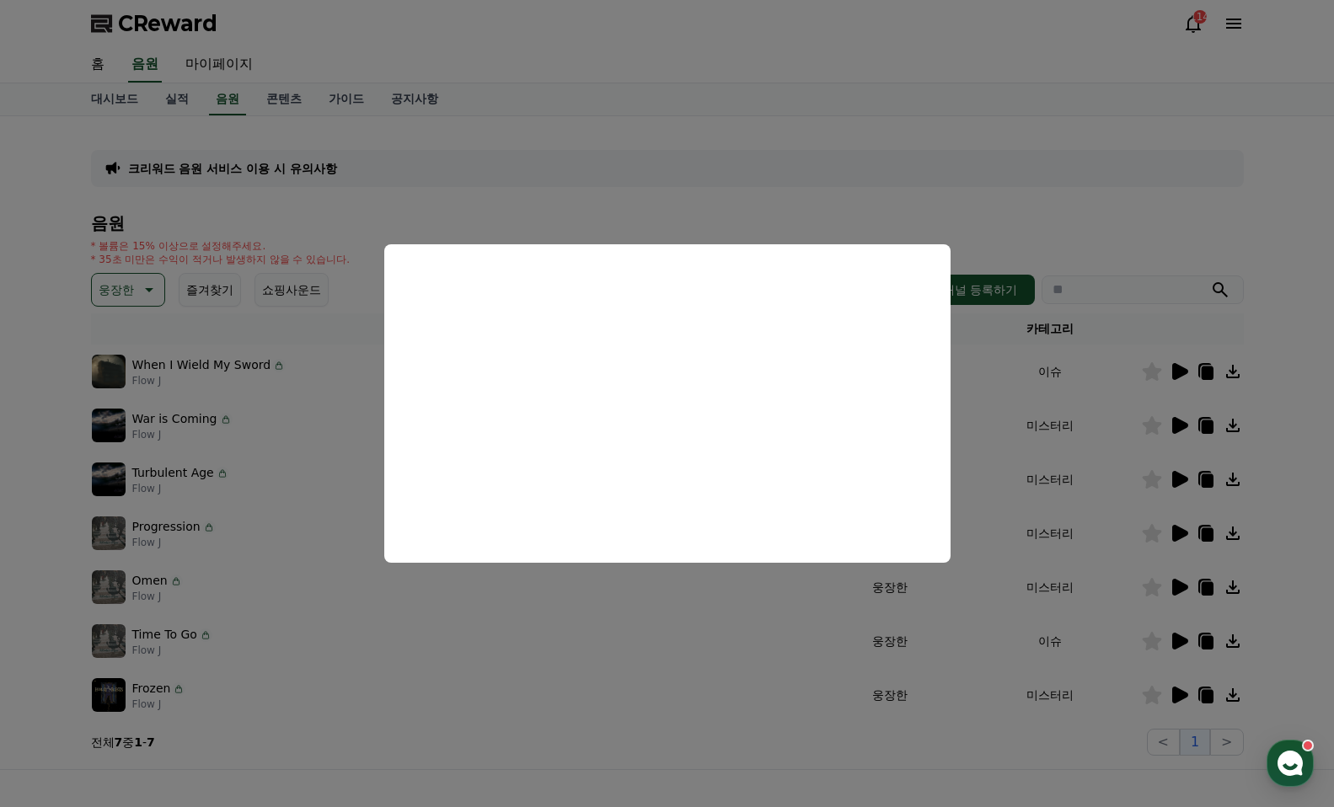
click at [882, 212] on button "close modal" at bounding box center [667, 403] width 1334 height 807
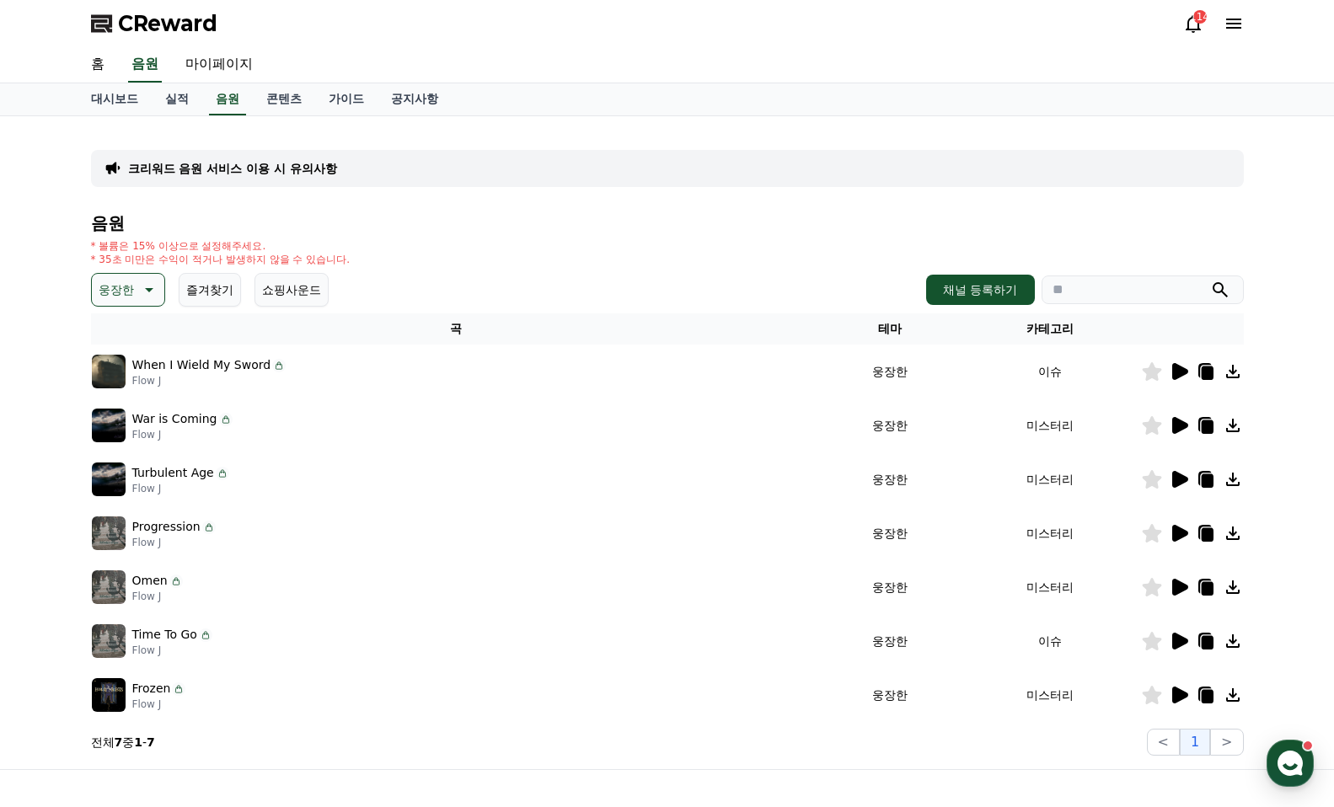
click at [106, 300] on p "웅장한" at bounding box center [116, 290] width 35 height 24
click at [110, 424] on button "밝은" at bounding box center [112, 425] width 37 height 37
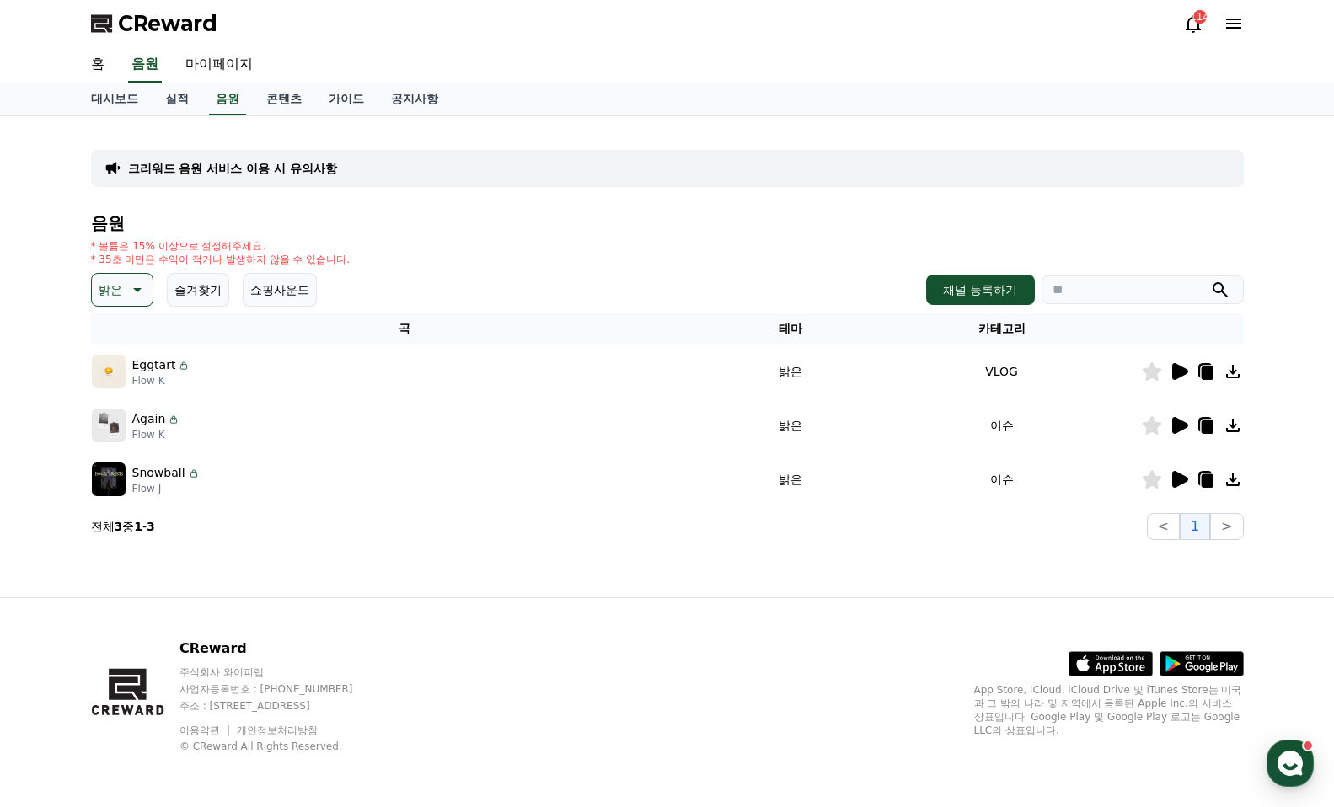
click at [1182, 367] on icon at bounding box center [1180, 371] width 16 height 17
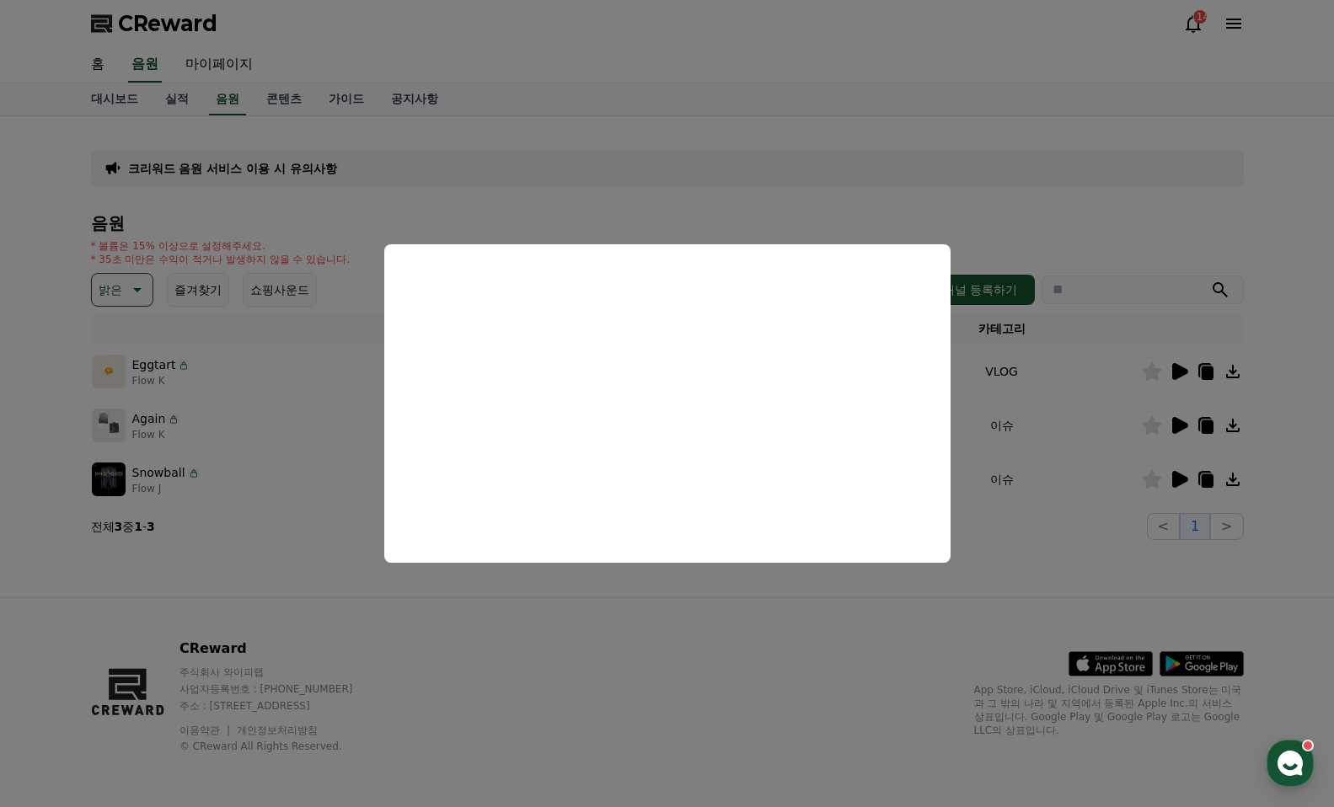
click at [1235, 371] on button "close modal" at bounding box center [667, 403] width 1334 height 807
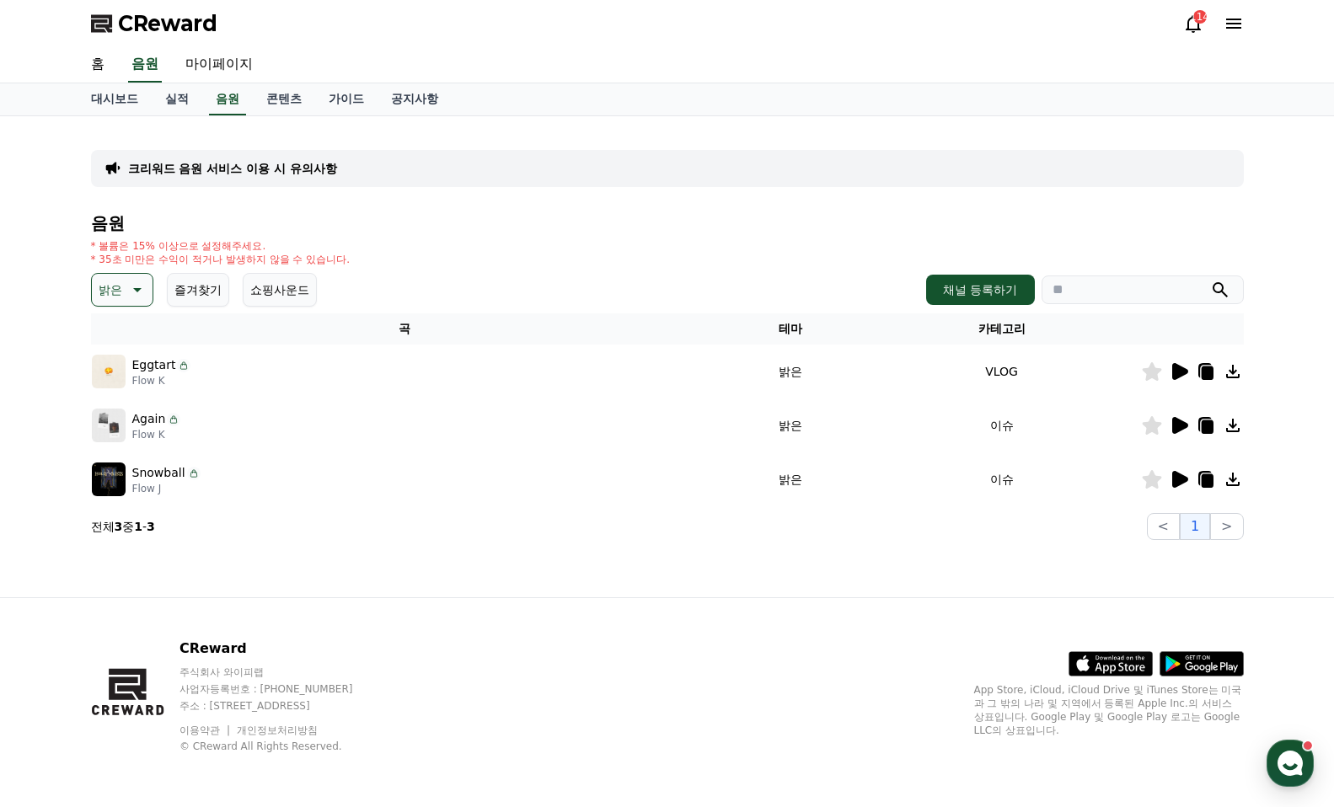
click at [1231, 371] on icon at bounding box center [1232, 371] width 13 height 13
drag, startPoint x: 1230, startPoint y: 422, endPoint x: 1231, endPoint y: 451, distance: 28.7
click at [1230, 422] on icon at bounding box center [1233, 426] width 20 height 20
click at [1234, 482] on icon at bounding box center [1233, 479] width 20 height 20
click at [123, 297] on button "밝은" at bounding box center [122, 290] width 62 height 34
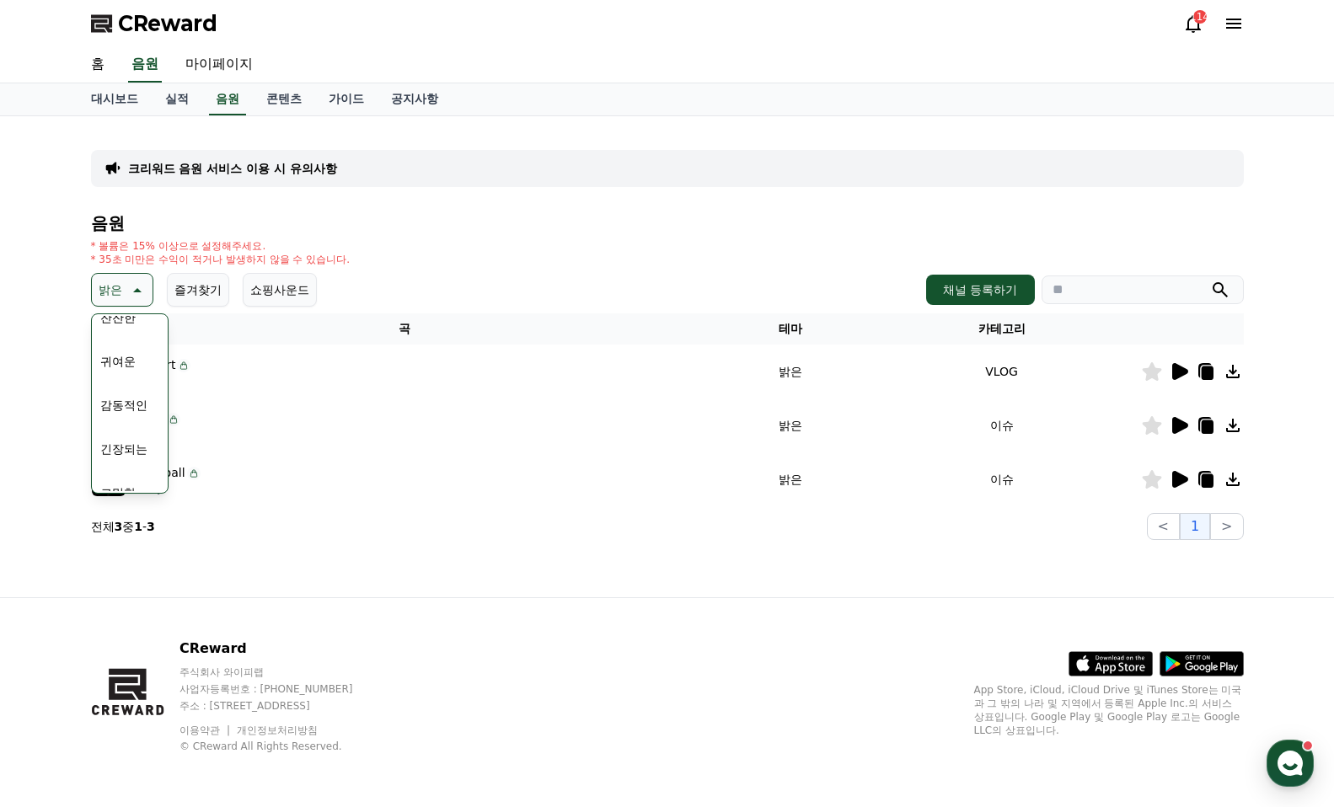
scroll to position [694, 0]
click at [131, 437] on button "긴장되는" at bounding box center [124, 428] width 61 height 37
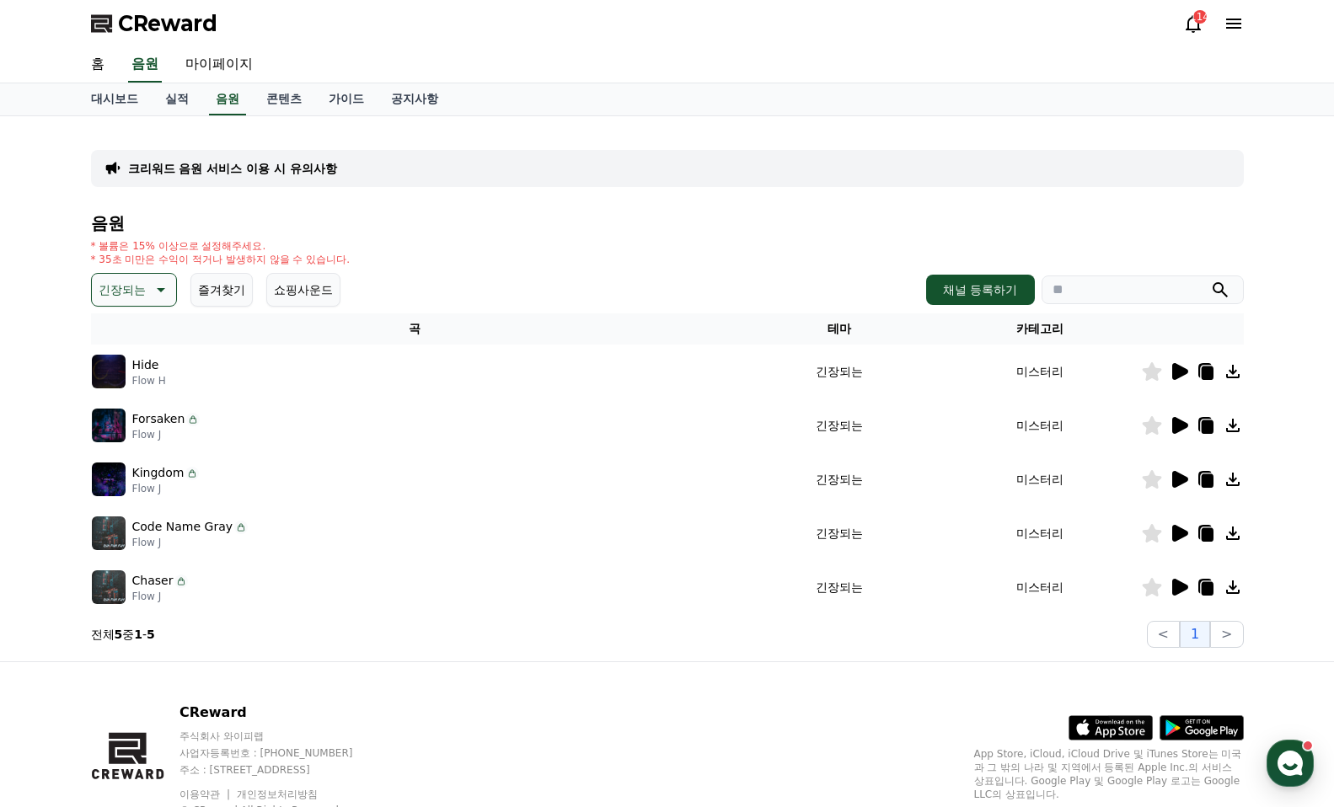
drag, startPoint x: 1235, startPoint y: 371, endPoint x: 1237, endPoint y: 389, distance: 18.7
click at [1235, 371] on icon at bounding box center [1232, 371] width 13 height 13
click at [1233, 424] on icon at bounding box center [1232, 425] width 13 height 13
click at [1233, 481] on icon at bounding box center [1232, 479] width 13 height 13
click at [1231, 533] on icon at bounding box center [1233, 533] width 20 height 20
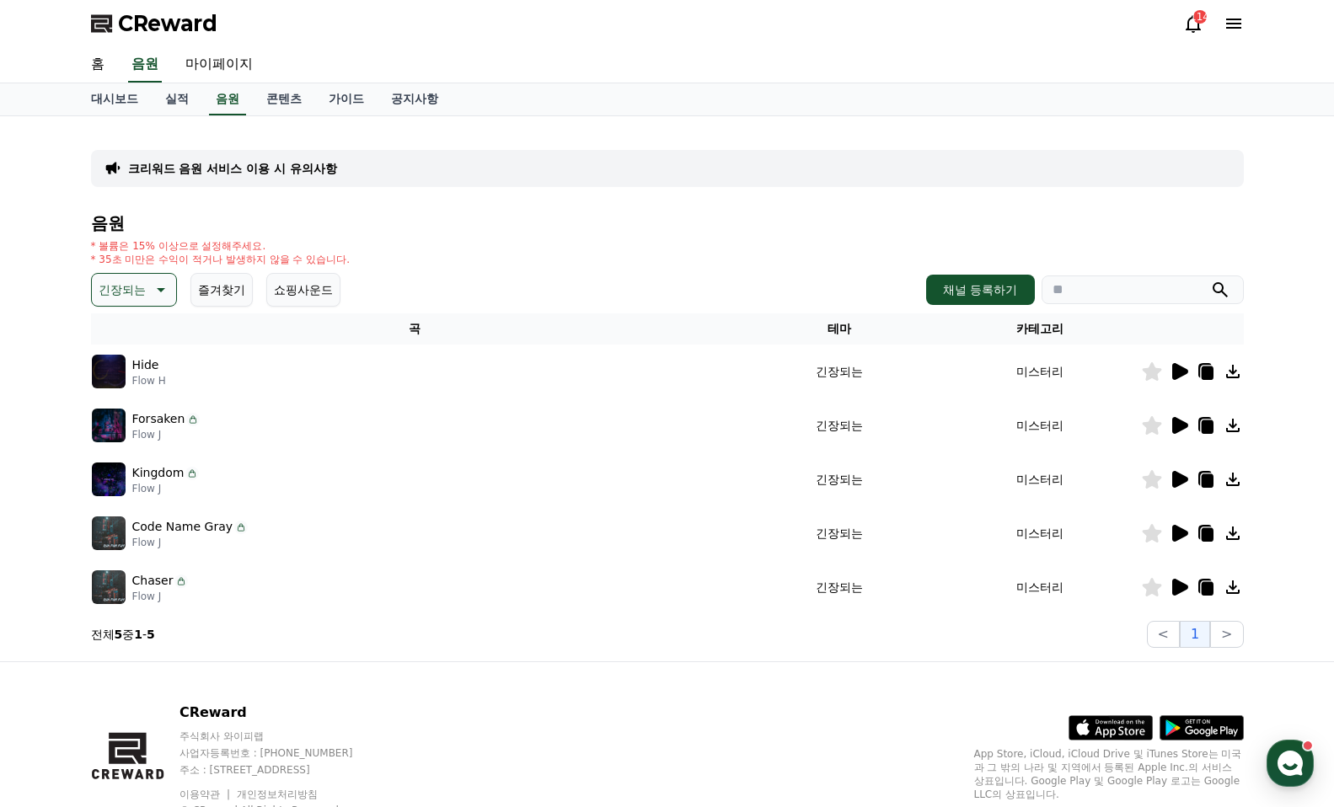
click at [1233, 591] on icon at bounding box center [1233, 587] width 20 height 20
click at [1179, 370] on icon at bounding box center [1180, 371] width 16 height 17
